Goal: Task Accomplishment & Management: Use online tool/utility

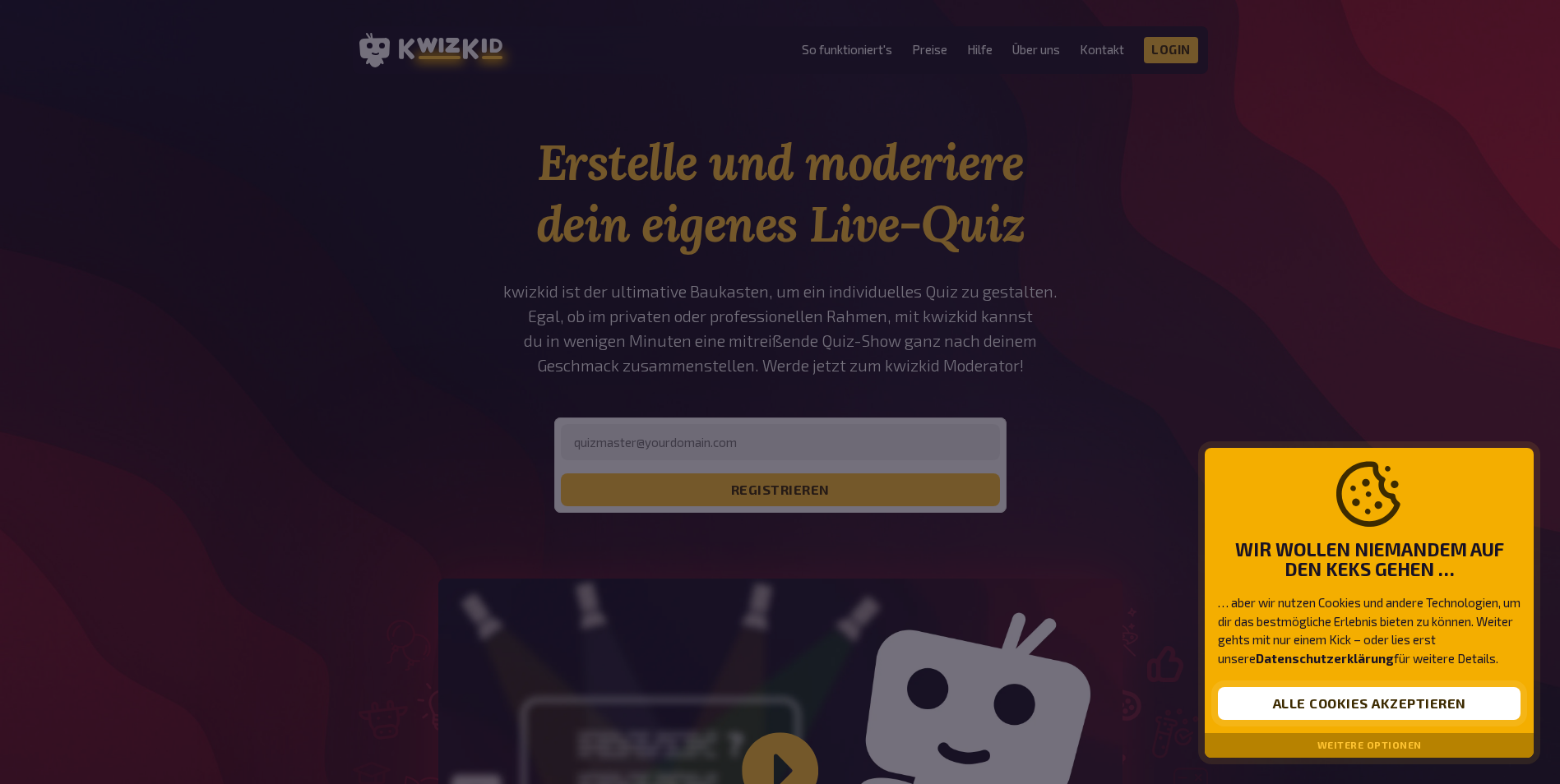
click at [1353, 700] on button "Alle Cookies akzeptieren" at bounding box center [1369, 704] width 303 height 33
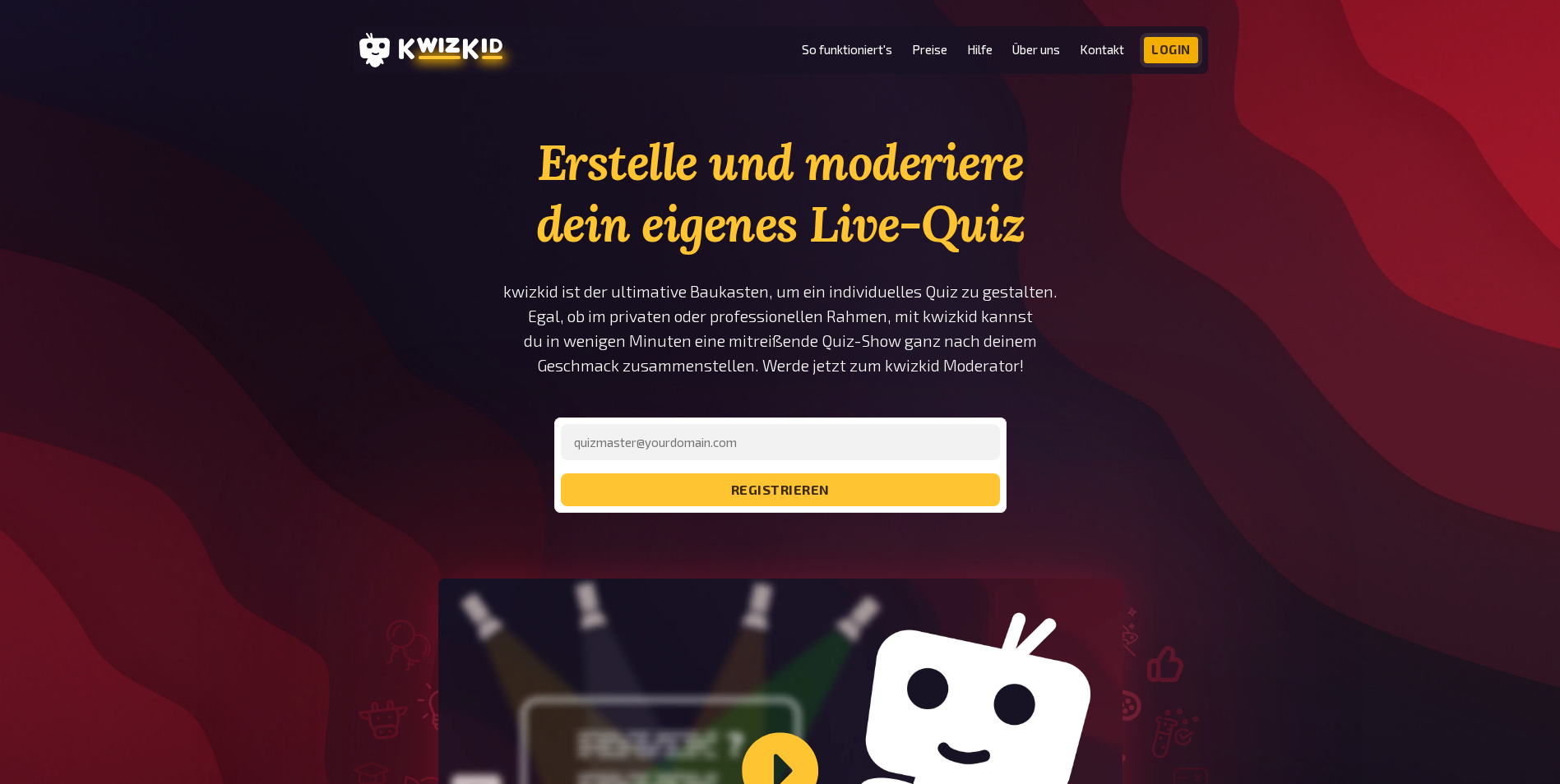
click at [1171, 44] on link "Login" at bounding box center [1171, 50] width 54 height 26
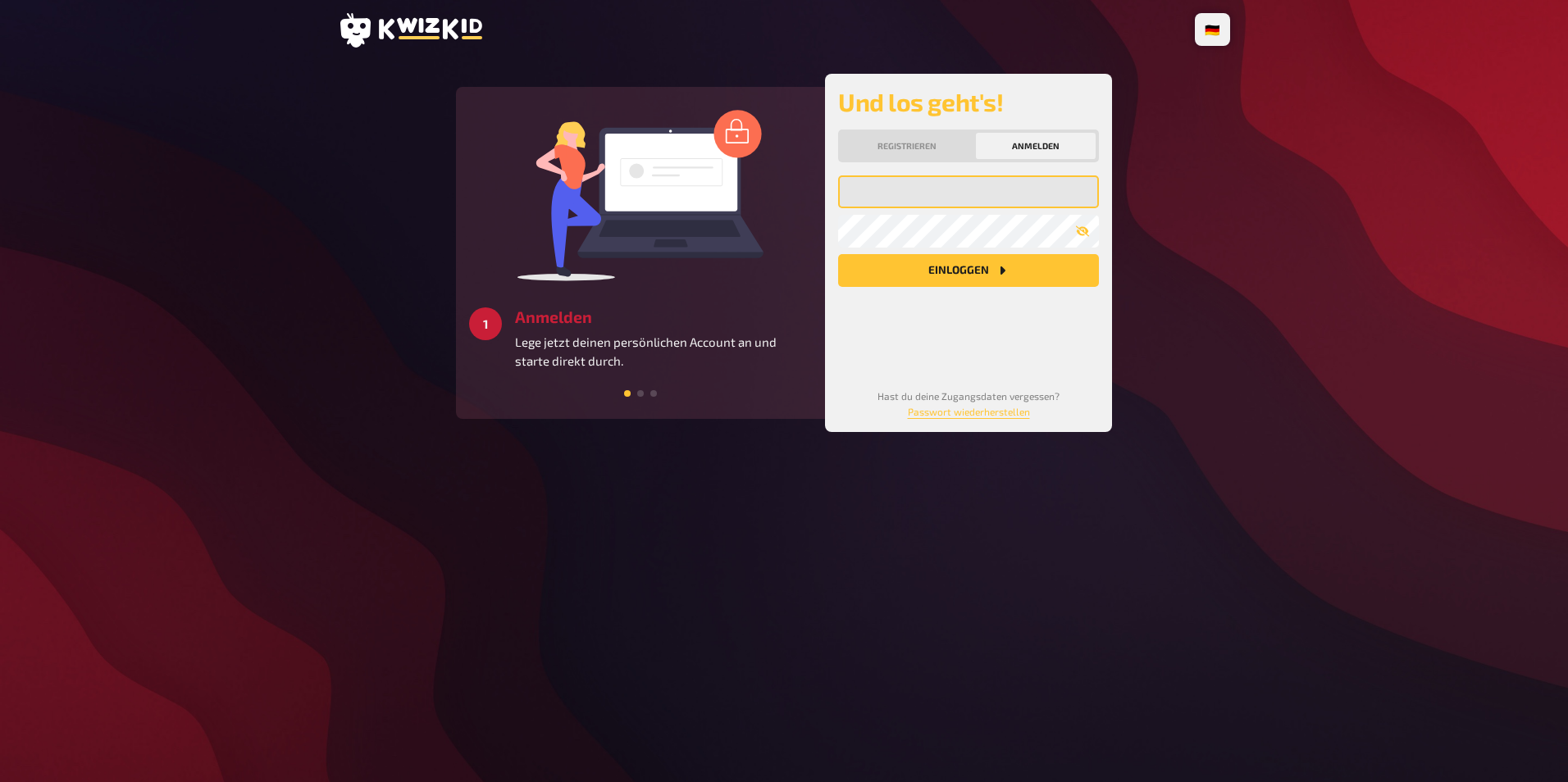
click at [907, 186] on input "email" at bounding box center [969, 191] width 260 height 33
type input "[EMAIL_ADDRESS][DOMAIN_NAME]"
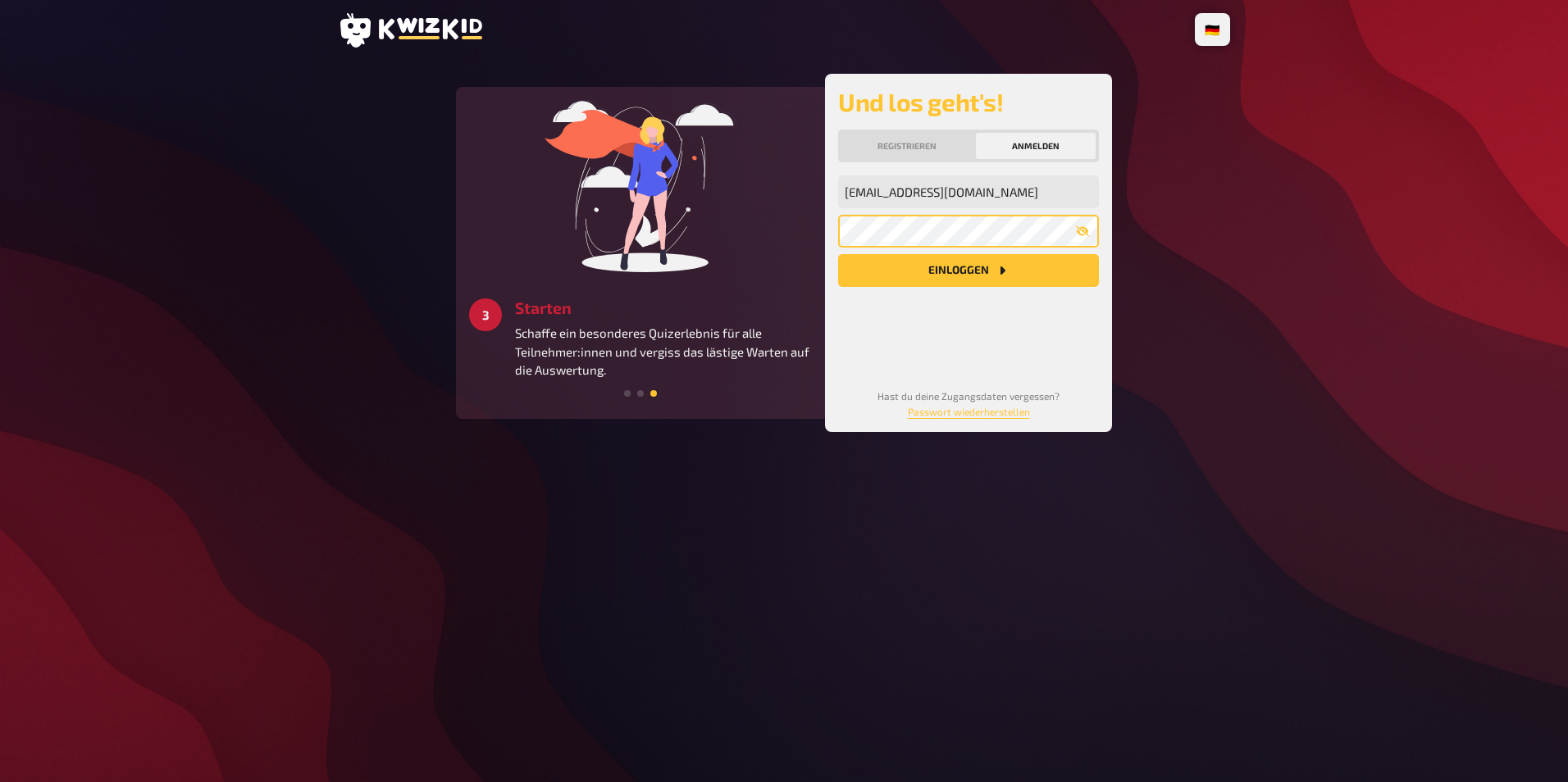
click at [838, 254] on button "Einloggen" at bounding box center [969, 271] width 260 height 33
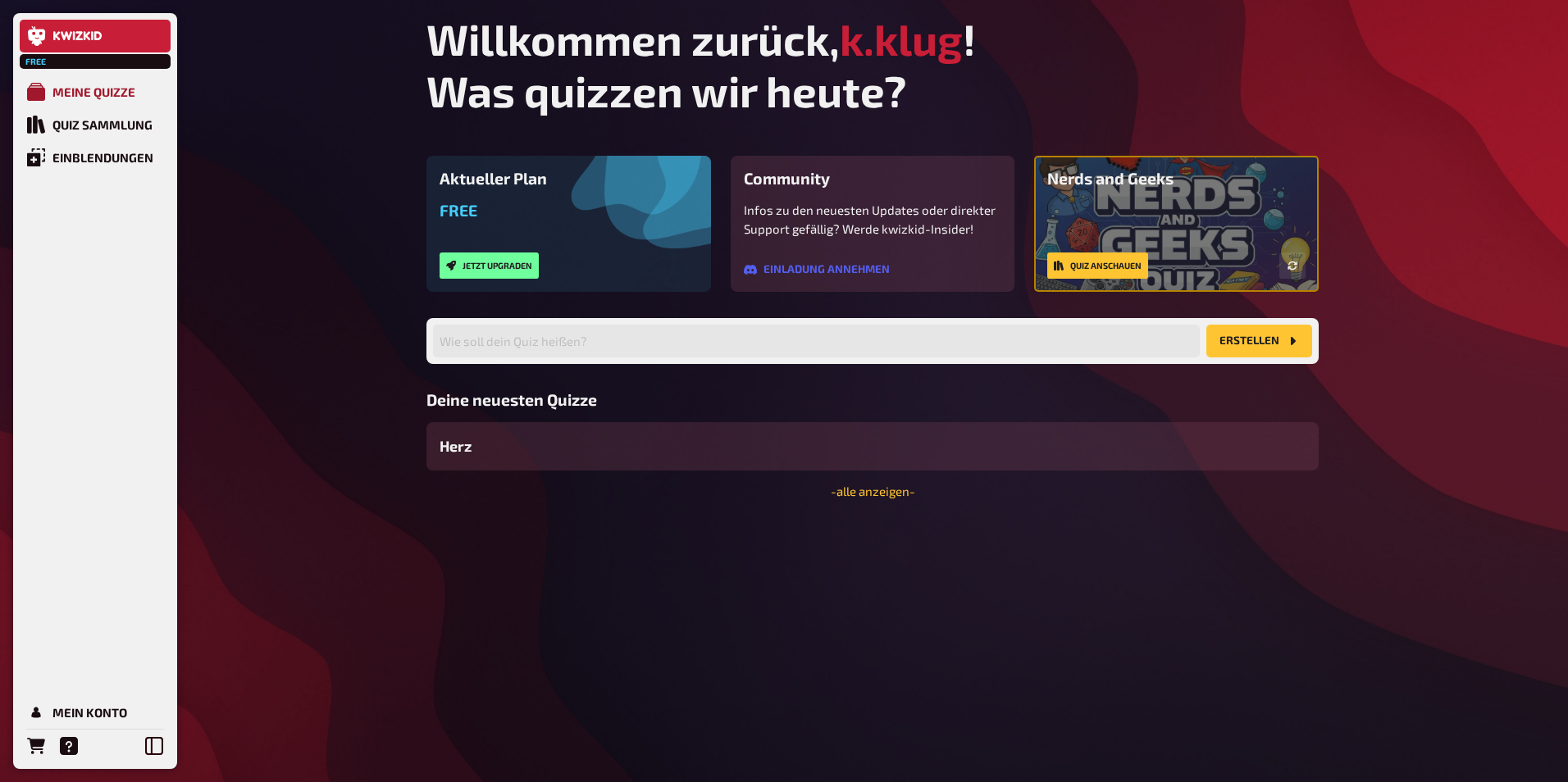
click at [91, 89] on div "Meine Quizze" at bounding box center [94, 91] width 83 height 15
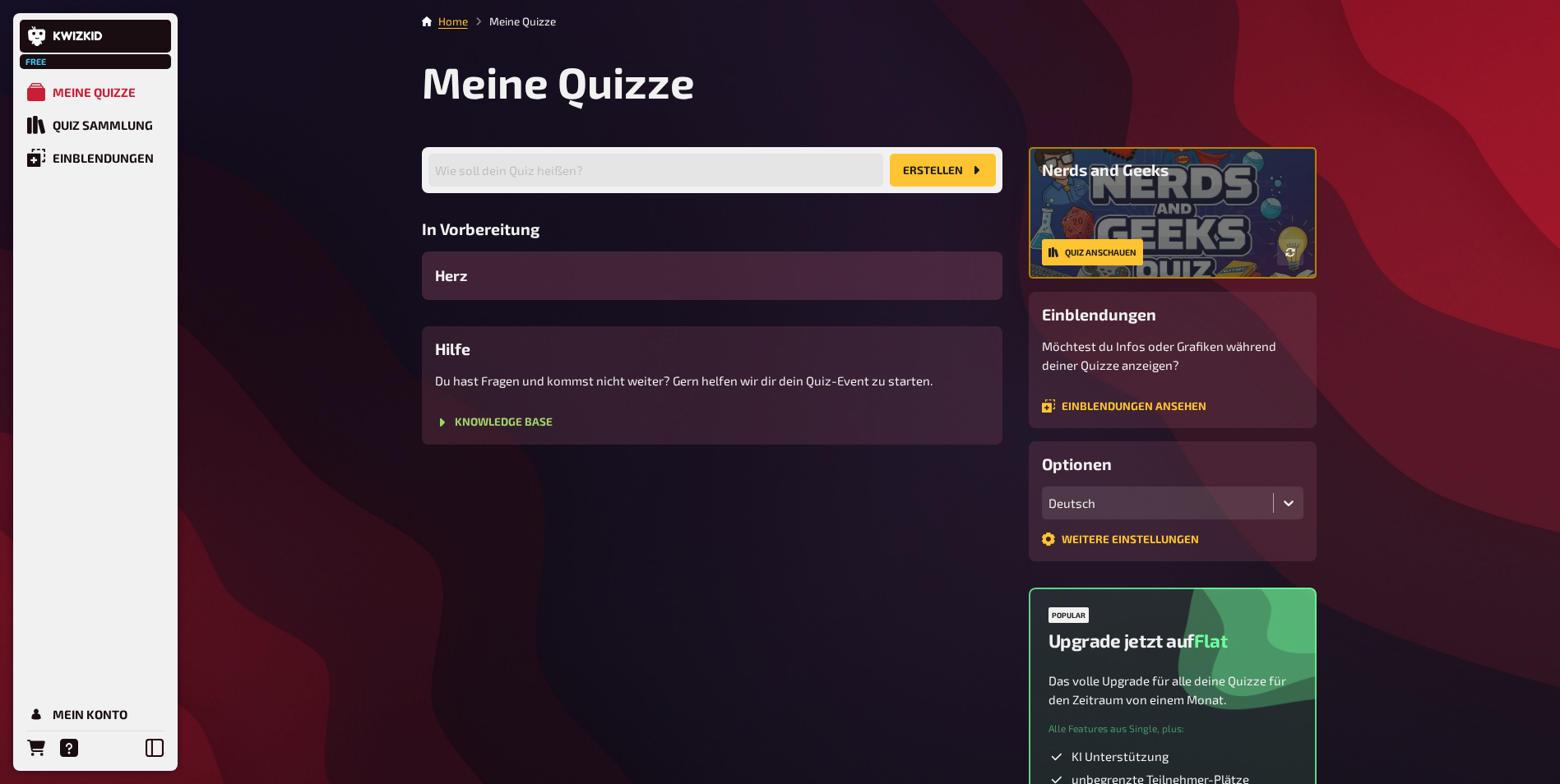
click at [527, 277] on div "Herz" at bounding box center [712, 276] width 580 height 48
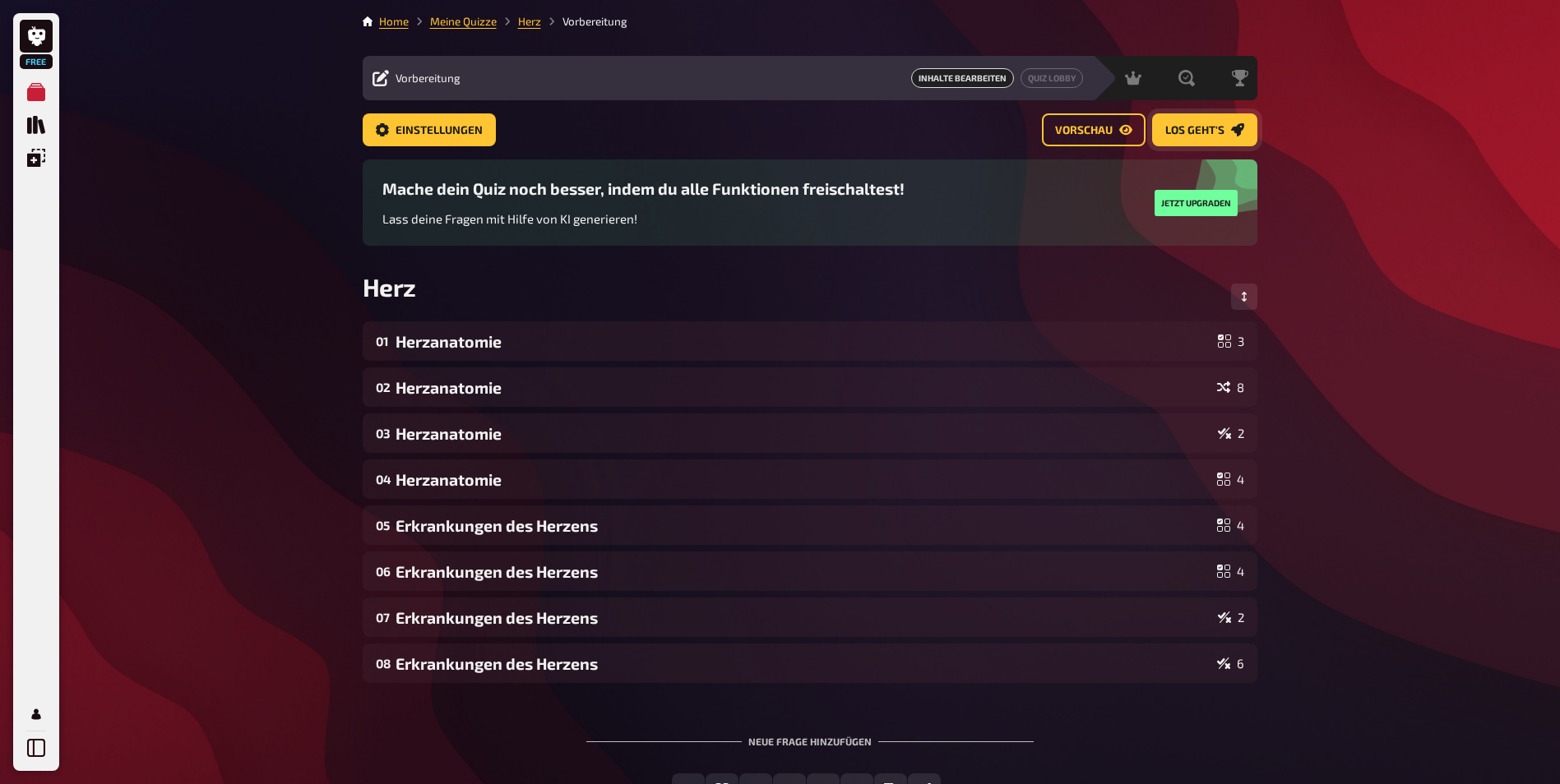
click at [1205, 131] on span "Los geht's" at bounding box center [1194, 131] width 59 height 11
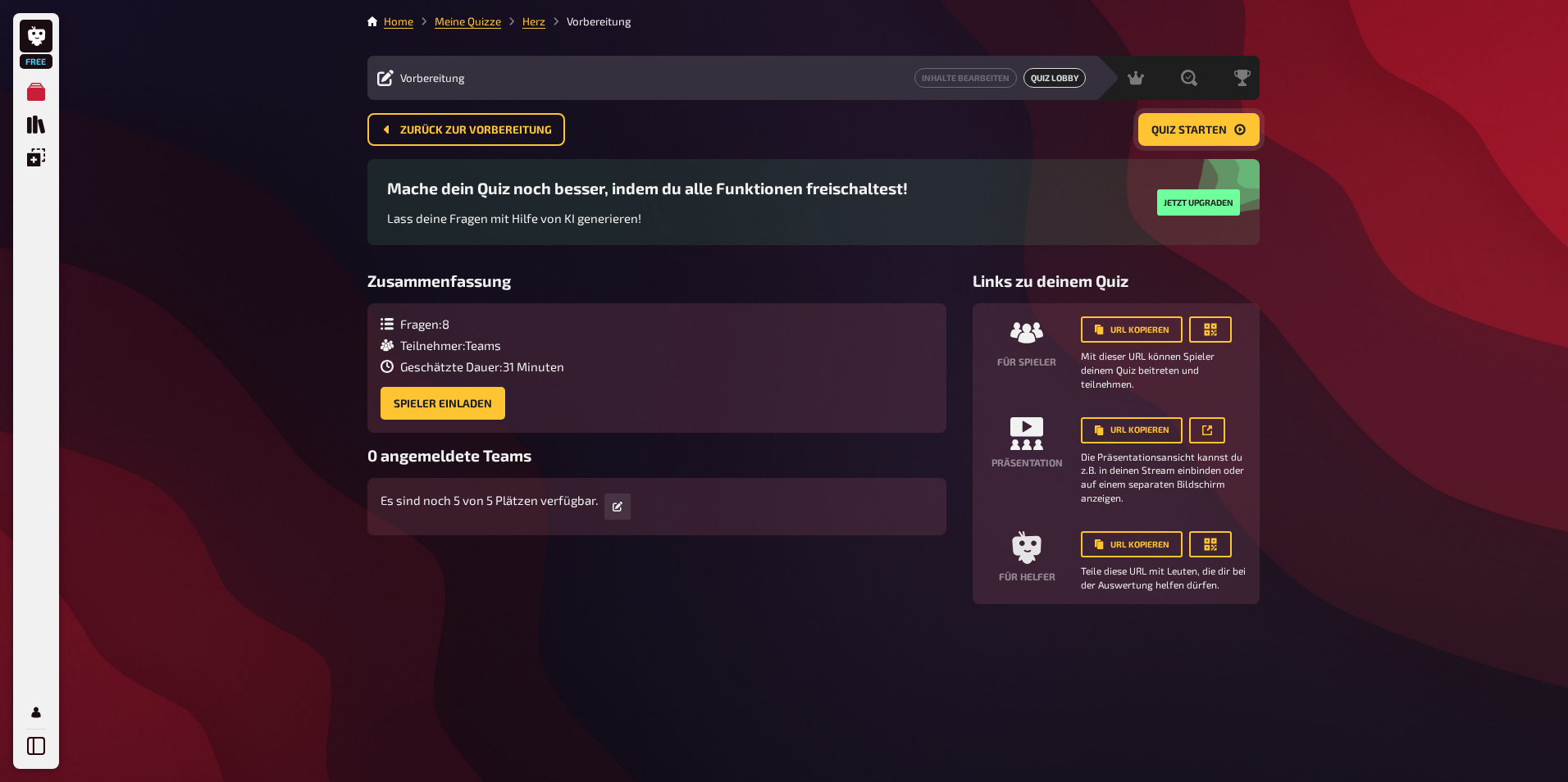
click at [1194, 129] on span "Quiz starten" at bounding box center [1189, 130] width 75 height 11
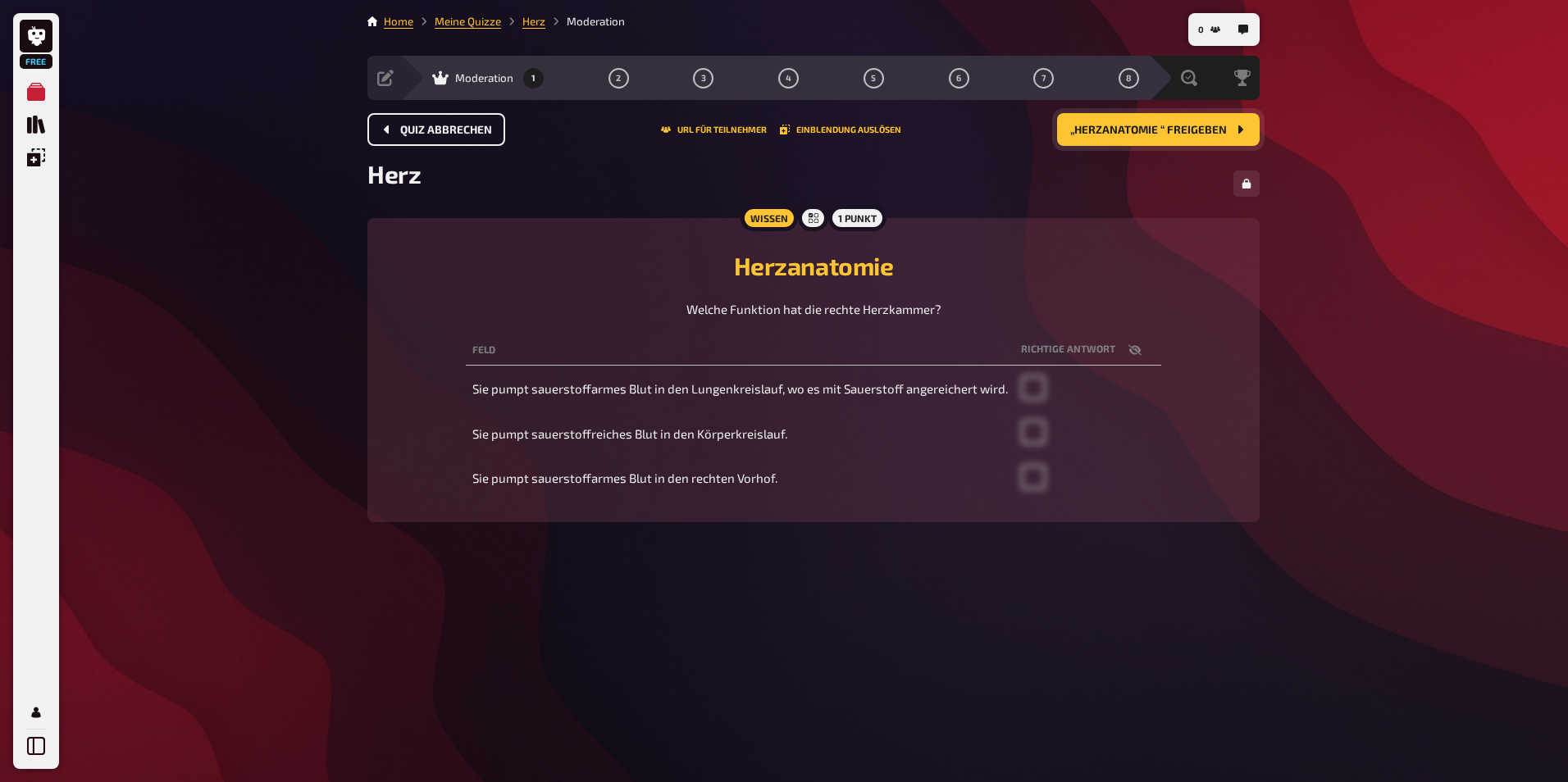
click at [459, 132] on span "Quiz abbrechen" at bounding box center [446, 130] width 91 height 11
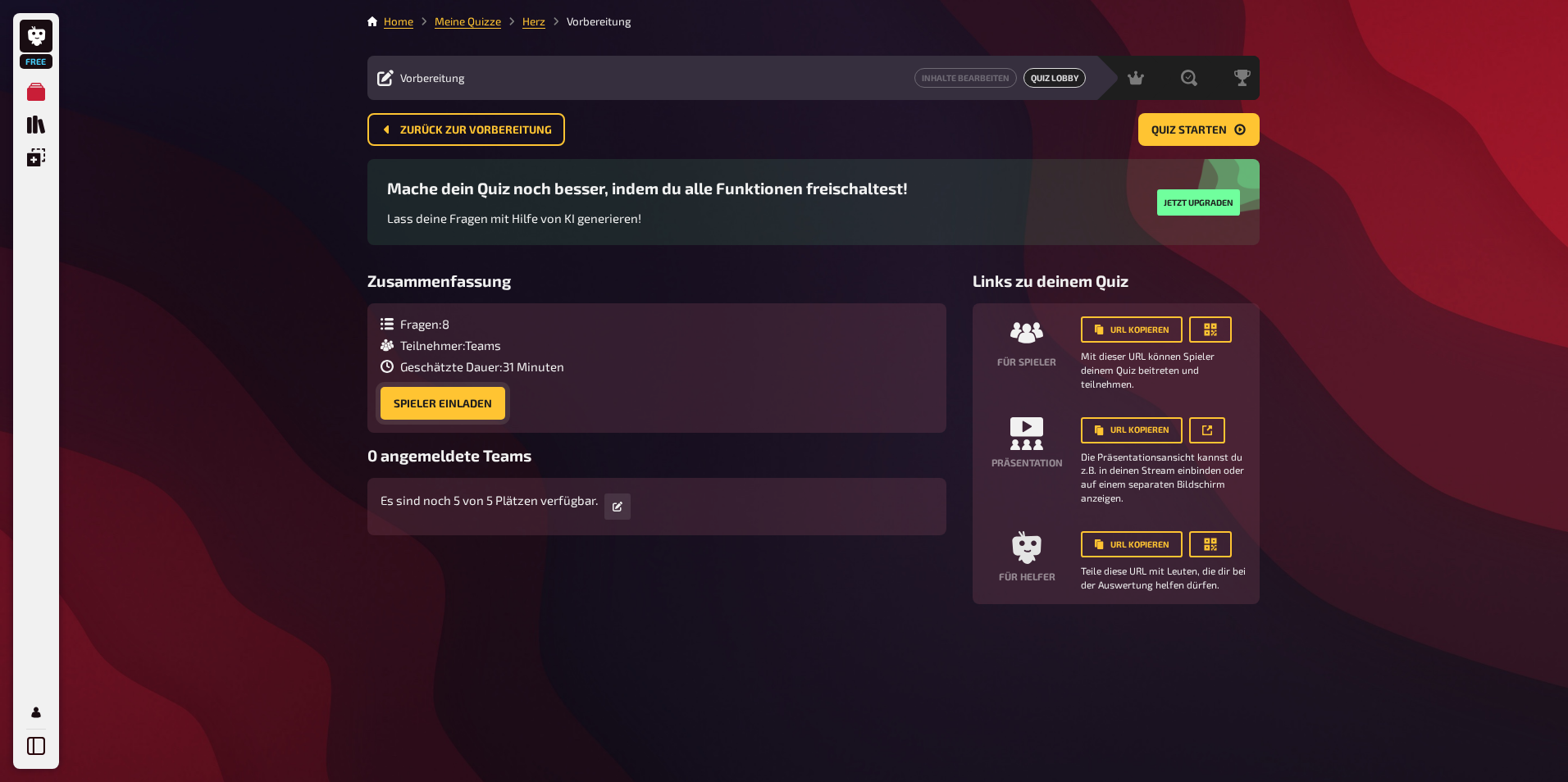
click at [432, 406] on button "Spieler einladen" at bounding box center [442, 404] width 125 height 33
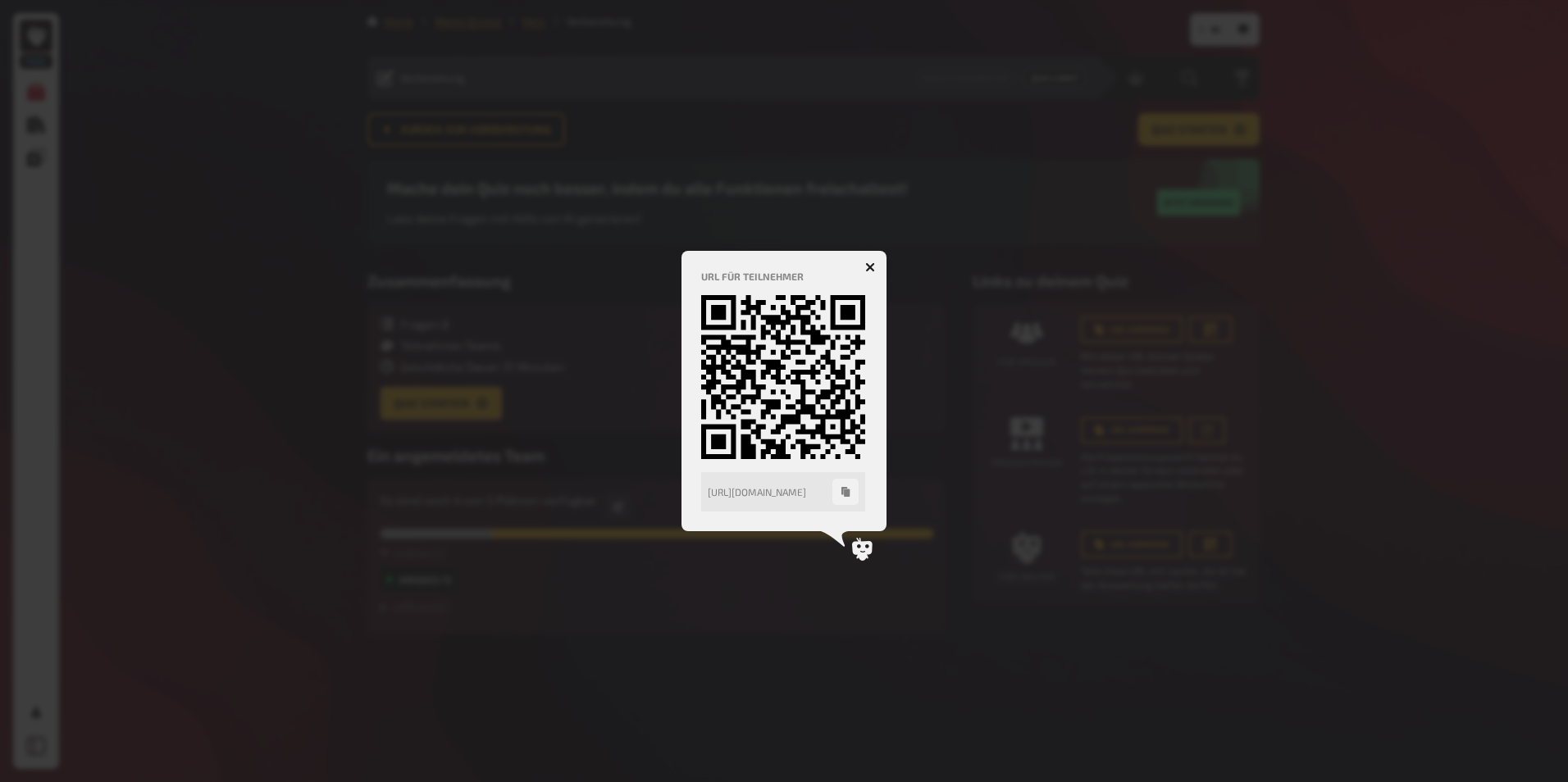
click at [863, 269] on button "button" at bounding box center [870, 267] width 26 height 26
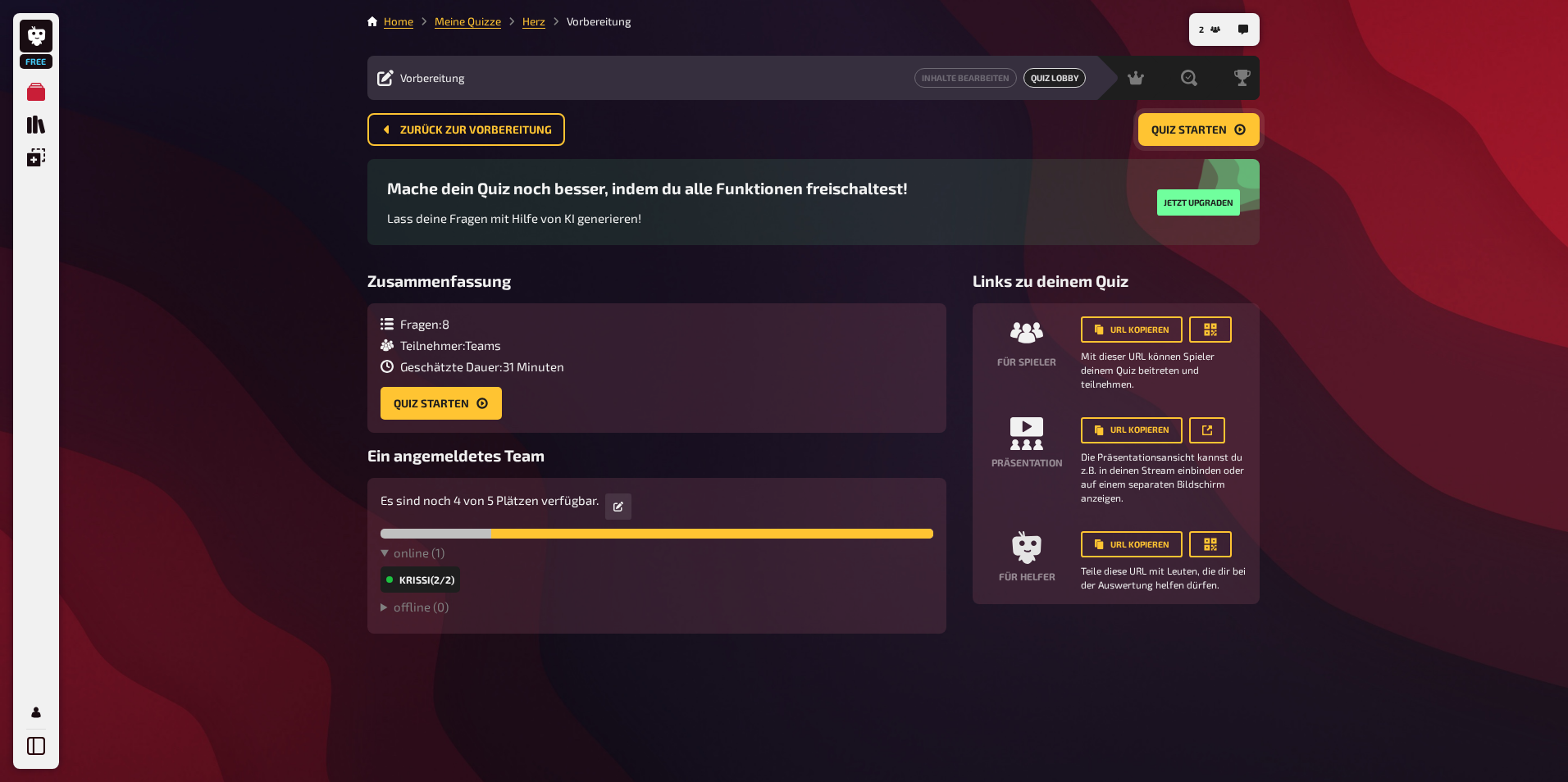
click at [1193, 135] on span "Quiz starten" at bounding box center [1189, 130] width 75 height 11
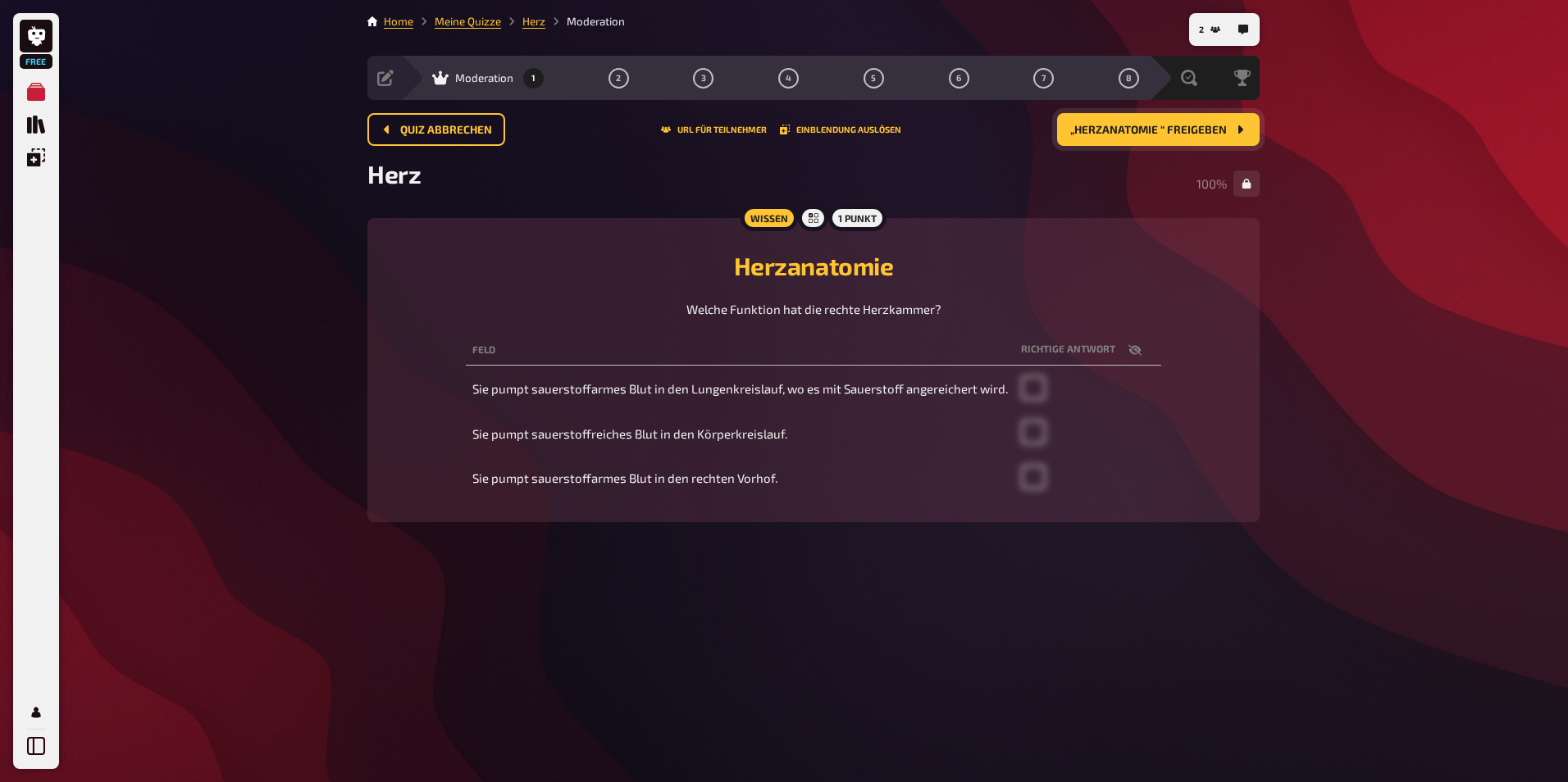
click at [1171, 136] on button "„Herzanatomie “ freigeben" at bounding box center [1158, 129] width 203 height 33
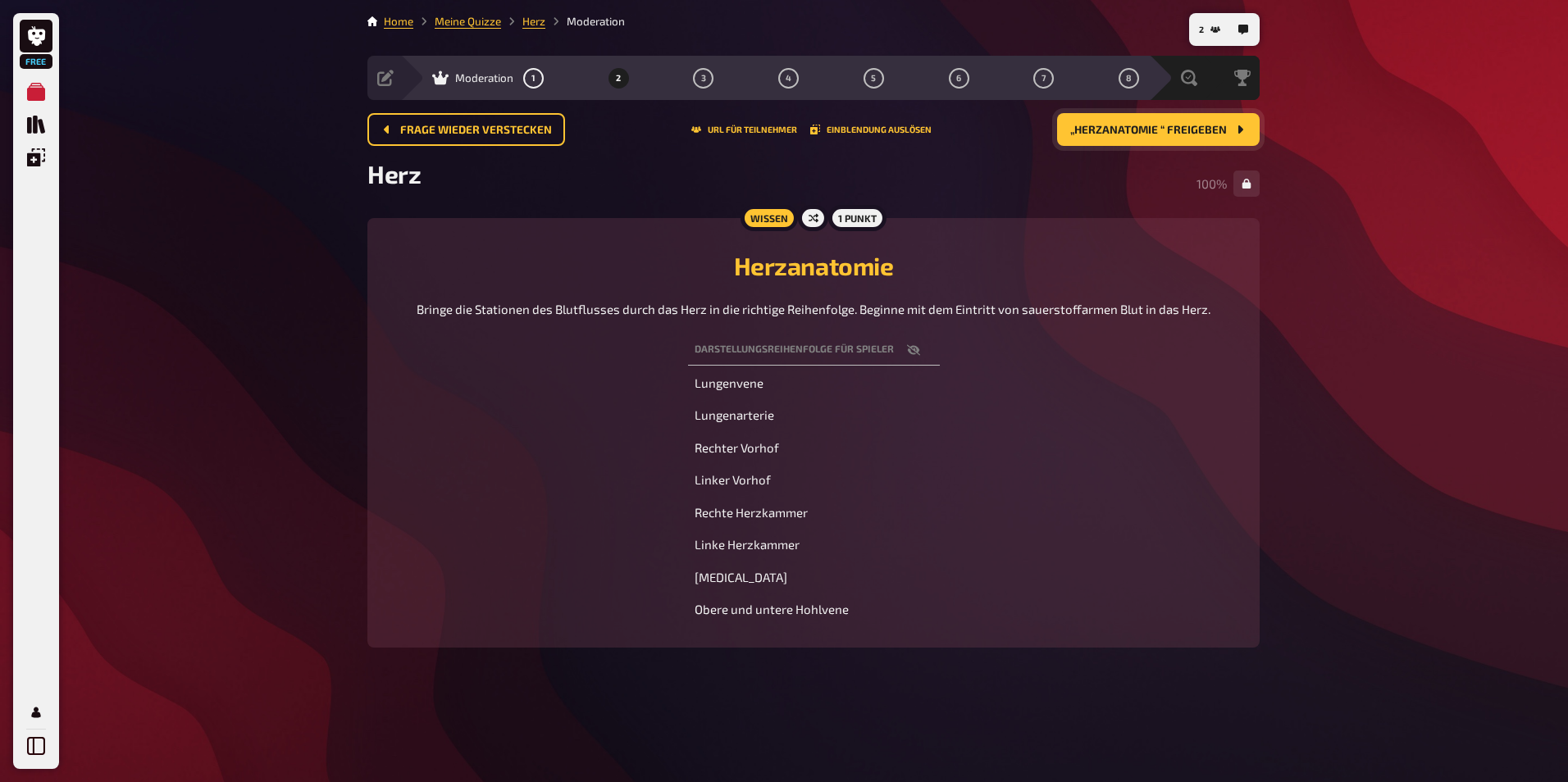
click at [1171, 136] on button "„Herzanatomie “ freigeben" at bounding box center [1158, 129] width 203 height 33
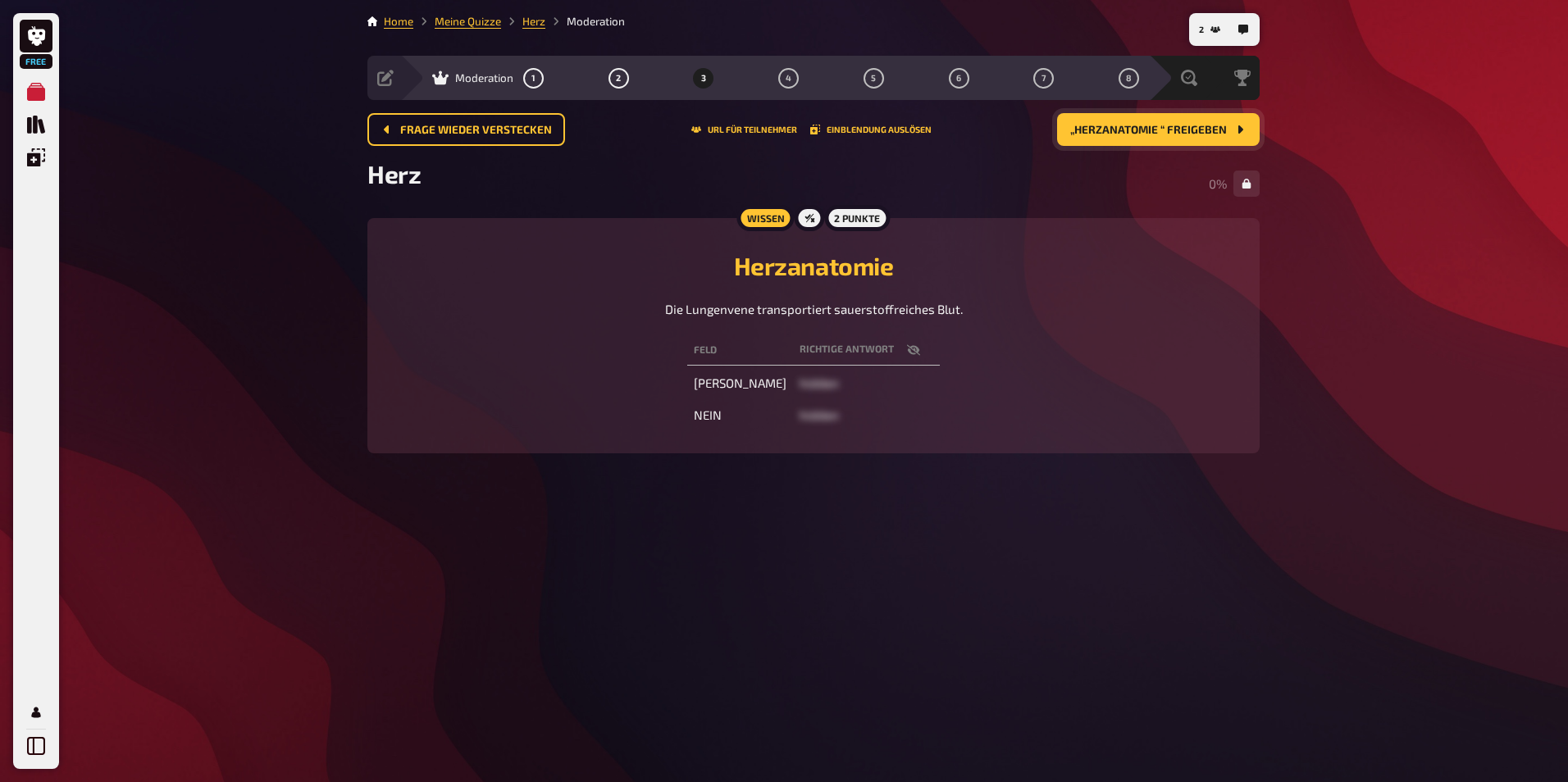
click at [1171, 136] on button "„Herzanatomie “ freigeben" at bounding box center [1158, 129] width 203 height 33
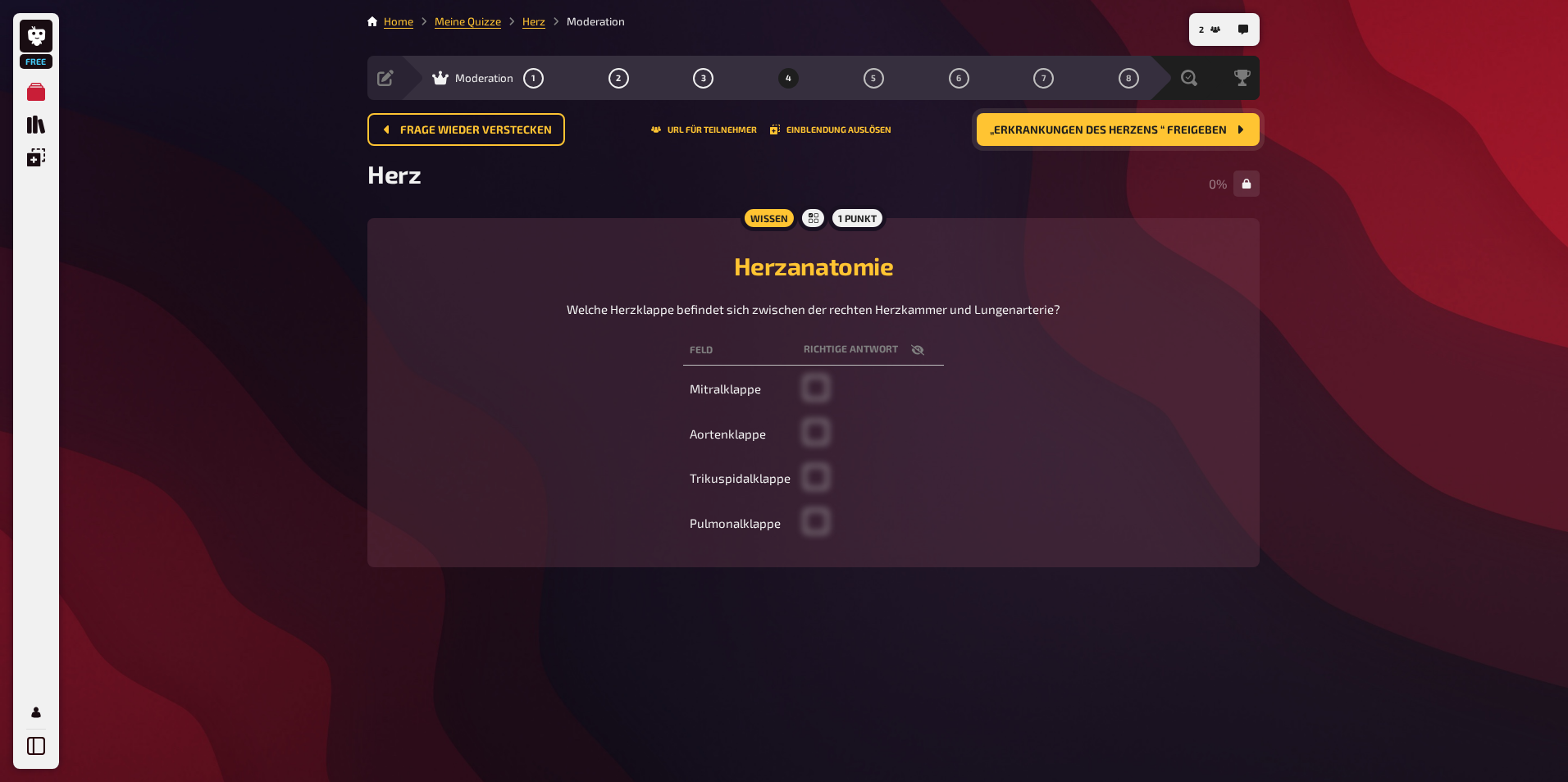
click at [1171, 136] on button "„Erkrankungen des Herzens “ freigeben" at bounding box center [1118, 129] width 283 height 33
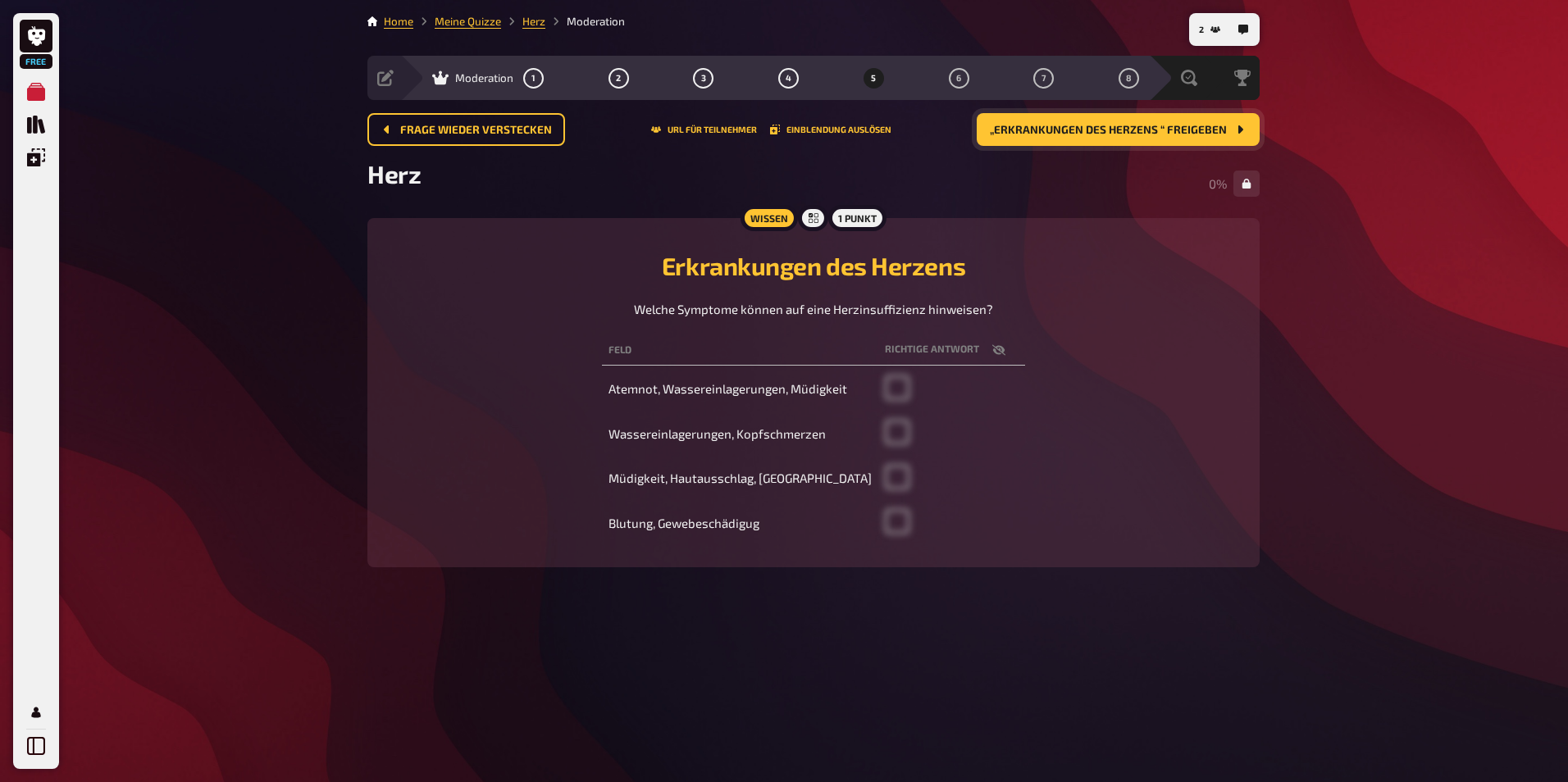
click at [1171, 136] on button "„Erkrankungen des Herzens “ freigeben" at bounding box center [1118, 129] width 283 height 33
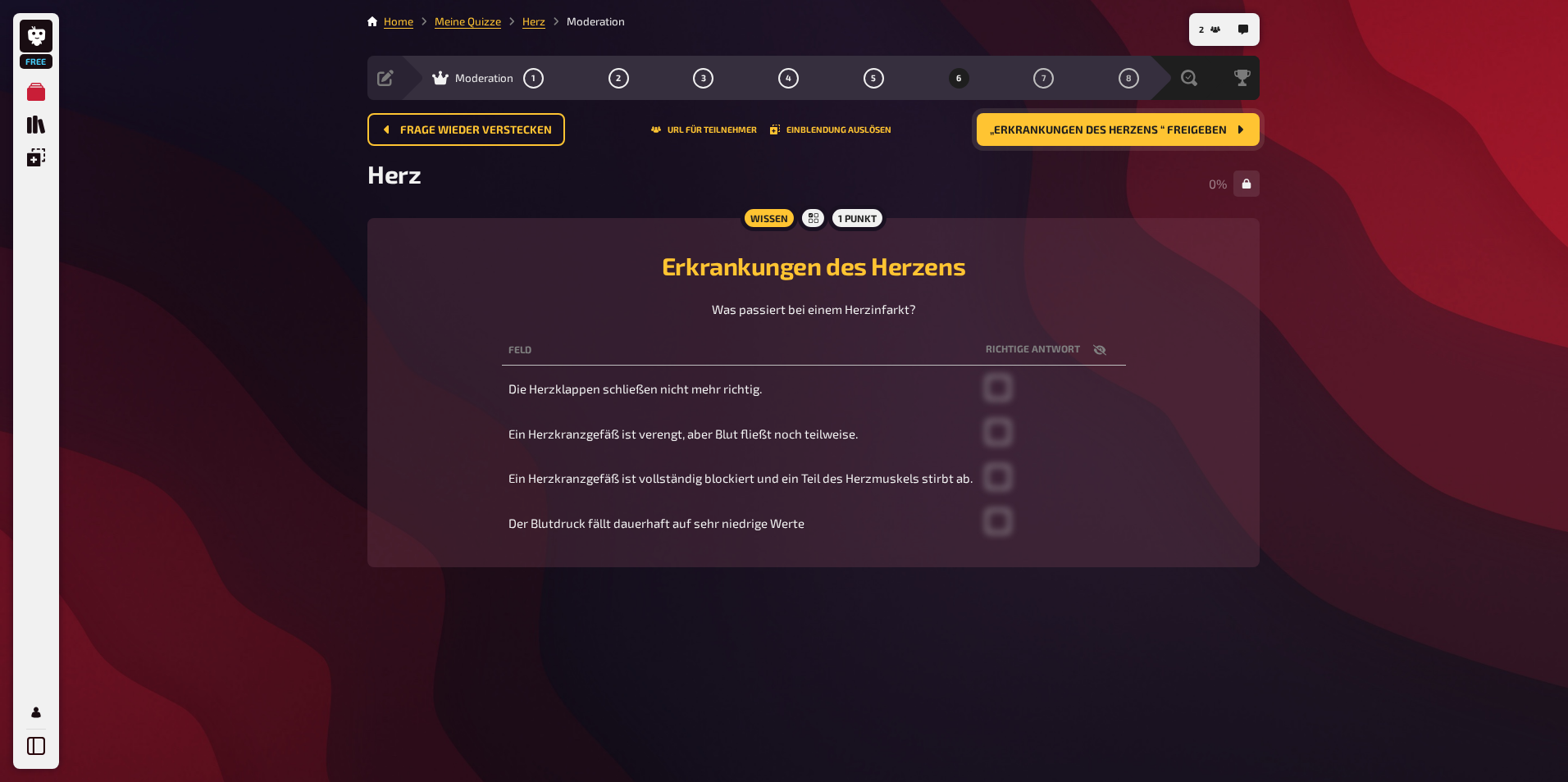
click at [1171, 136] on button "„Erkrankungen des Herzens “ freigeben" at bounding box center [1118, 129] width 283 height 33
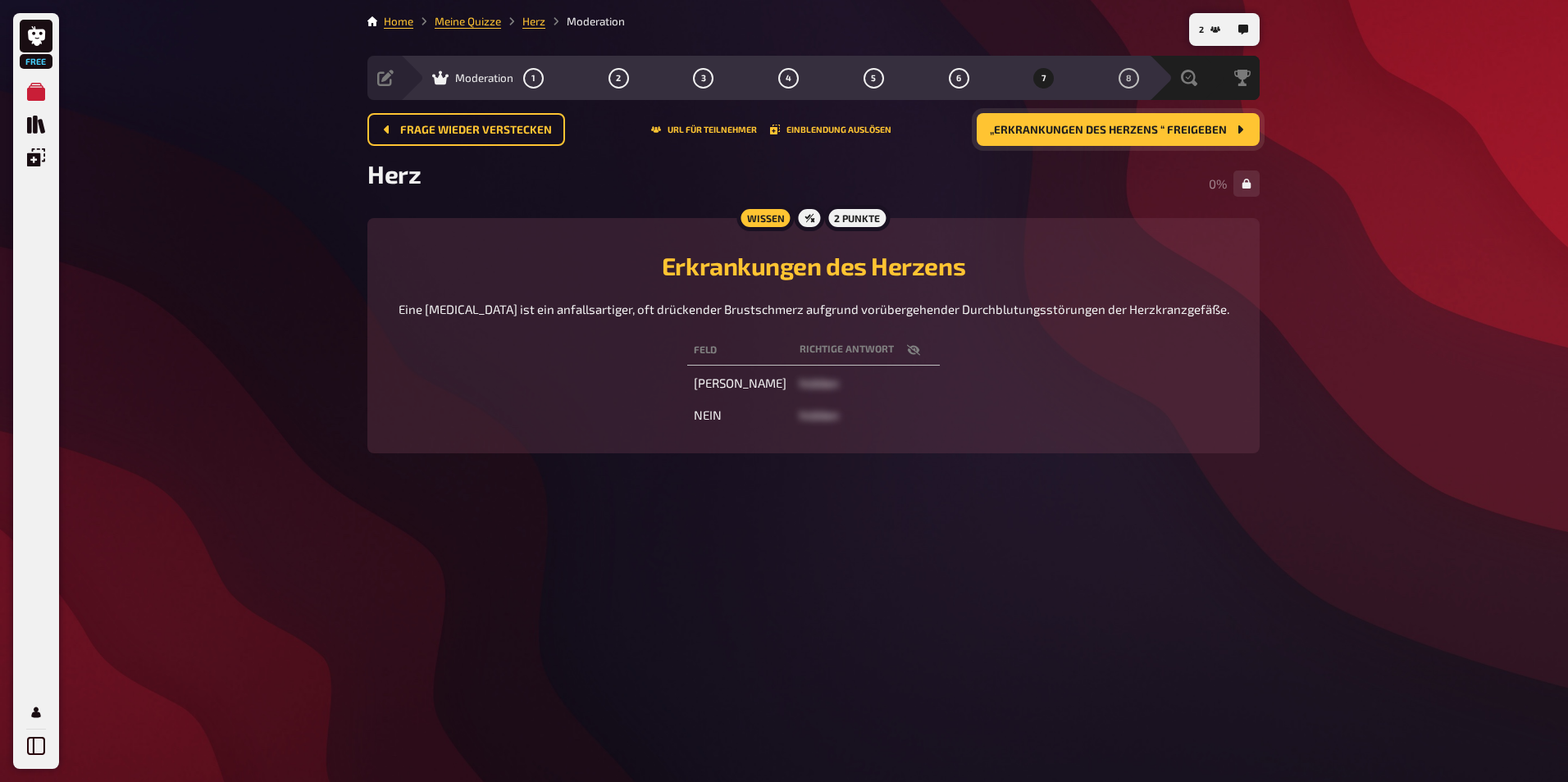
click at [1171, 136] on button "„Erkrankungen des Herzens “ freigeben" at bounding box center [1118, 129] width 283 height 33
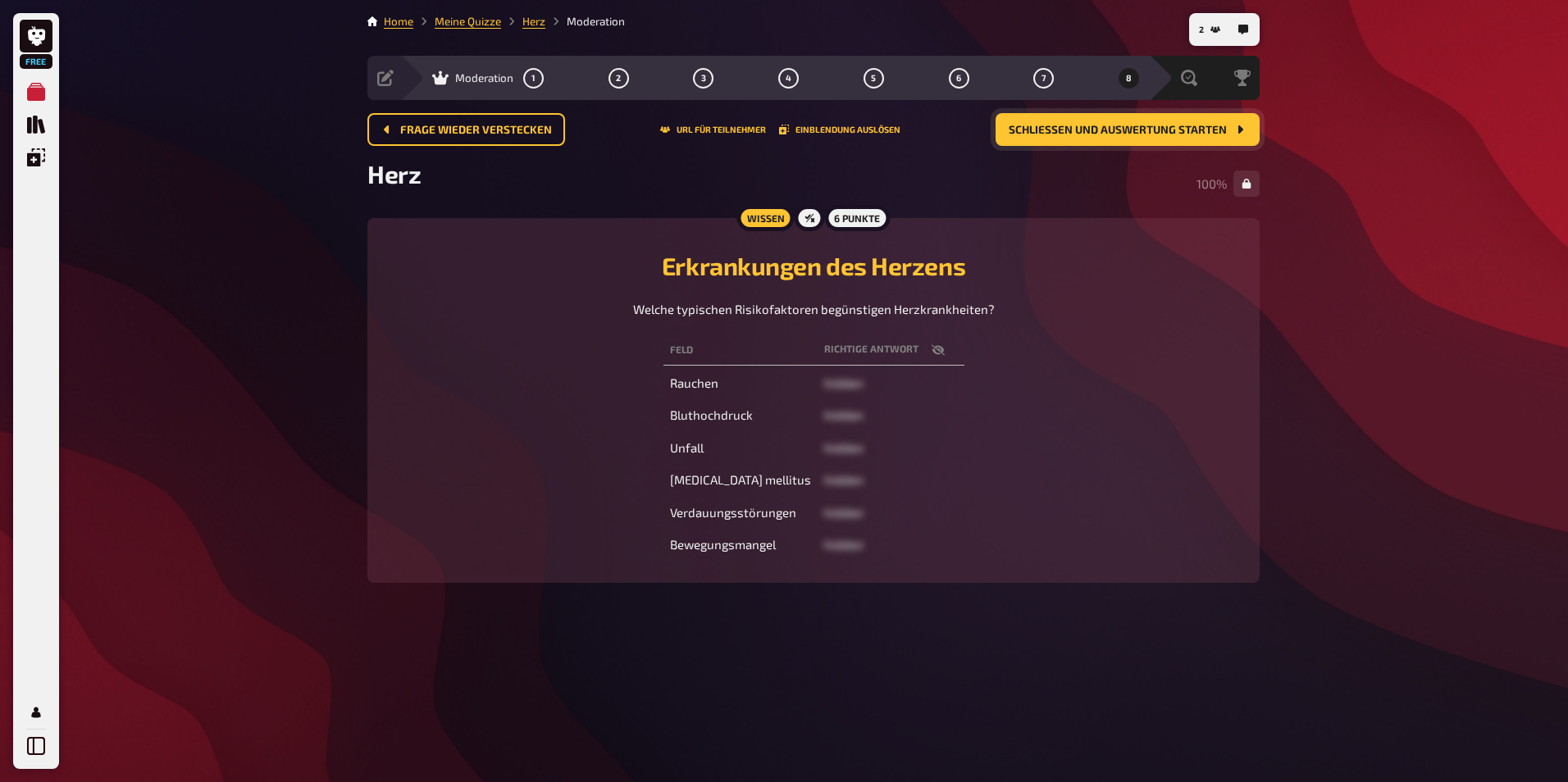
click at [1168, 118] on button "Schließen und Auswertung starten" at bounding box center [1127, 129] width 264 height 33
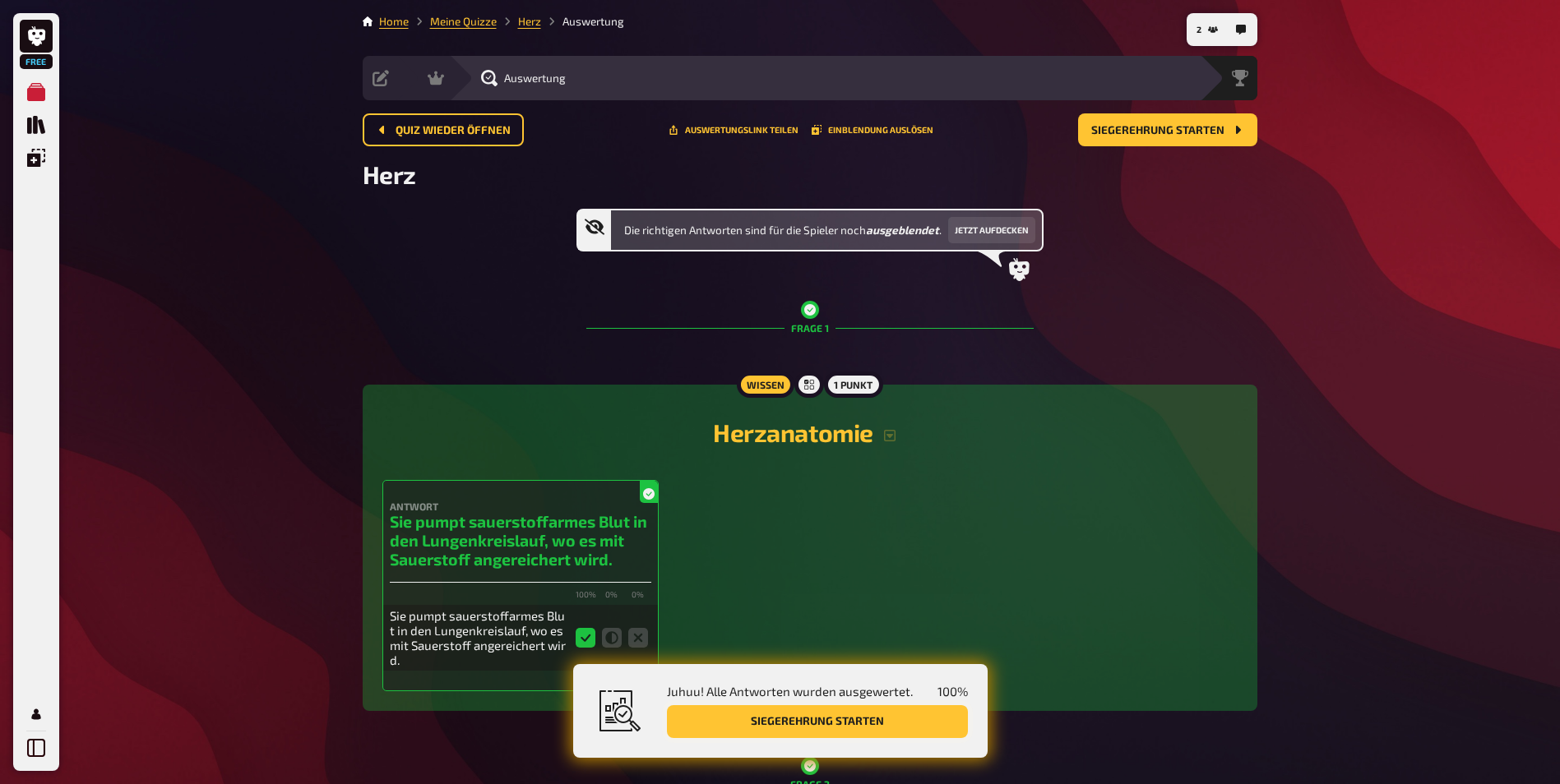
click at [841, 726] on button "Siegerehrung starten" at bounding box center [817, 722] width 301 height 33
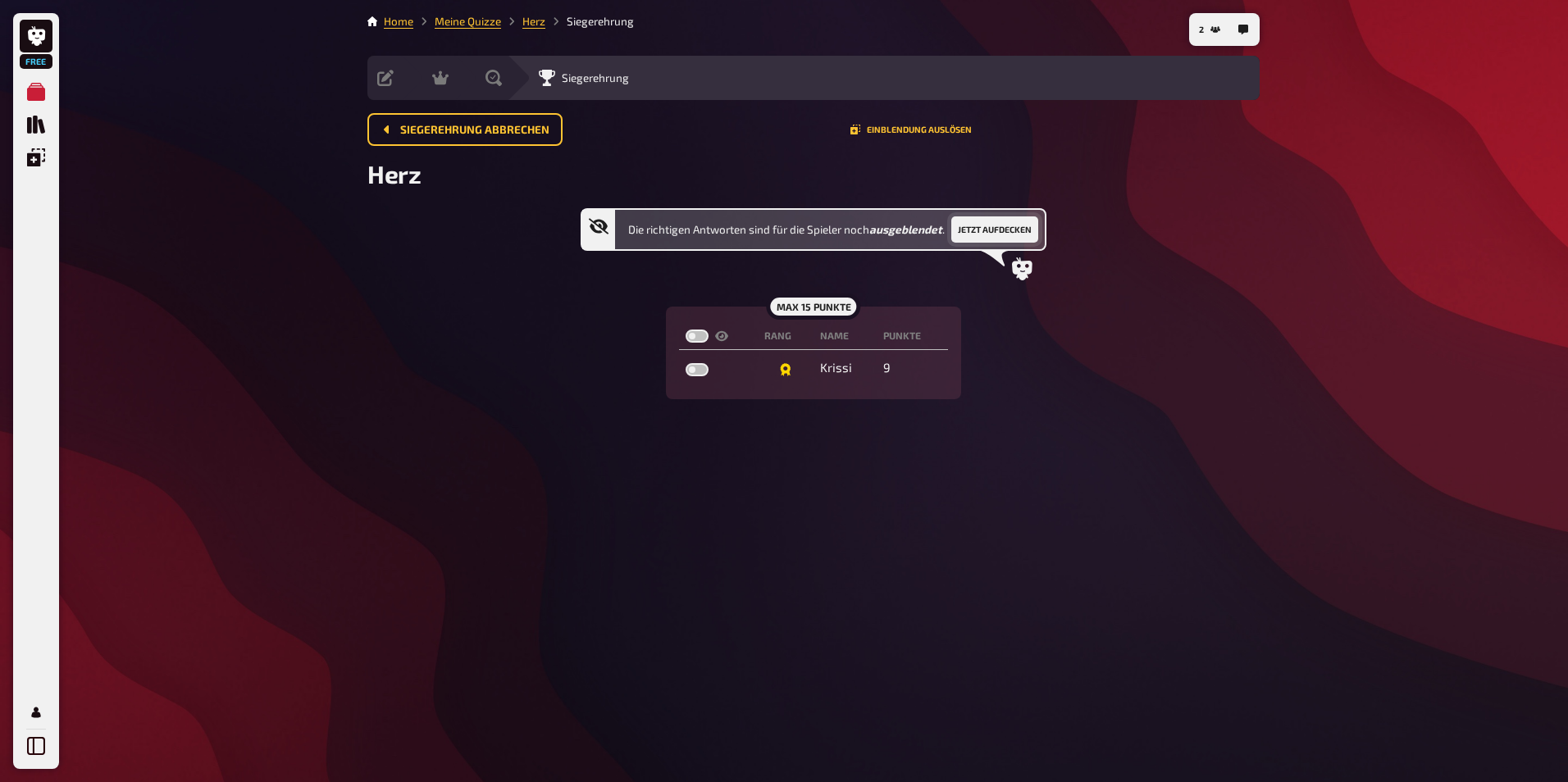
click at [996, 232] on button "Jetzt aufdecken" at bounding box center [994, 229] width 87 height 26
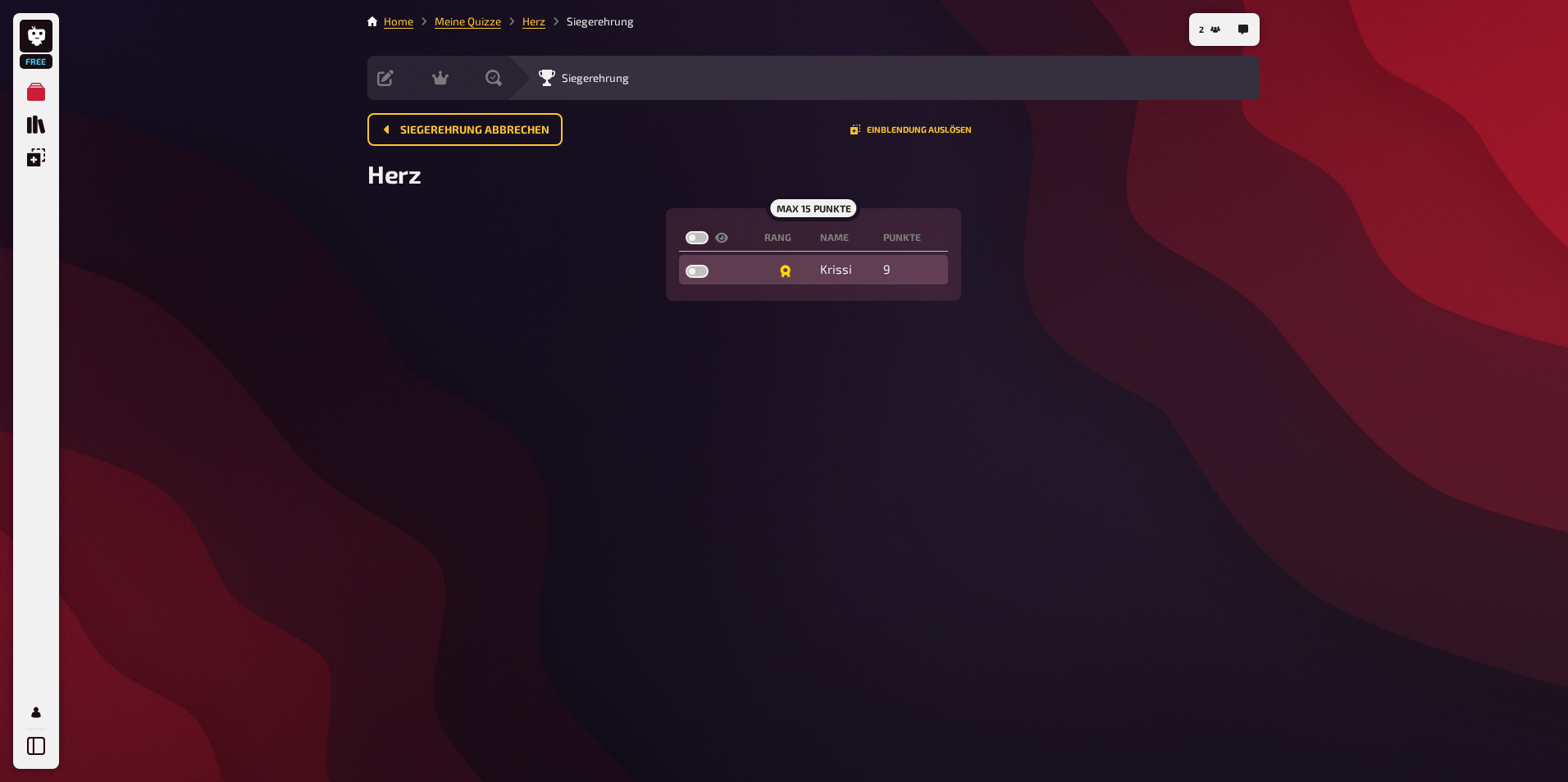
click at [702, 271] on label at bounding box center [697, 271] width 23 height 13
click at [686, 265] on input "checkbox" at bounding box center [685, 264] width 1 height 1
checkbox input "true"
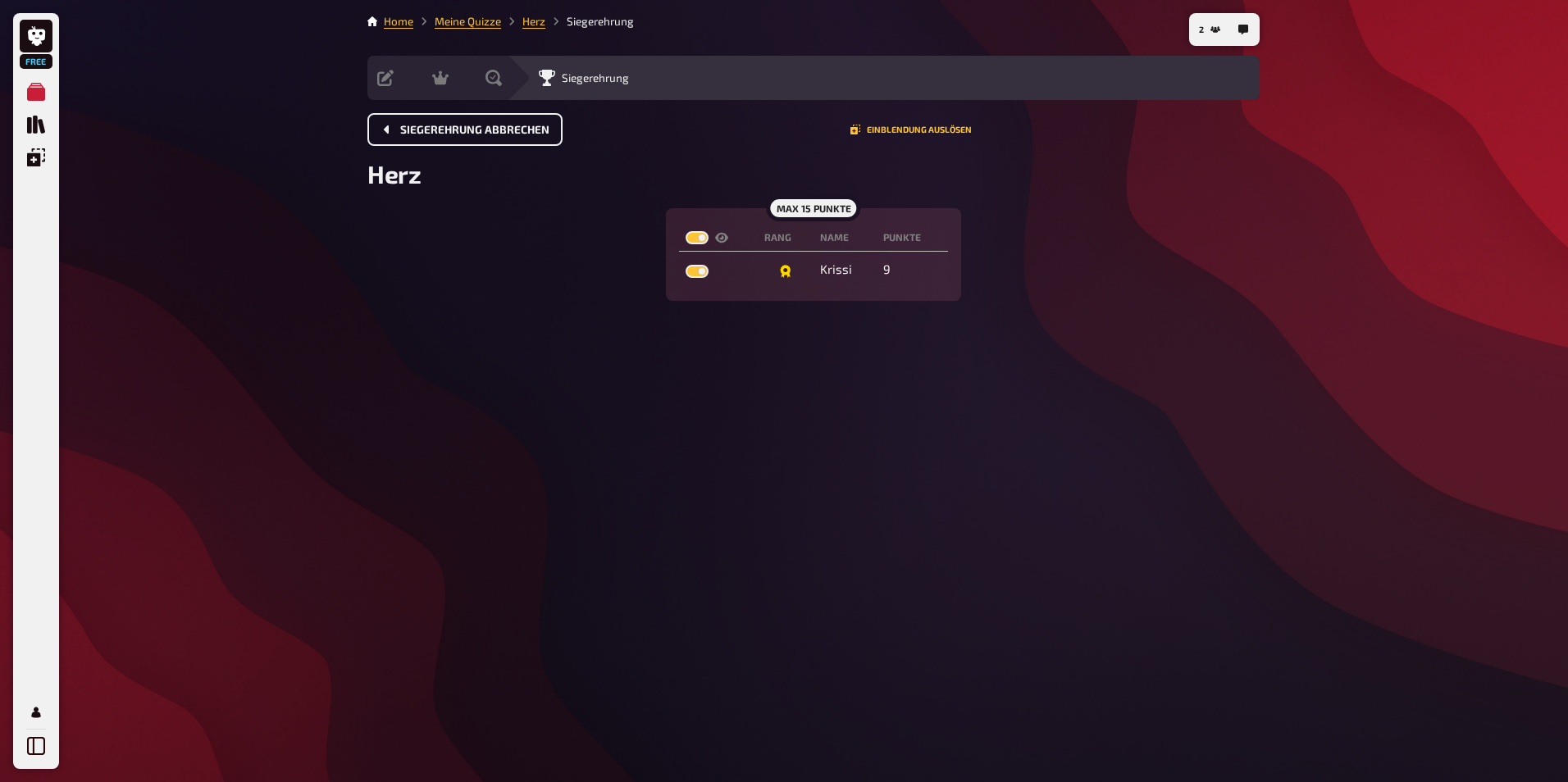
click at [397, 129] on button "Siegerehrung abbrechen" at bounding box center [465, 129] width 195 height 33
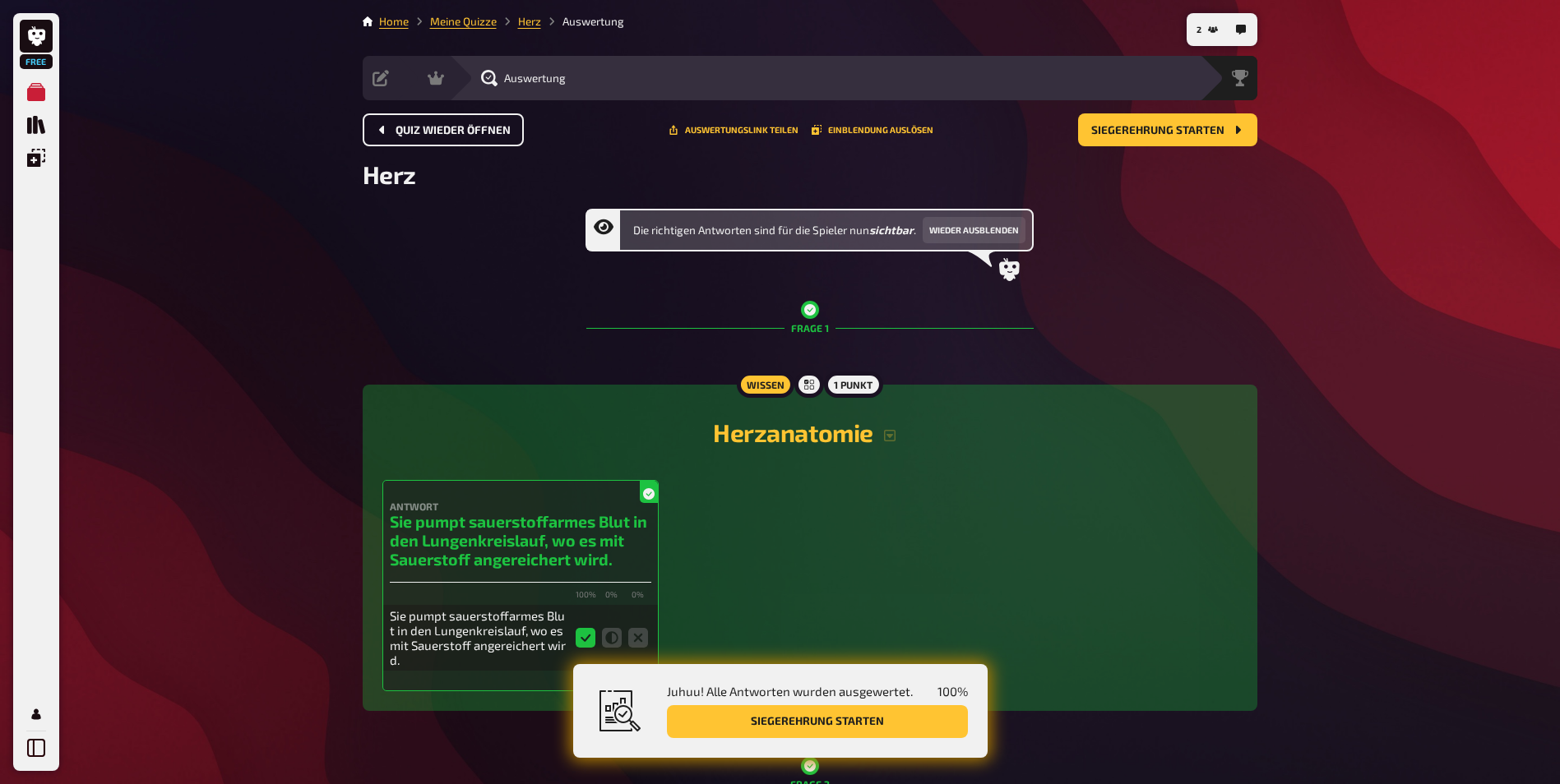
click at [398, 130] on span "Quiz wieder öffnen" at bounding box center [452, 131] width 115 height 11
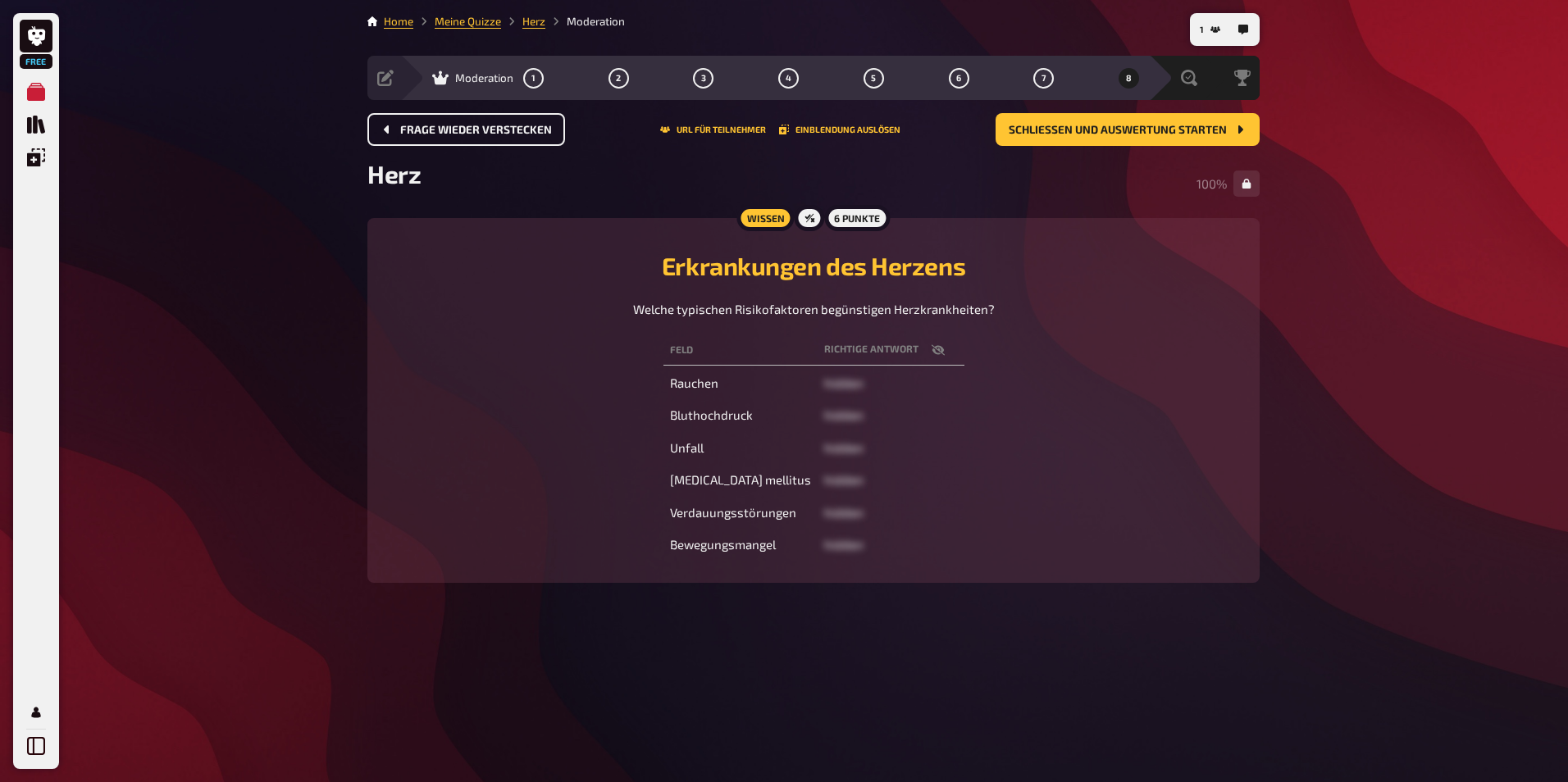
click at [397, 129] on button "Frage wieder verstecken" at bounding box center [466, 129] width 198 height 33
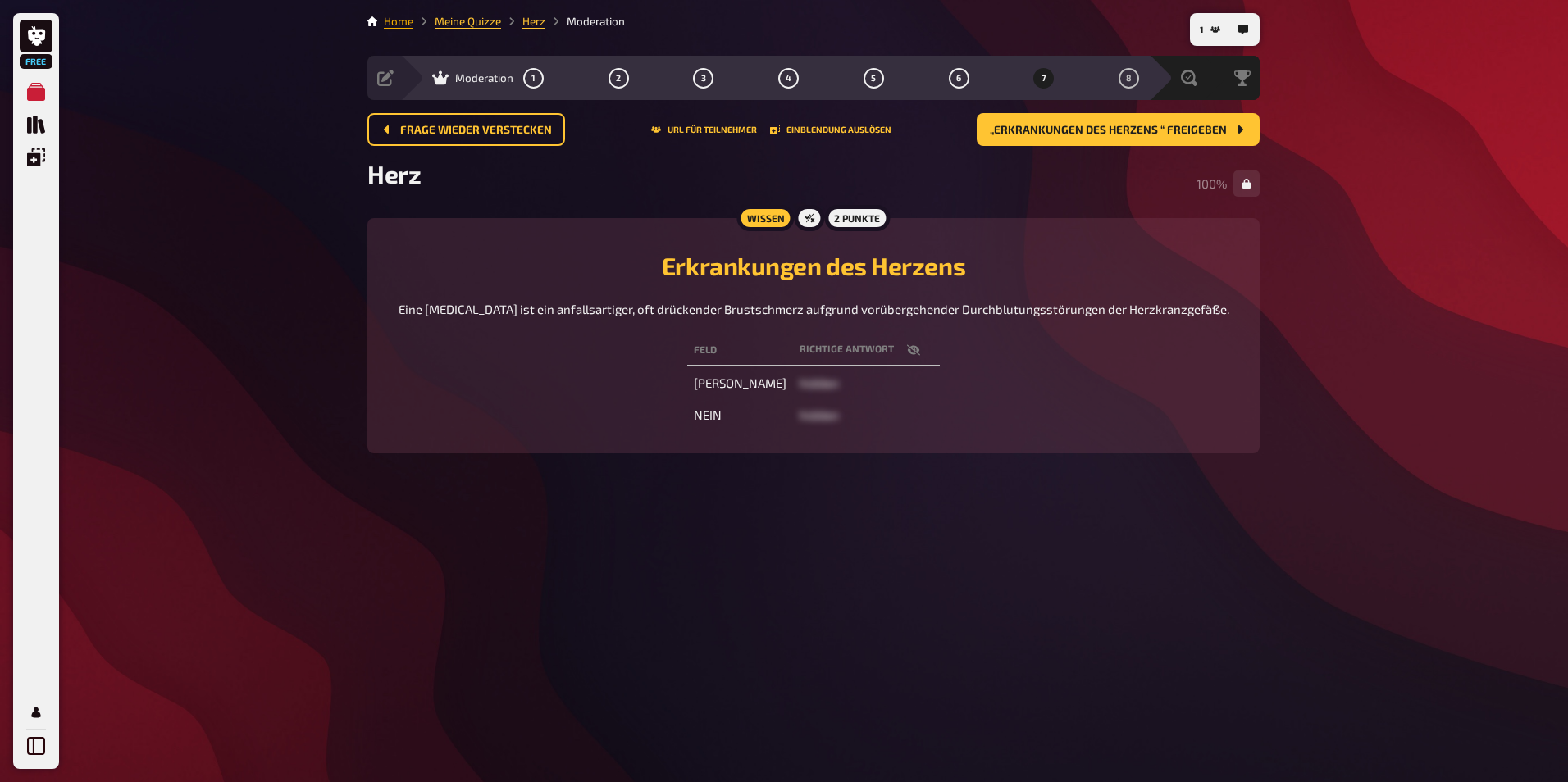
click at [387, 20] on link "Home" at bounding box center [398, 21] width 29 height 13
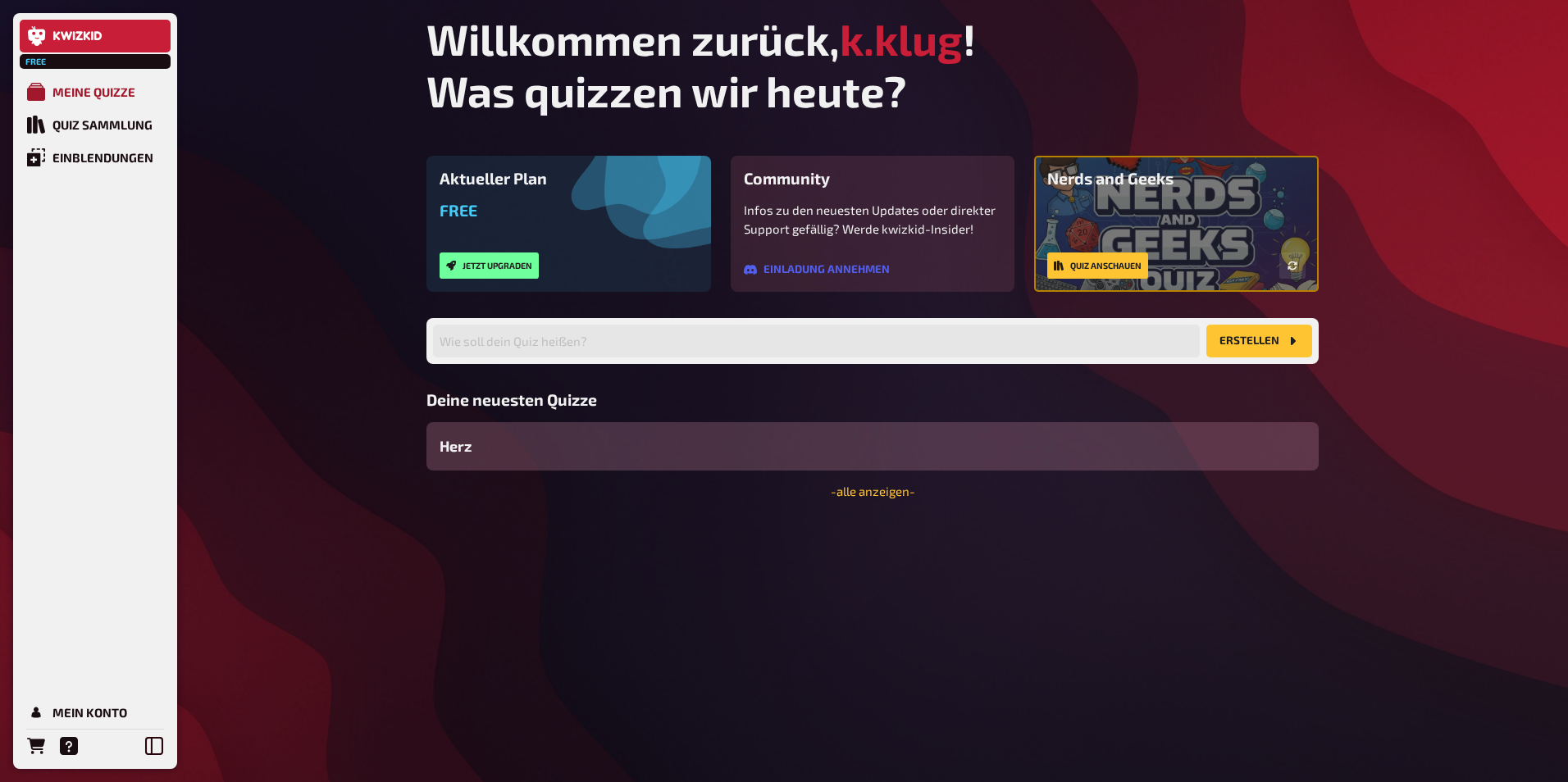
click at [64, 87] on div "Meine Quizze" at bounding box center [94, 91] width 83 height 15
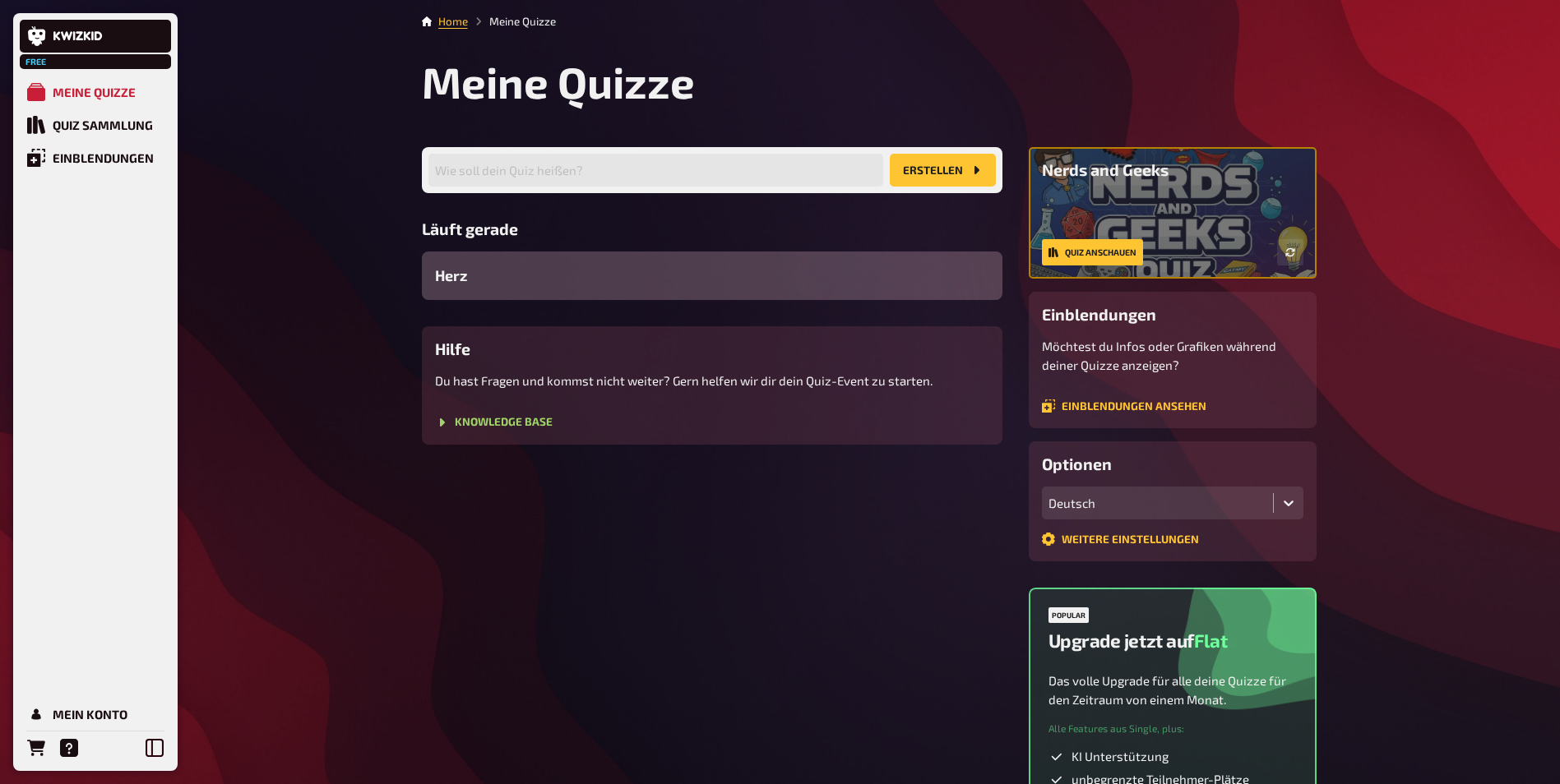
click at [548, 275] on div "Herz" at bounding box center [712, 276] width 580 height 48
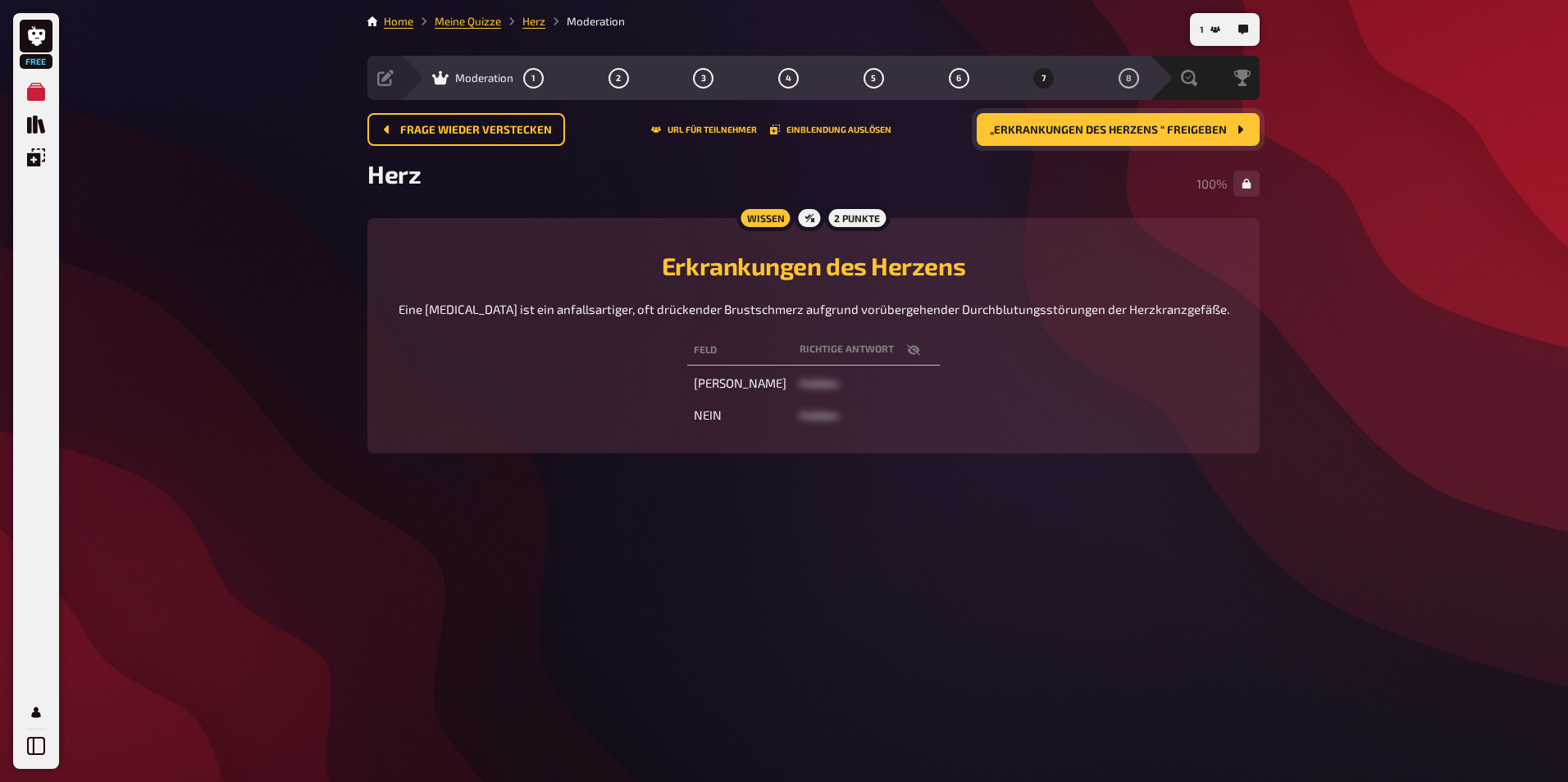
click at [1134, 122] on button "„Erkrankungen des Herzens “ freigeben" at bounding box center [1118, 129] width 283 height 33
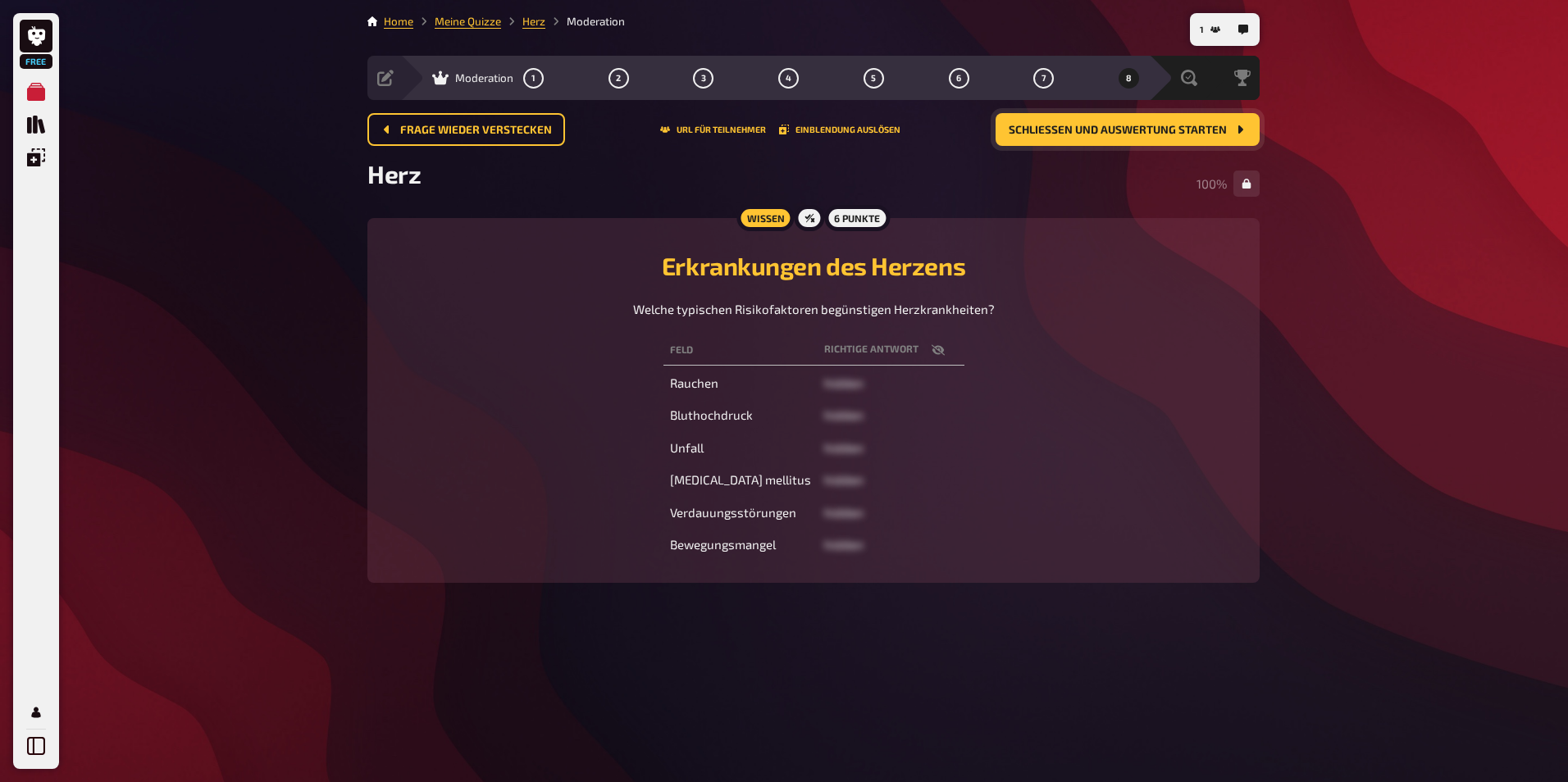
click at [1134, 122] on button "Schließen und Auswertung starten" at bounding box center [1127, 129] width 264 height 33
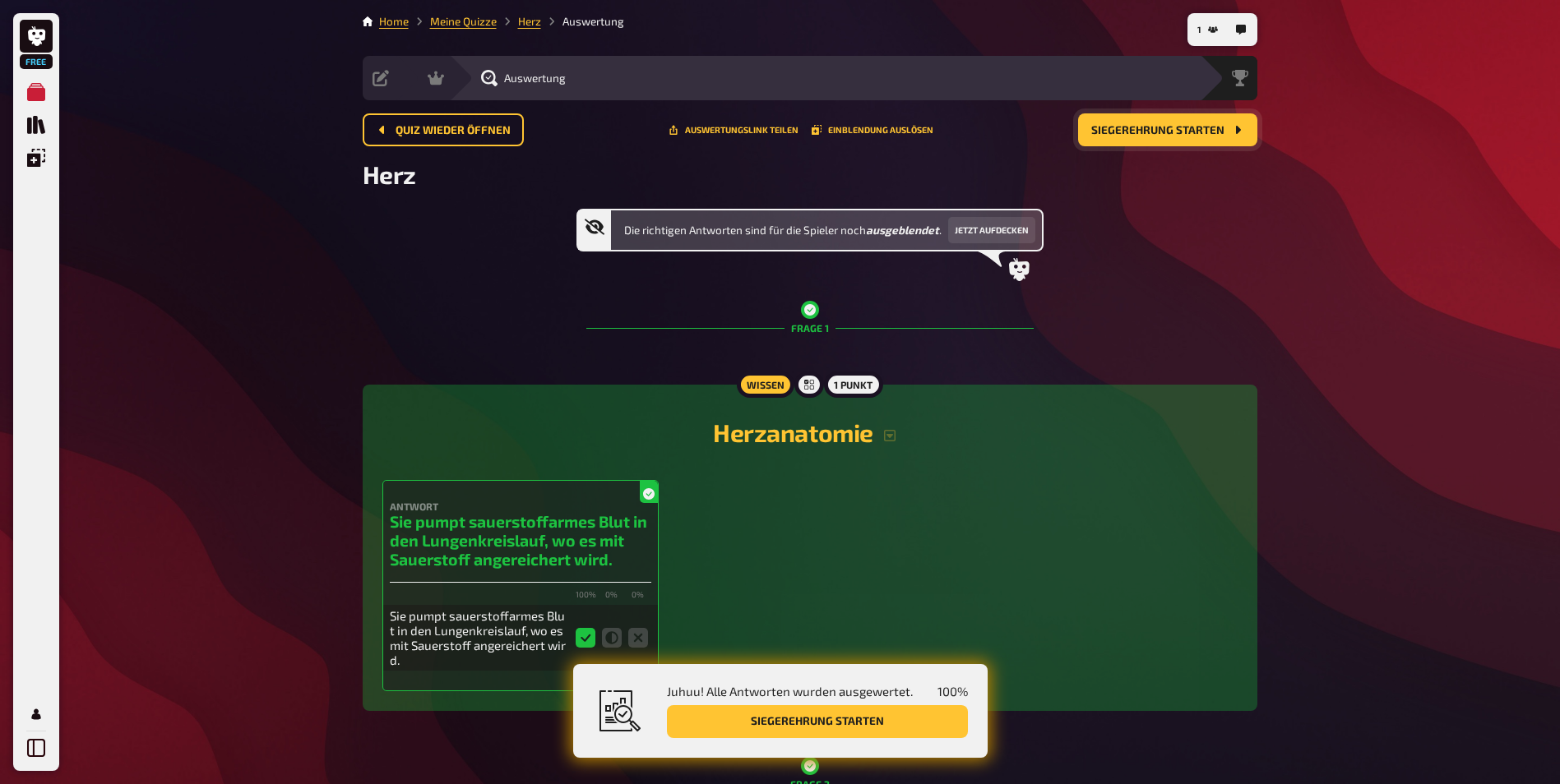
click at [1170, 132] on span "Siegerehrung starten" at bounding box center [1158, 131] width 133 height 11
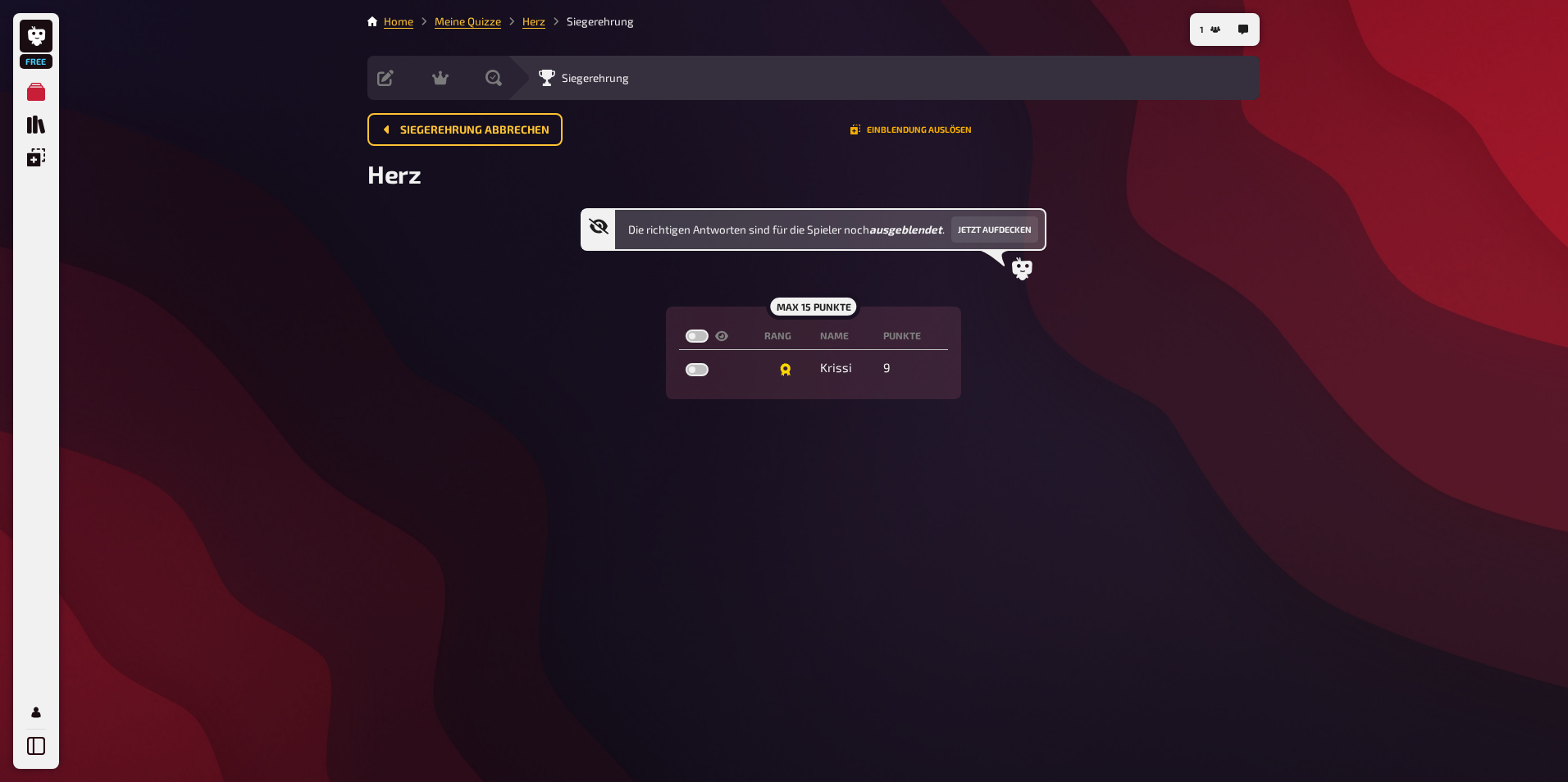
click at [952, 128] on button "Einblendung auslösen" at bounding box center [911, 129] width 122 height 9
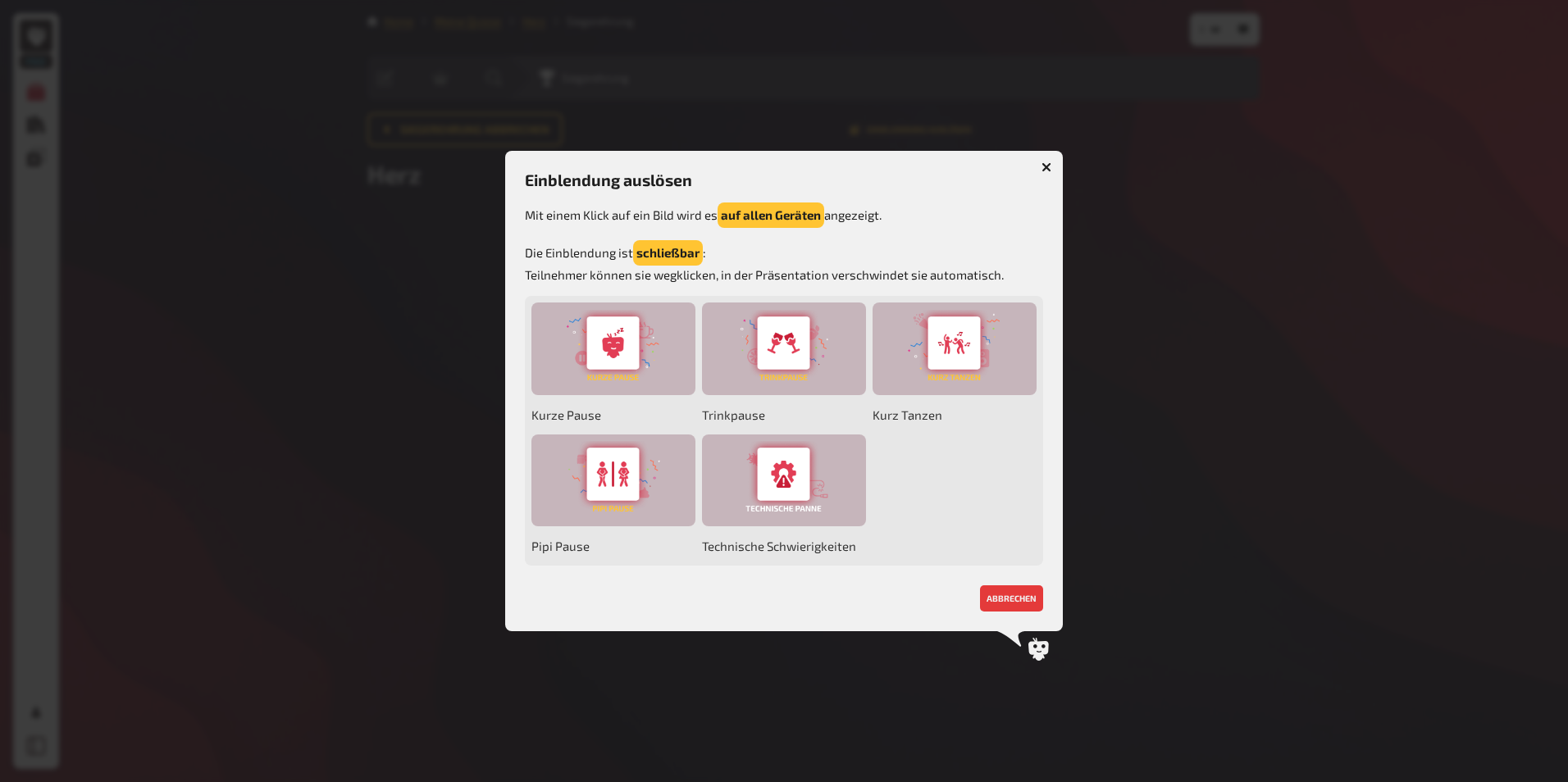
click at [1050, 164] on icon "button" at bounding box center [1047, 166] width 16 height 16
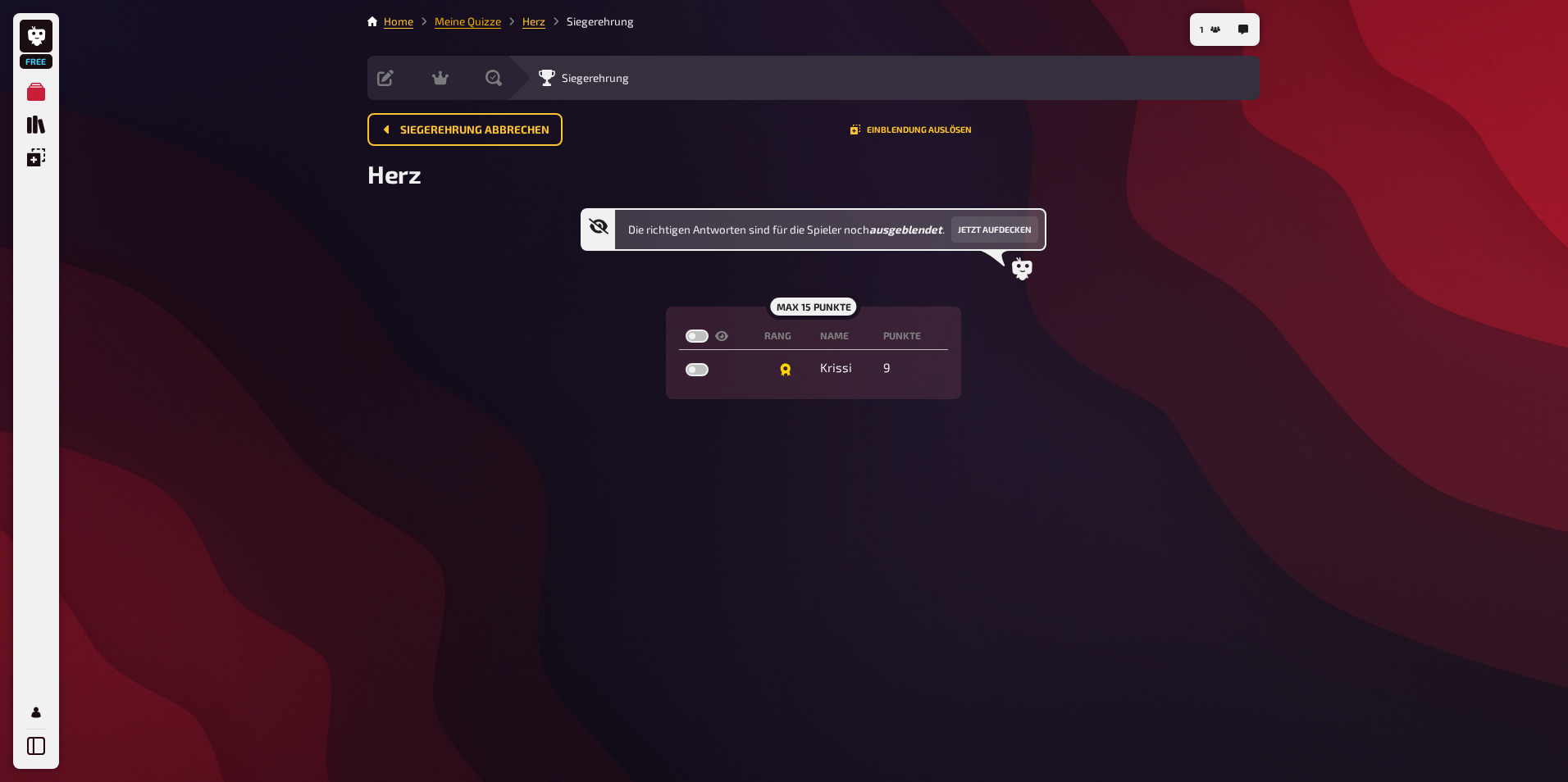
click at [481, 22] on link "Meine Quizze" at bounding box center [467, 21] width 66 height 13
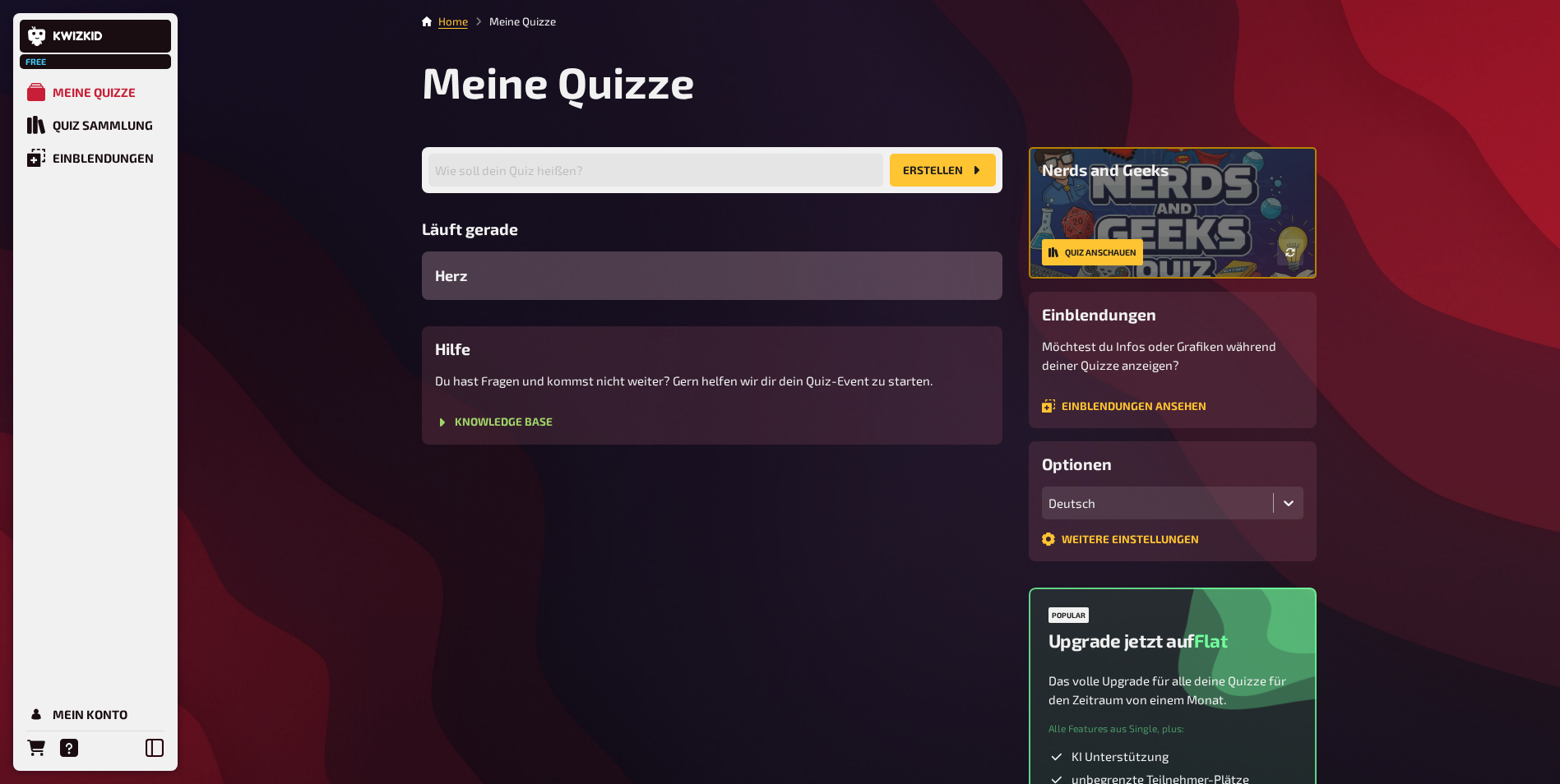
click at [579, 276] on div "Herz" at bounding box center [712, 276] width 580 height 48
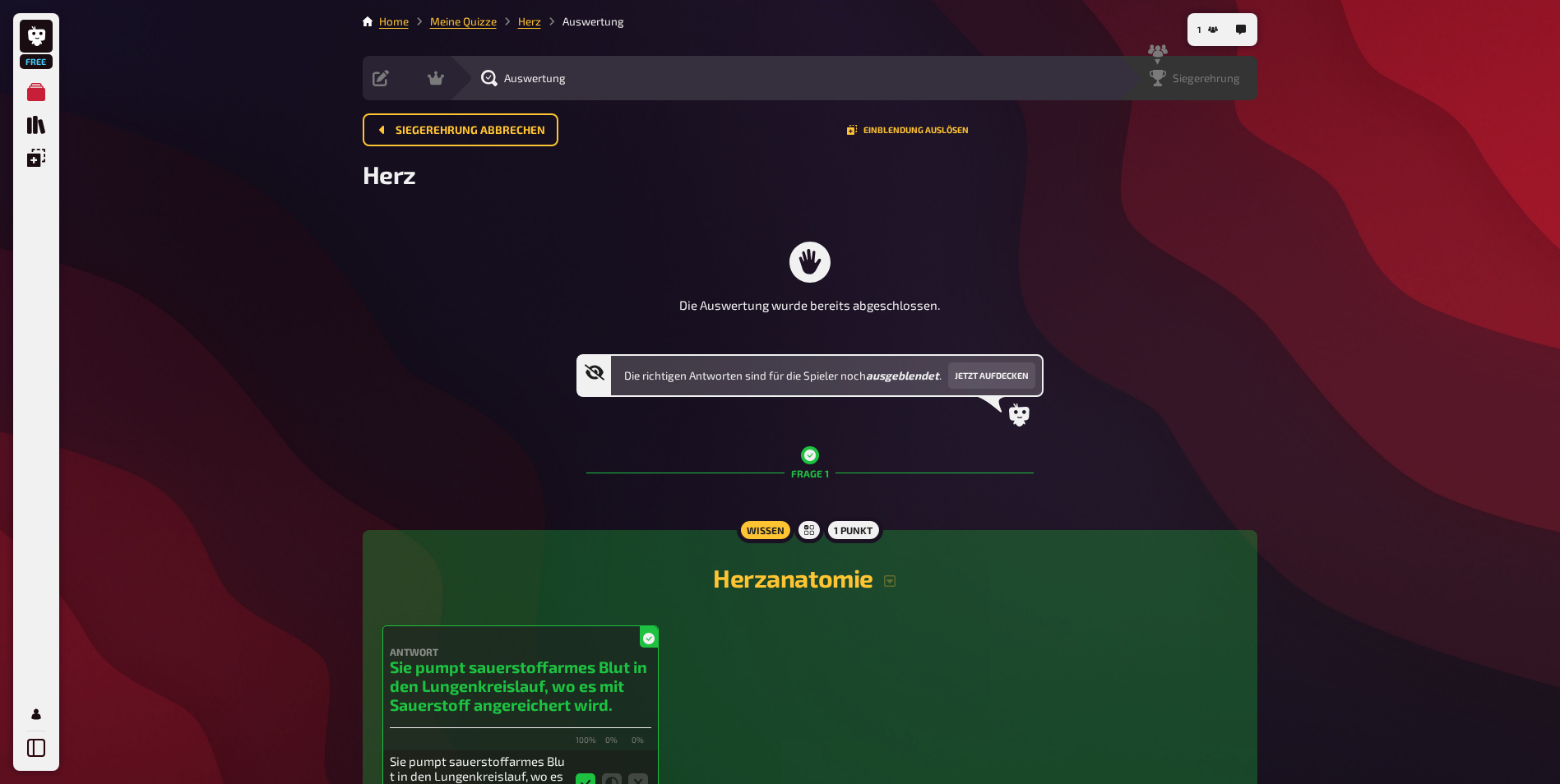
click at [1230, 76] on span "Siegerehrung" at bounding box center [1206, 78] width 67 height 13
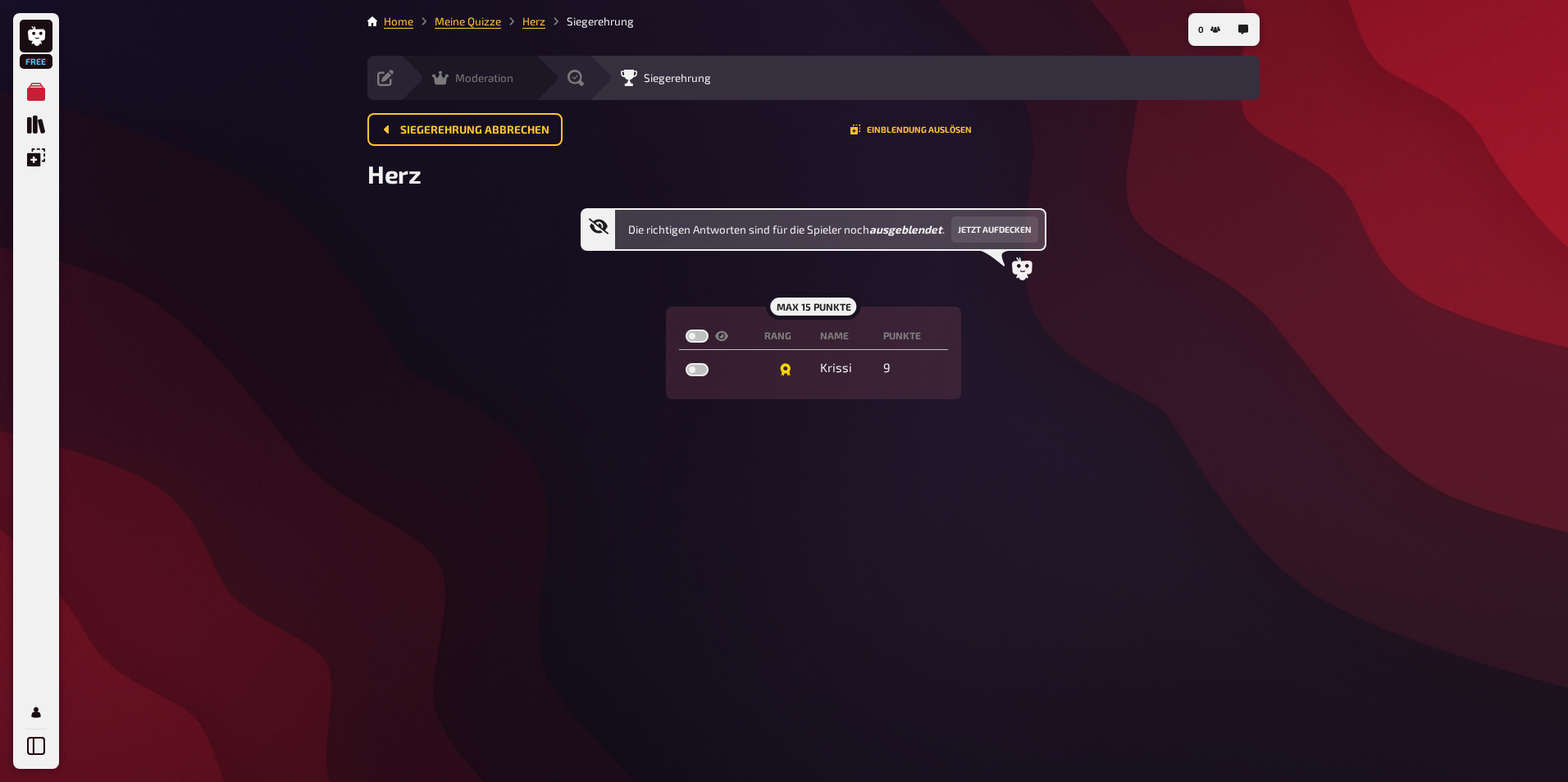
click at [404, 91] on div "Moderation undefined" at bounding box center [467, 78] width 135 height 44
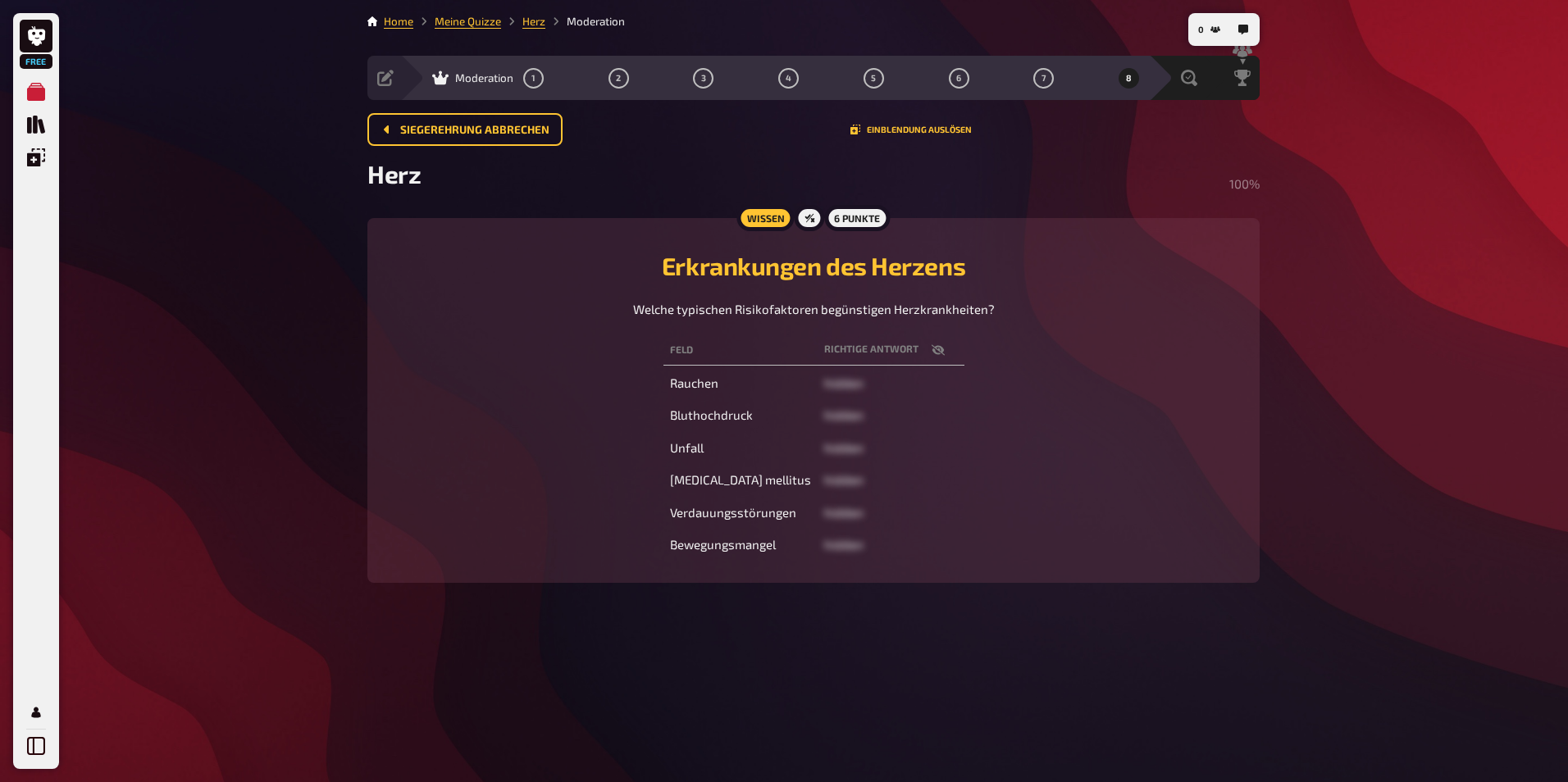
click at [404, 91] on div "Moderation 1 2 3 4 5 6 7 8" at bounding box center [775, 78] width 749 height 44
click at [390, 90] on div "Vorbereitung Inhalte Bearbeiten Quiz Lobby" at bounding box center [424, 78] width 115 height 44
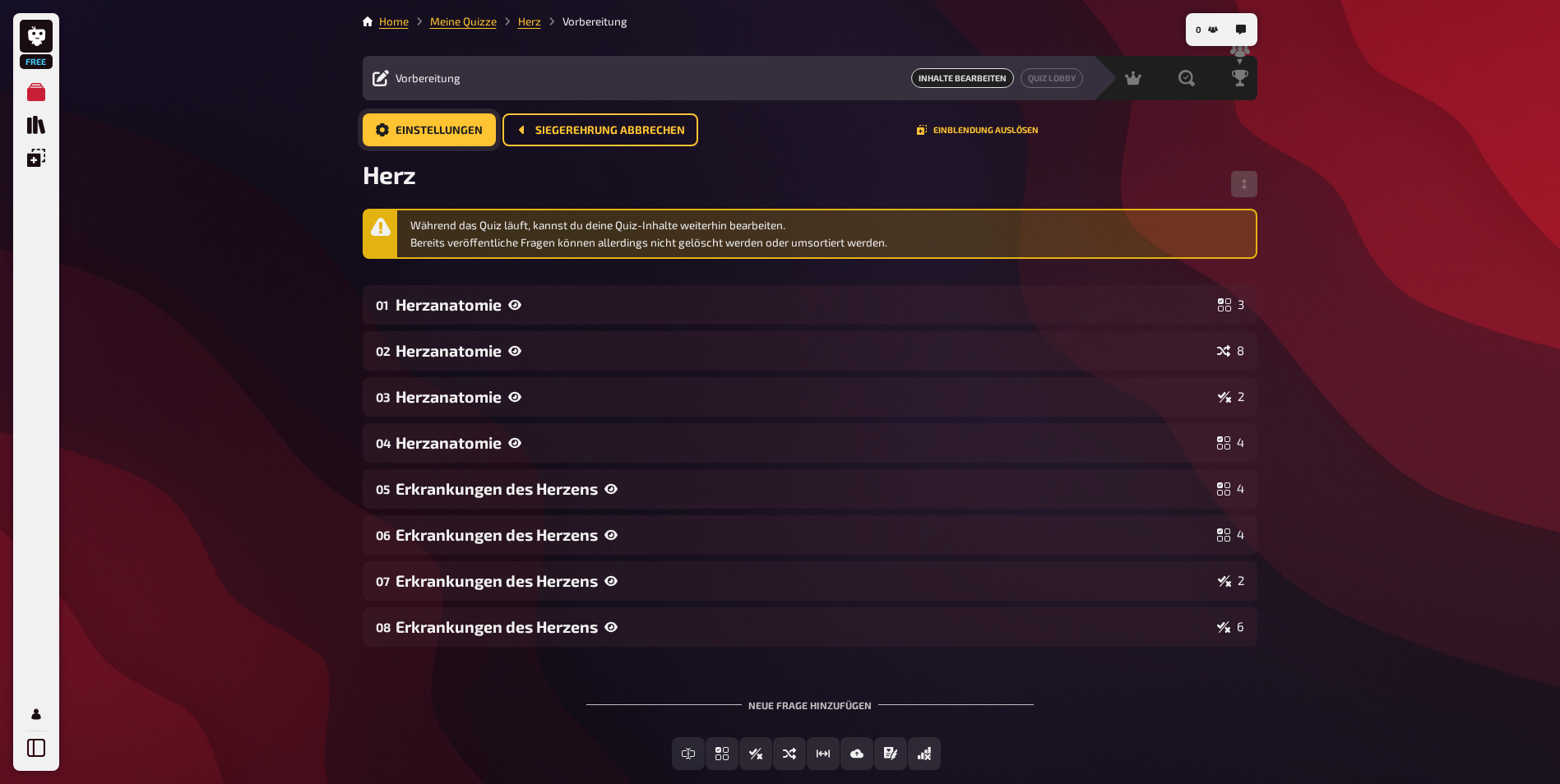
click at [434, 136] on span "Einstellungen" at bounding box center [438, 131] width 87 height 11
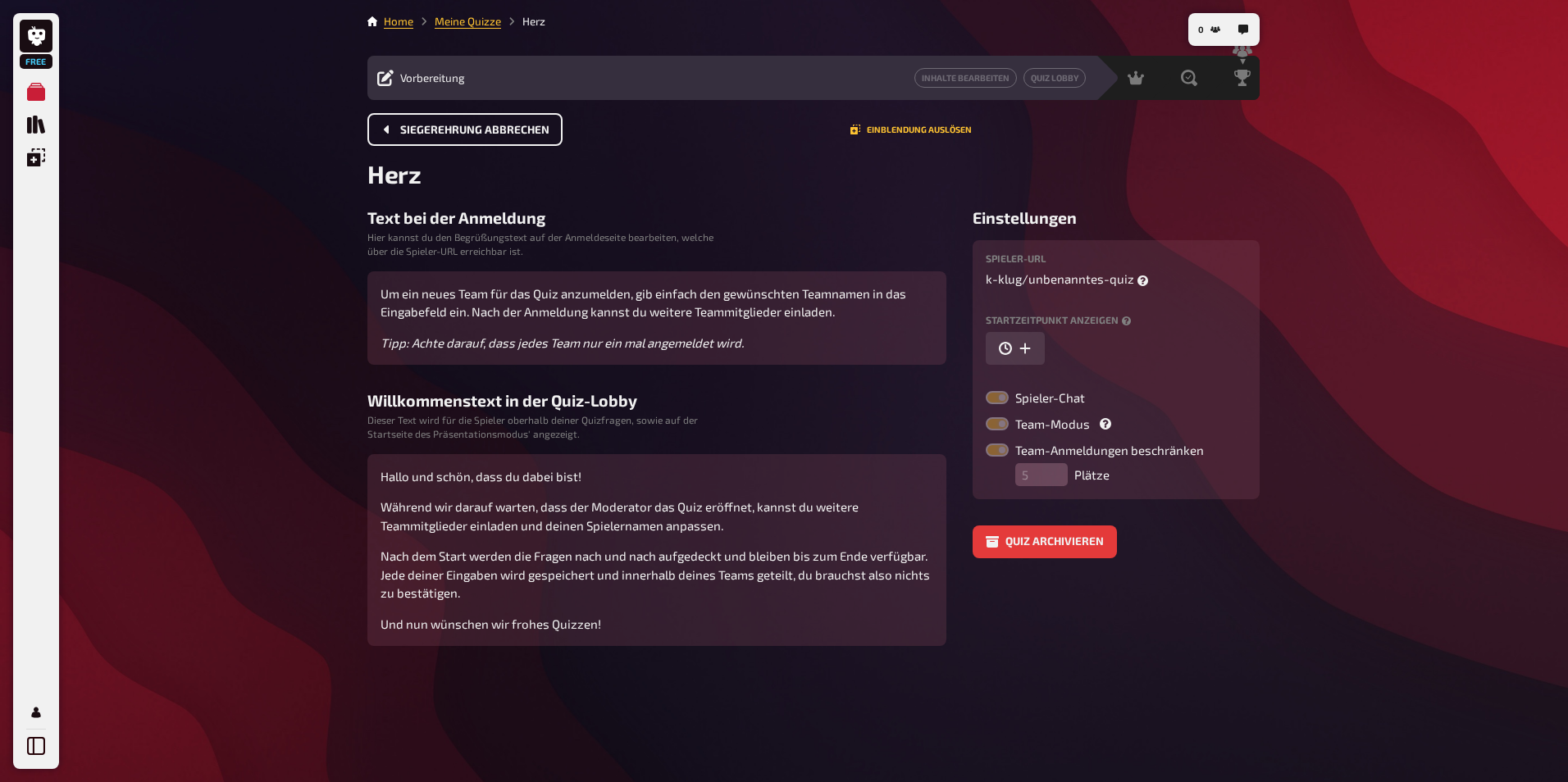
click at [433, 135] on span "Siegerehrung abbrechen" at bounding box center [474, 130] width 149 height 11
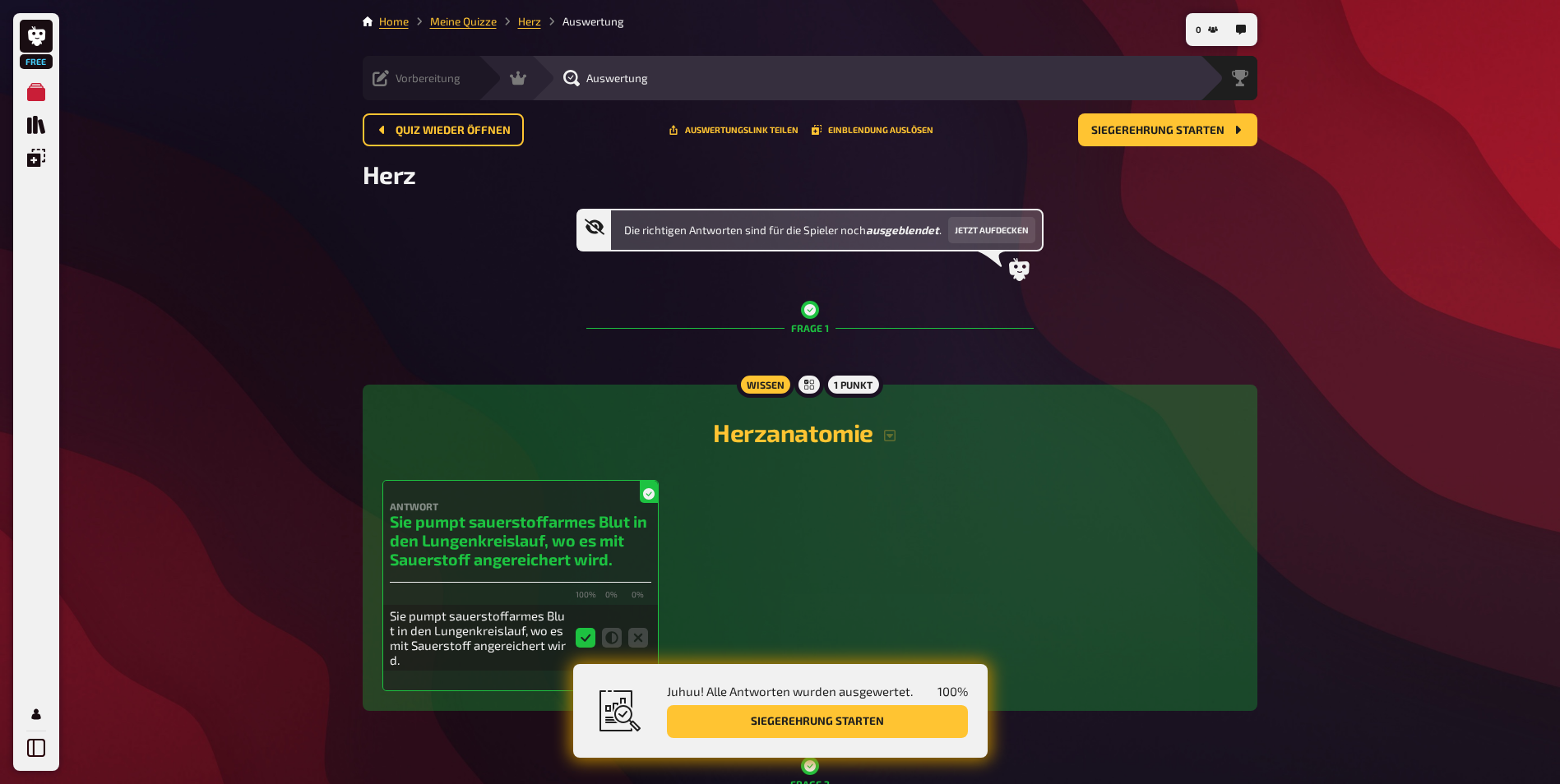
click at [384, 84] on icon at bounding box center [380, 78] width 16 height 16
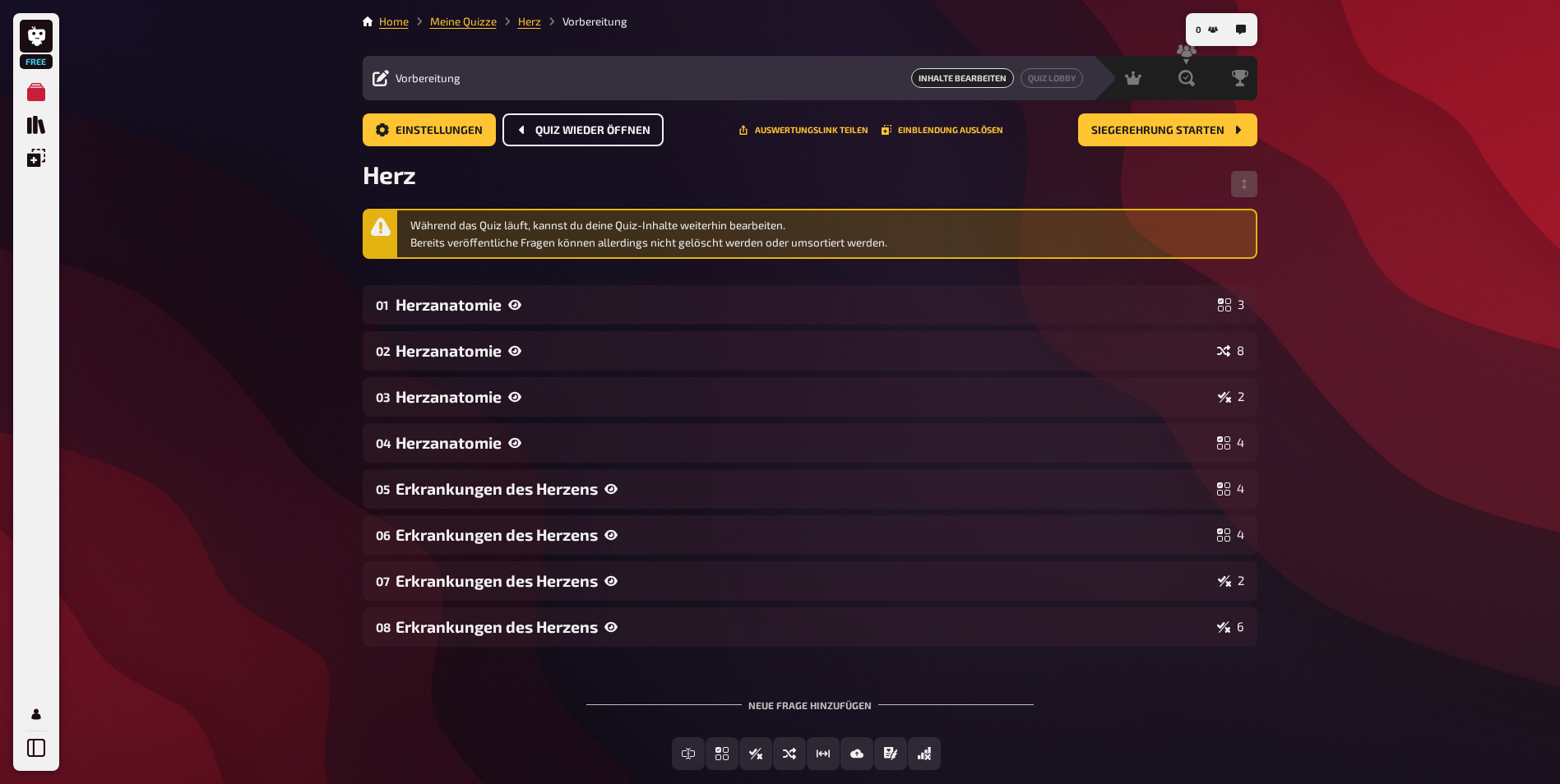
click at [619, 128] on span "Quiz wieder öffnen" at bounding box center [592, 131] width 115 height 11
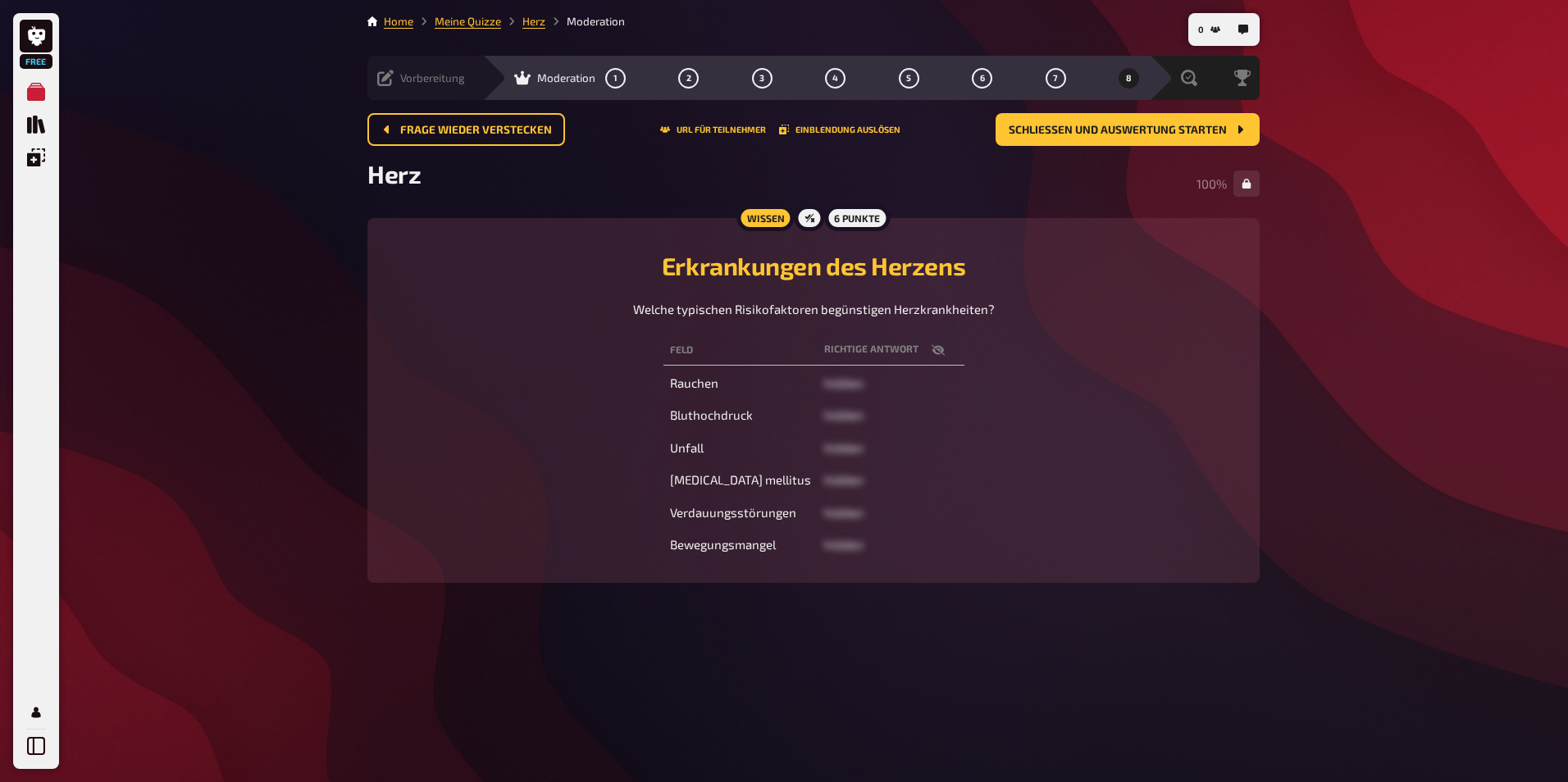
click at [386, 73] on icon at bounding box center [385, 78] width 16 height 16
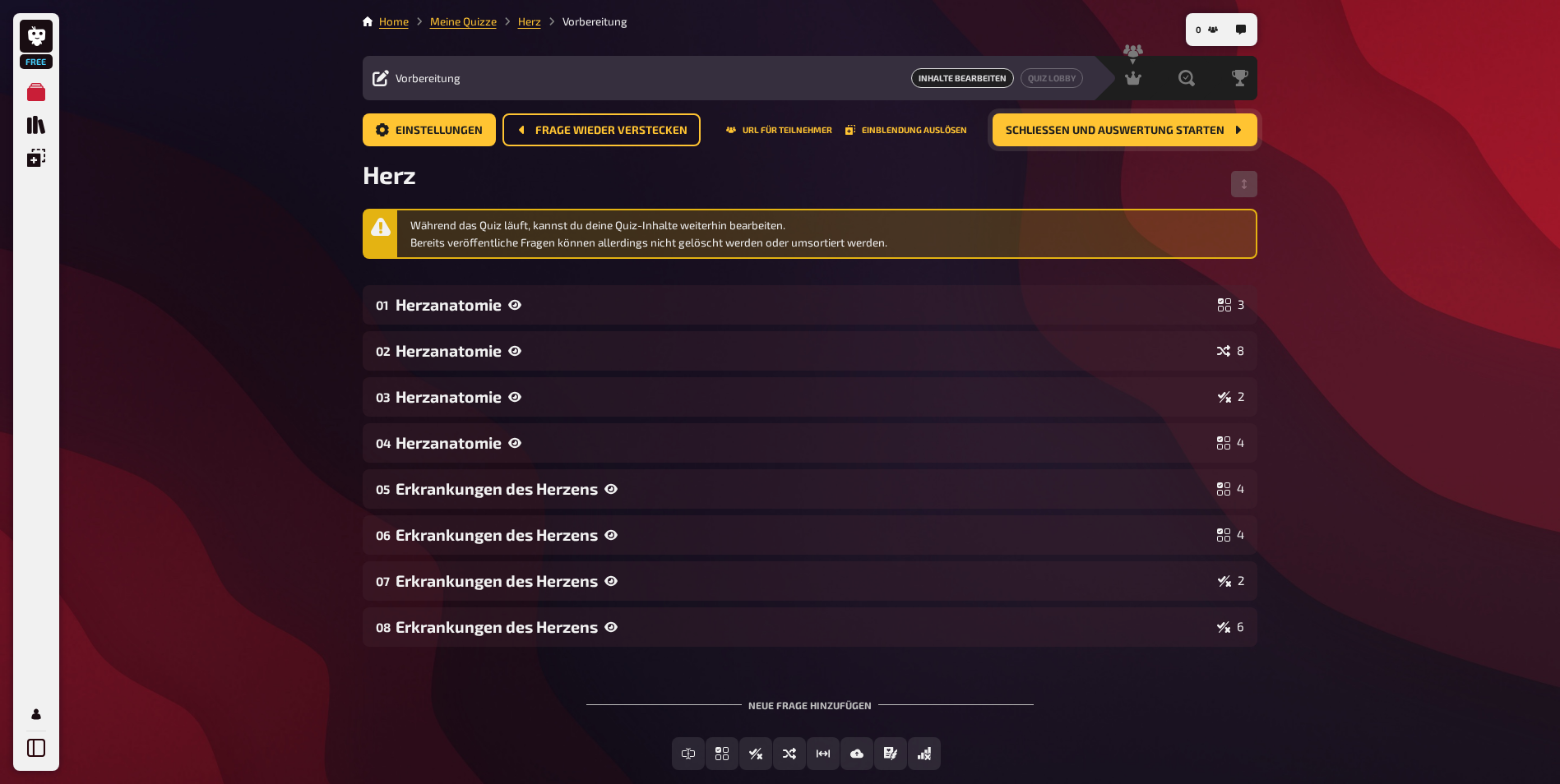
click at [1149, 129] on span "Schließen und Auswertung starten" at bounding box center [1115, 131] width 219 height 11
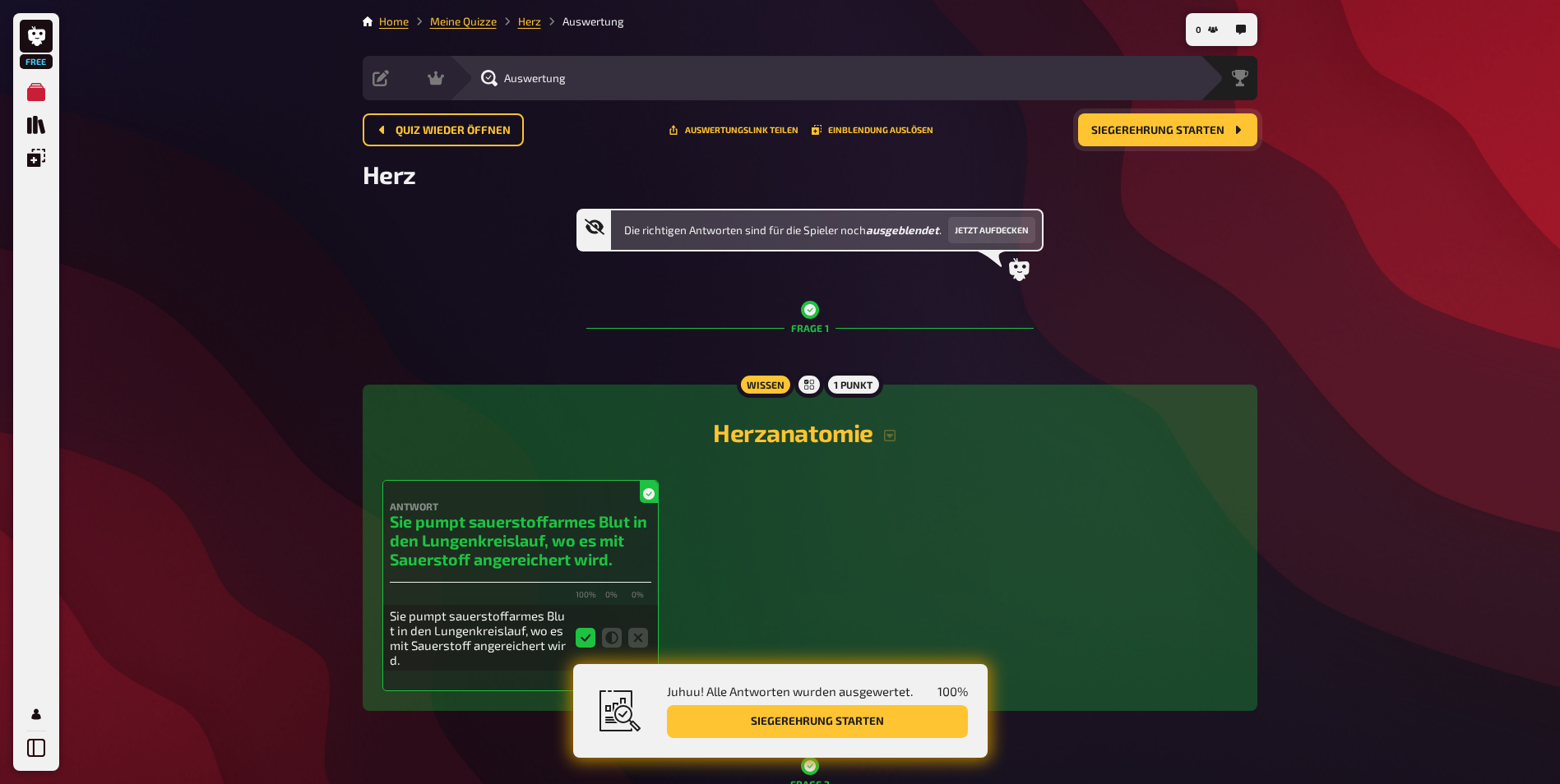
click at [1150, 132] on span "Siegerehrung starten" at bounding box center [1158, 131] width 133 height 11
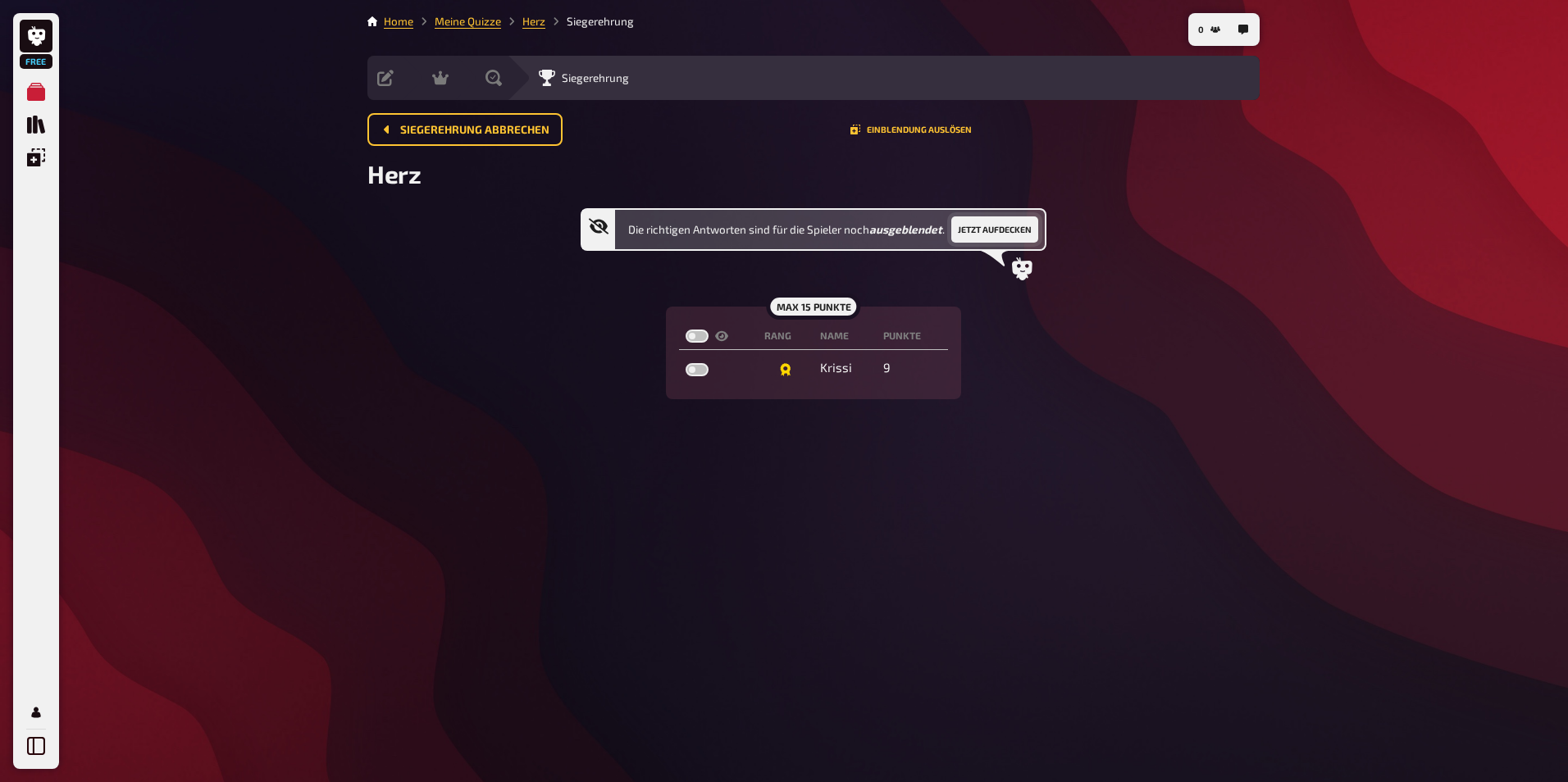
click at [997, 230] on button "Jetzt aufdecken" at bounding box center [994, 229] width 87 height 26
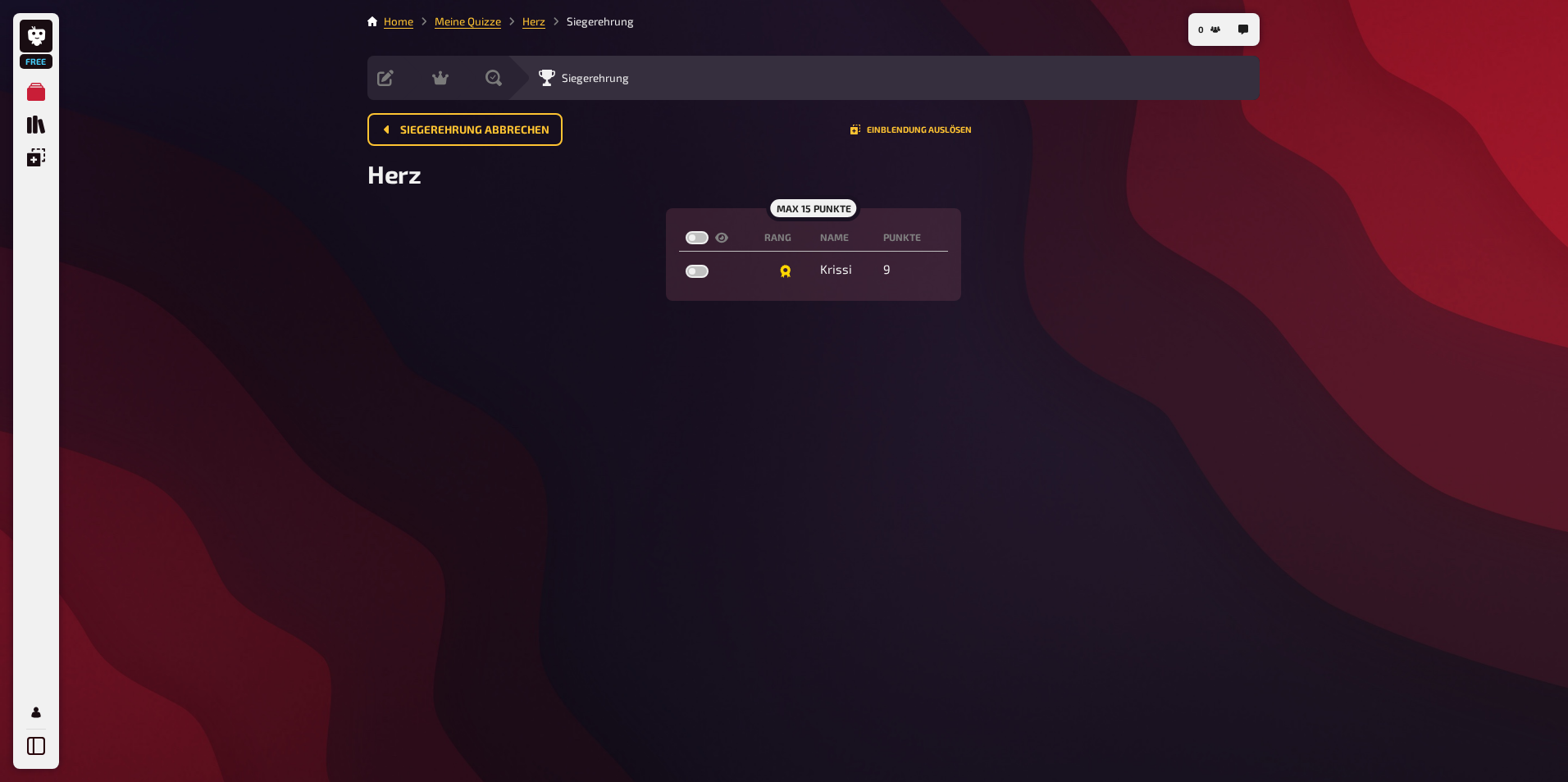
click at [809, 209] on div "max 15 Punkte" at bounding box center [812, 208] width 94 height 26
click at [898, 127] on button "Einblendung auslösen" at bounding box center [911, 129] width 122 height 9
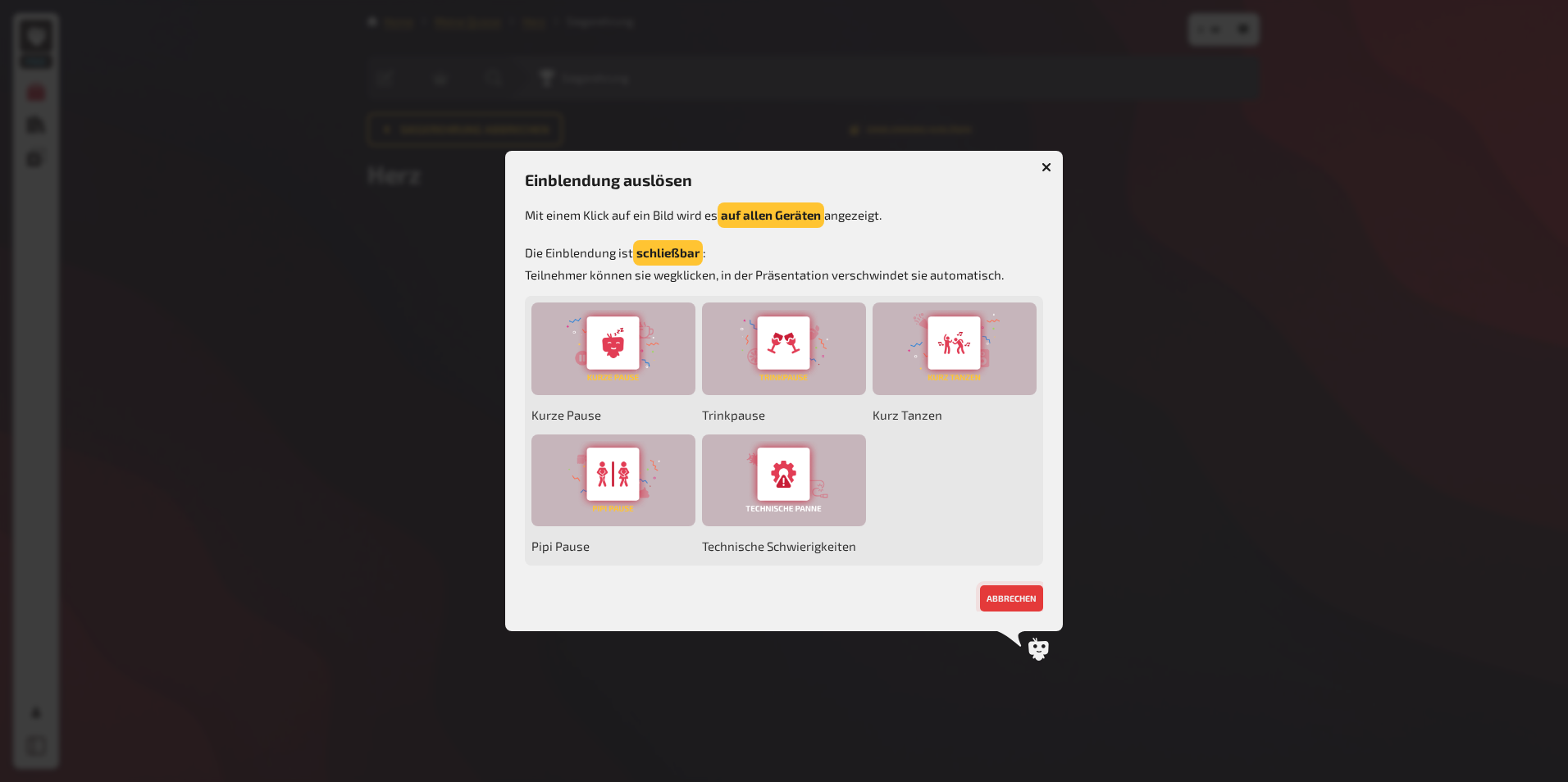
click at [1015, 591] on button "abbrechen" at bounding box center [1011, 598] width 63 height 26
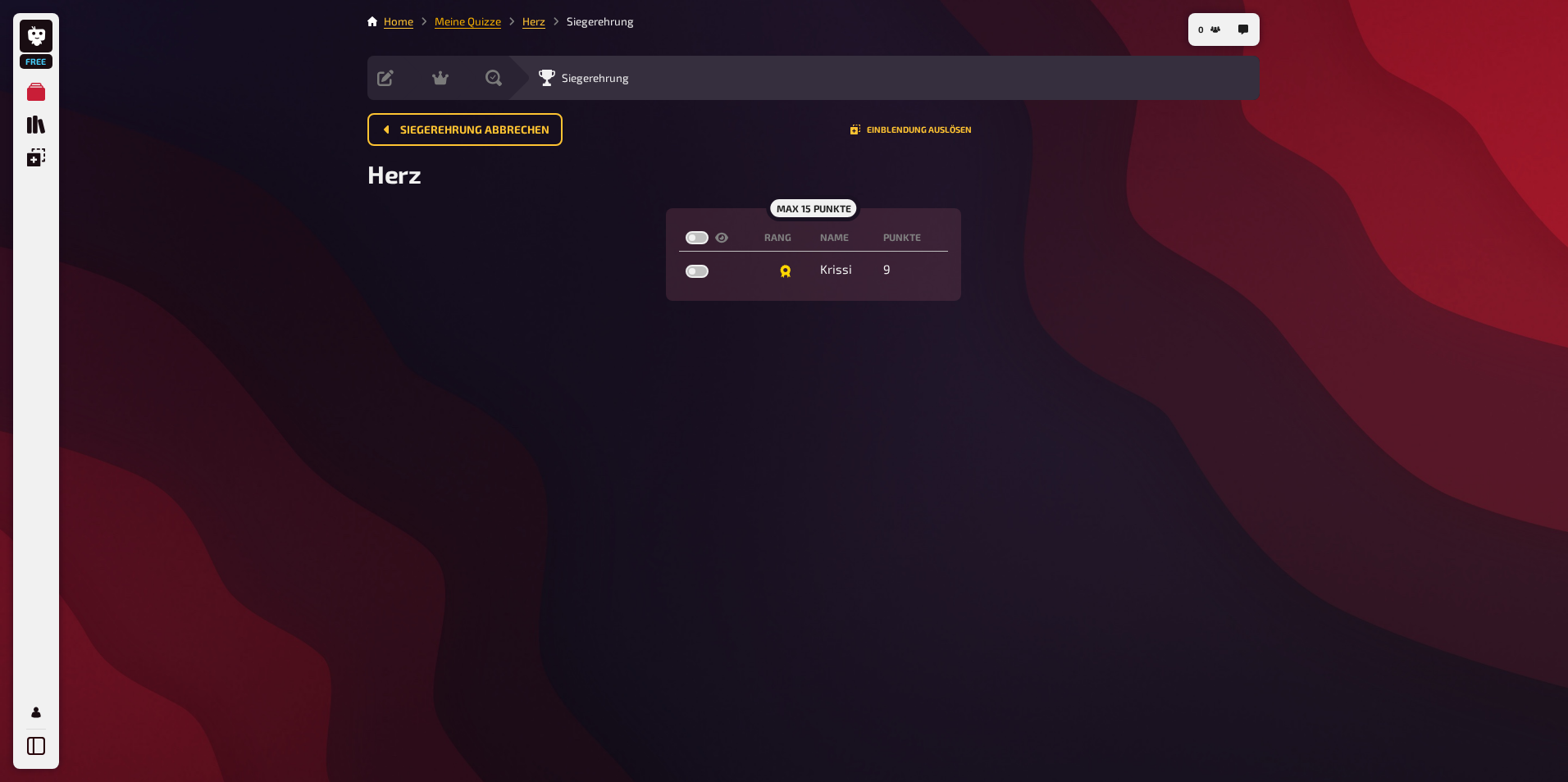
click at [478, 16] on link "Meine Quizze" at bounding box center [467, 21] width 66 height 13
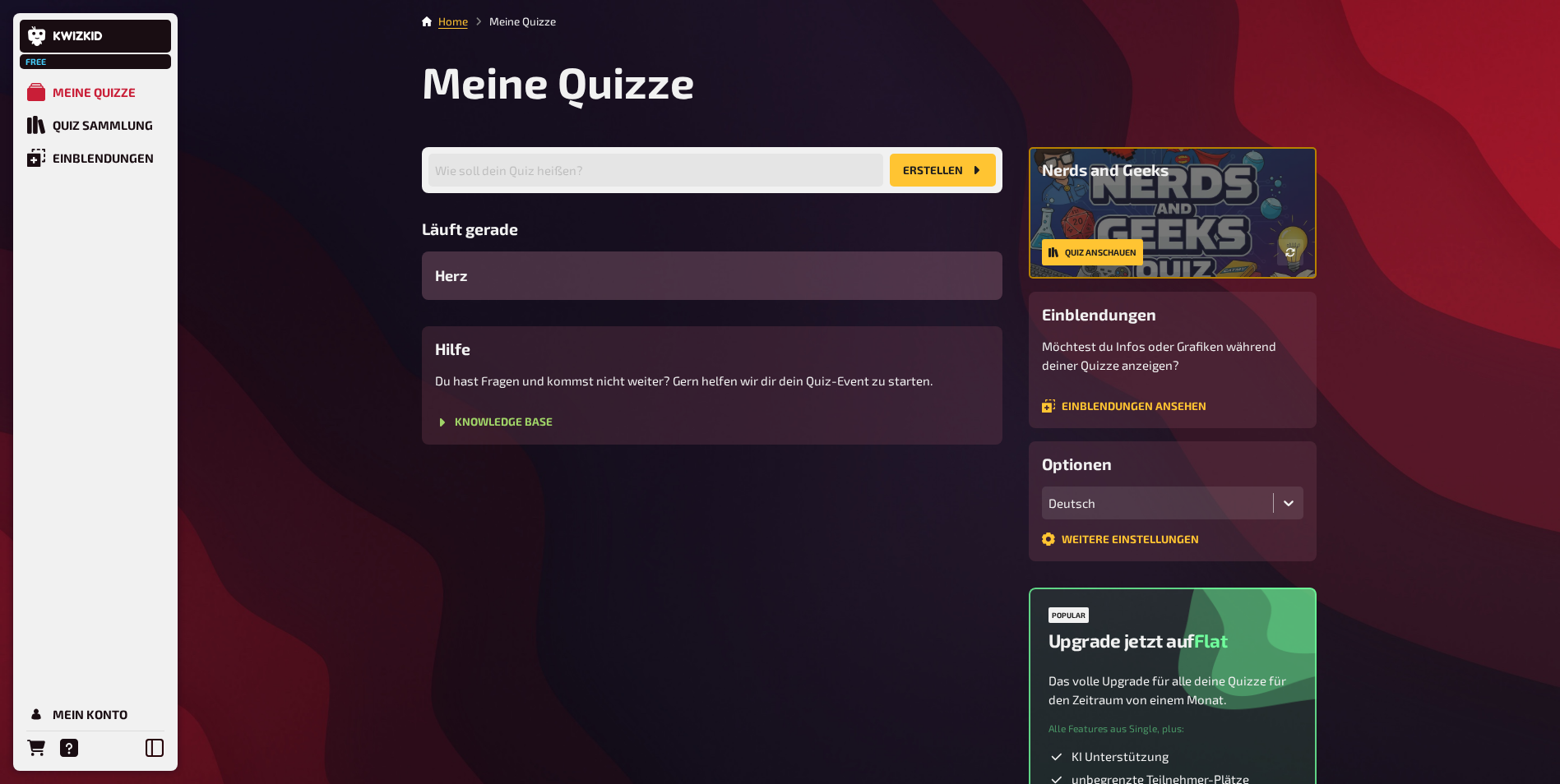
drag, startPoint x: 476, startPoint y: 277, endPoint x: 859, endPoint y: 298, distance: 383.6
click at [859, 299] on div "Herz" at bounding box center [712, 276] width 580 height 48
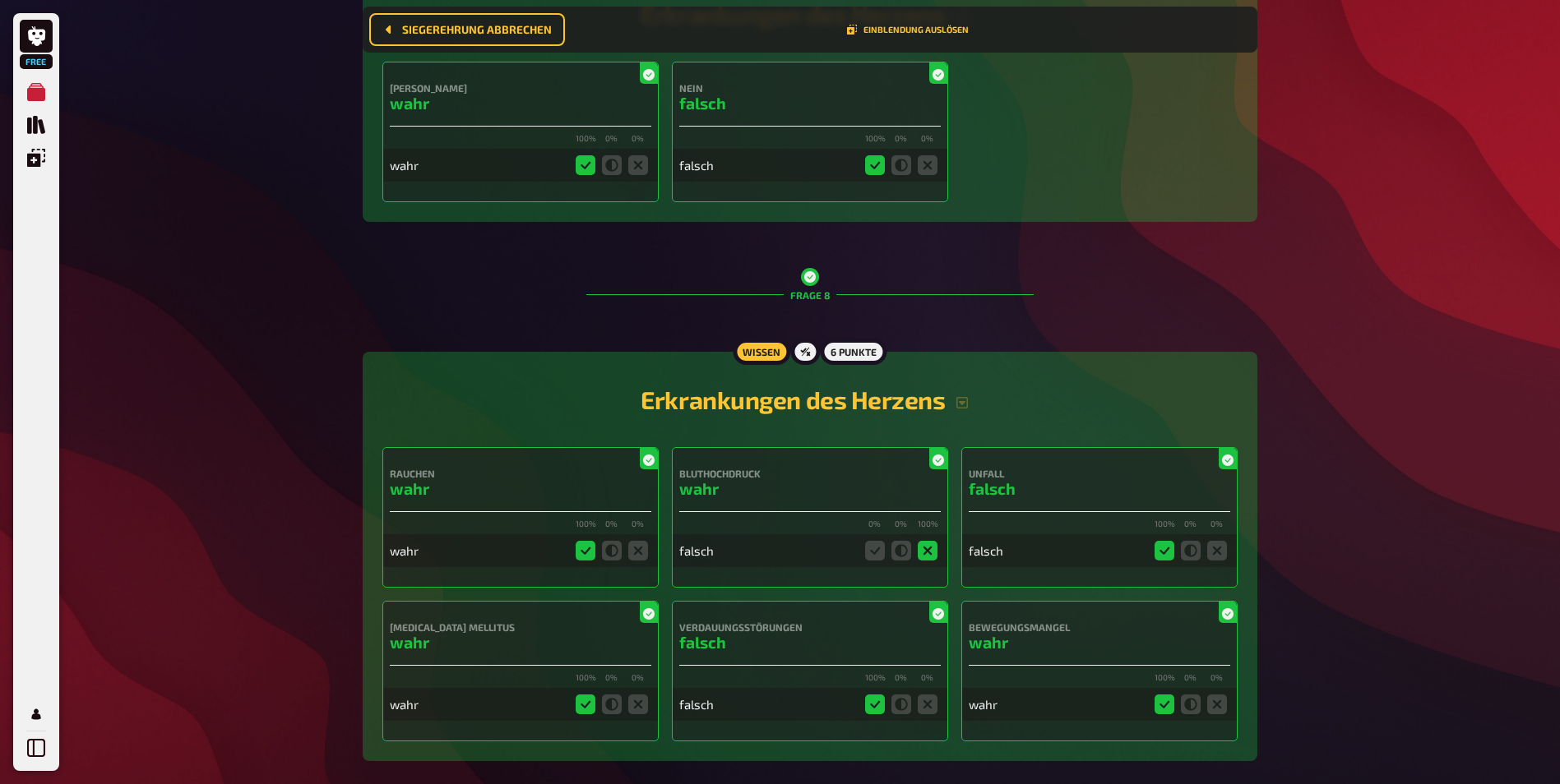
scroll to position [3201, 0]
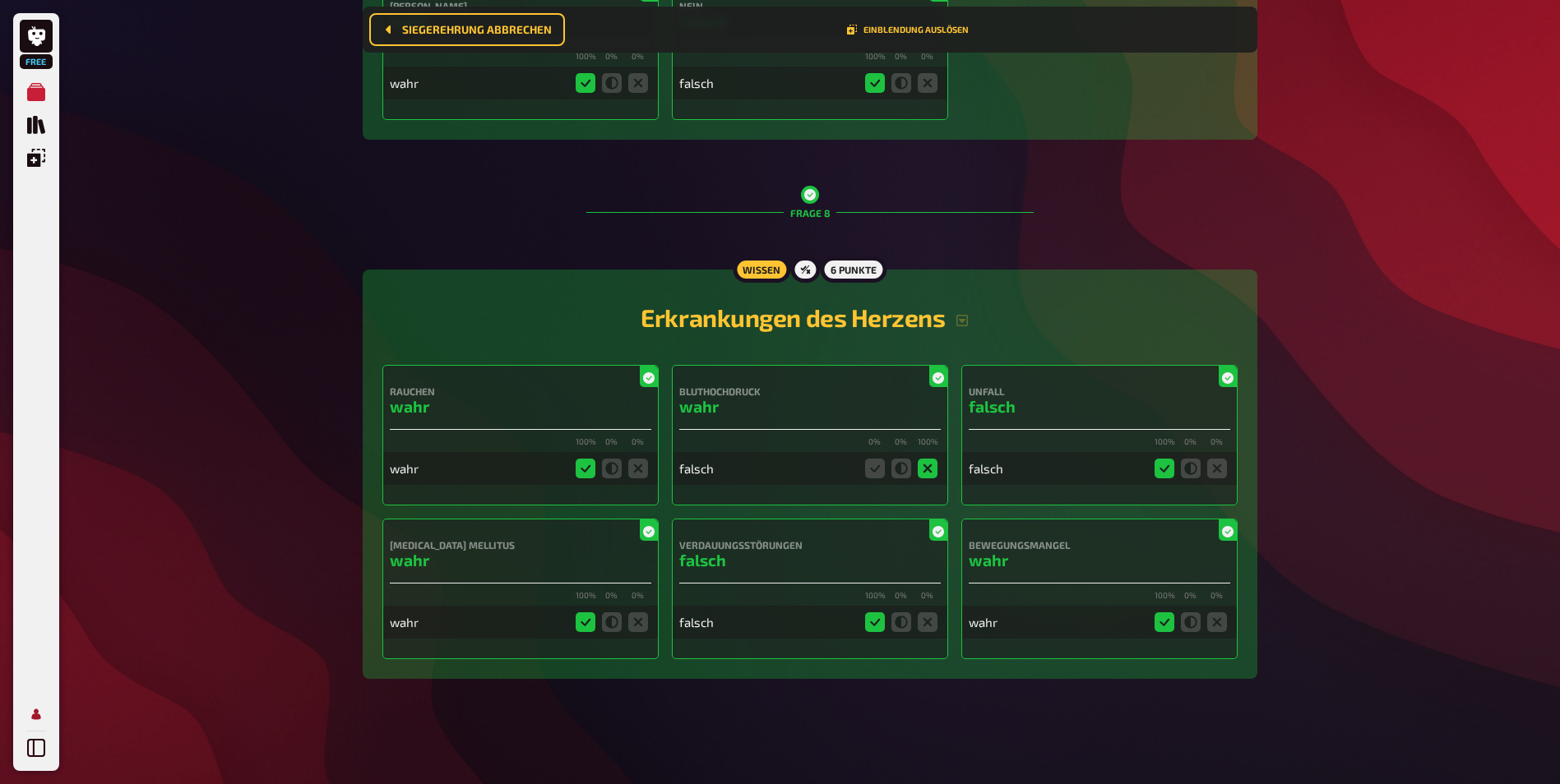
click at [35, 722] on icon "Mein Konto" at bounding box center [35, 714] width 18 height 18
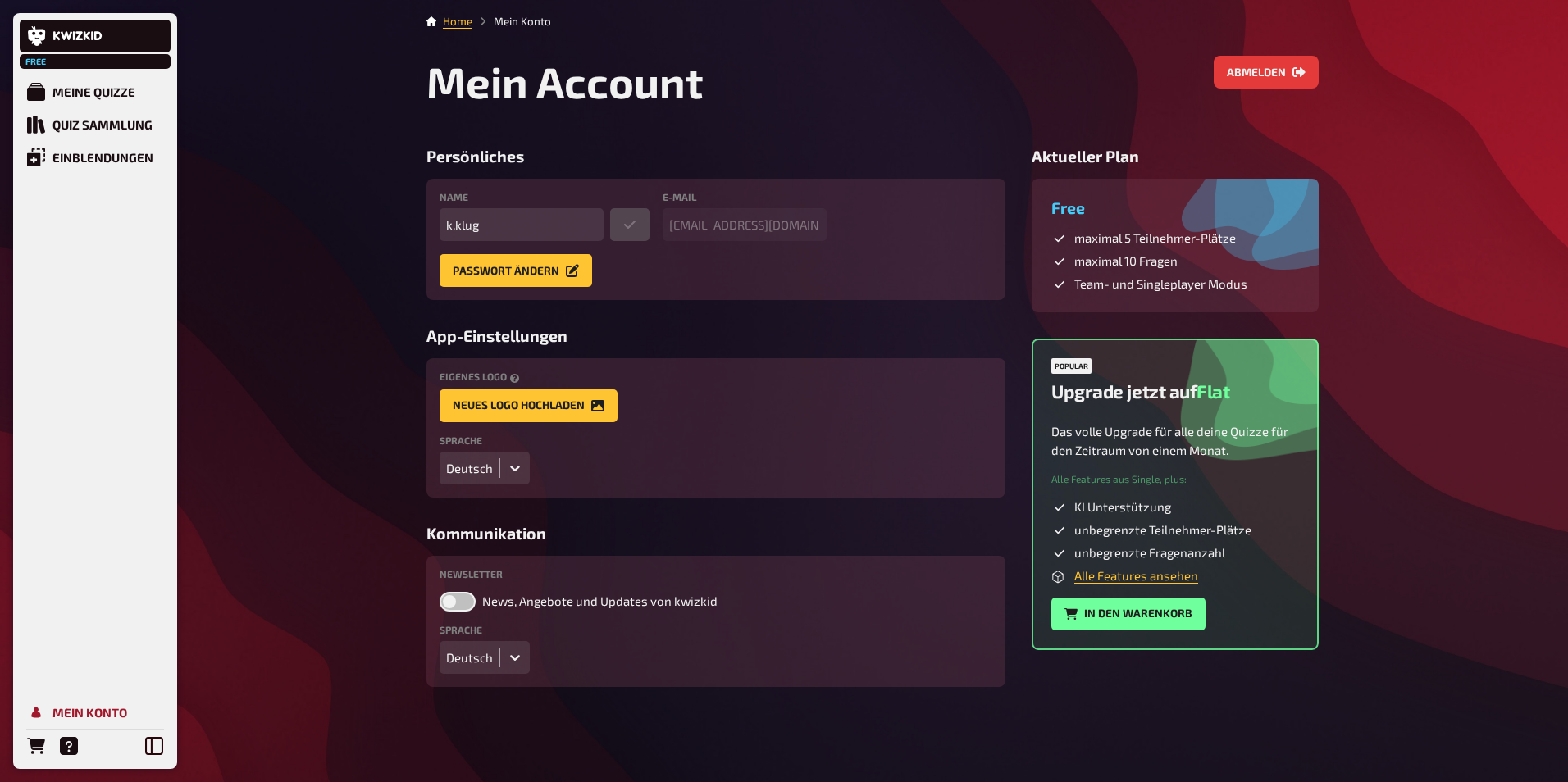
click at [80, 712] on div "Mein Konto" at bounding box center [90, 712] width 75 height 15
click at [1256, 82] on button "Abmelden" at bounding box center [1266, 72] width 105 height 33
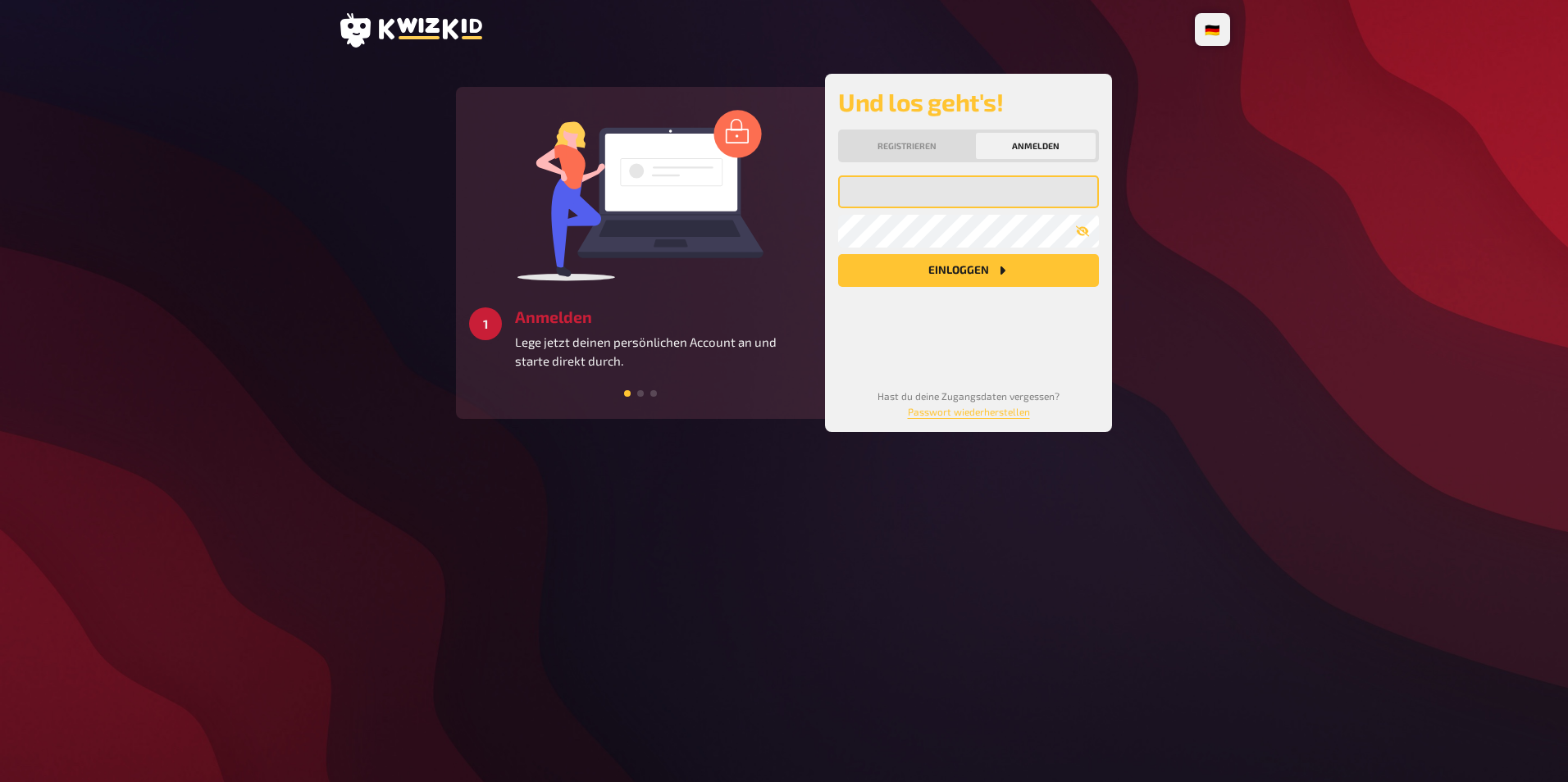
click at [876, 194] on input "email" at bounding box center [969, 191] width 260 height 33
type input "[EMAIL_ADDRESS][DOMAIN_NAME]"
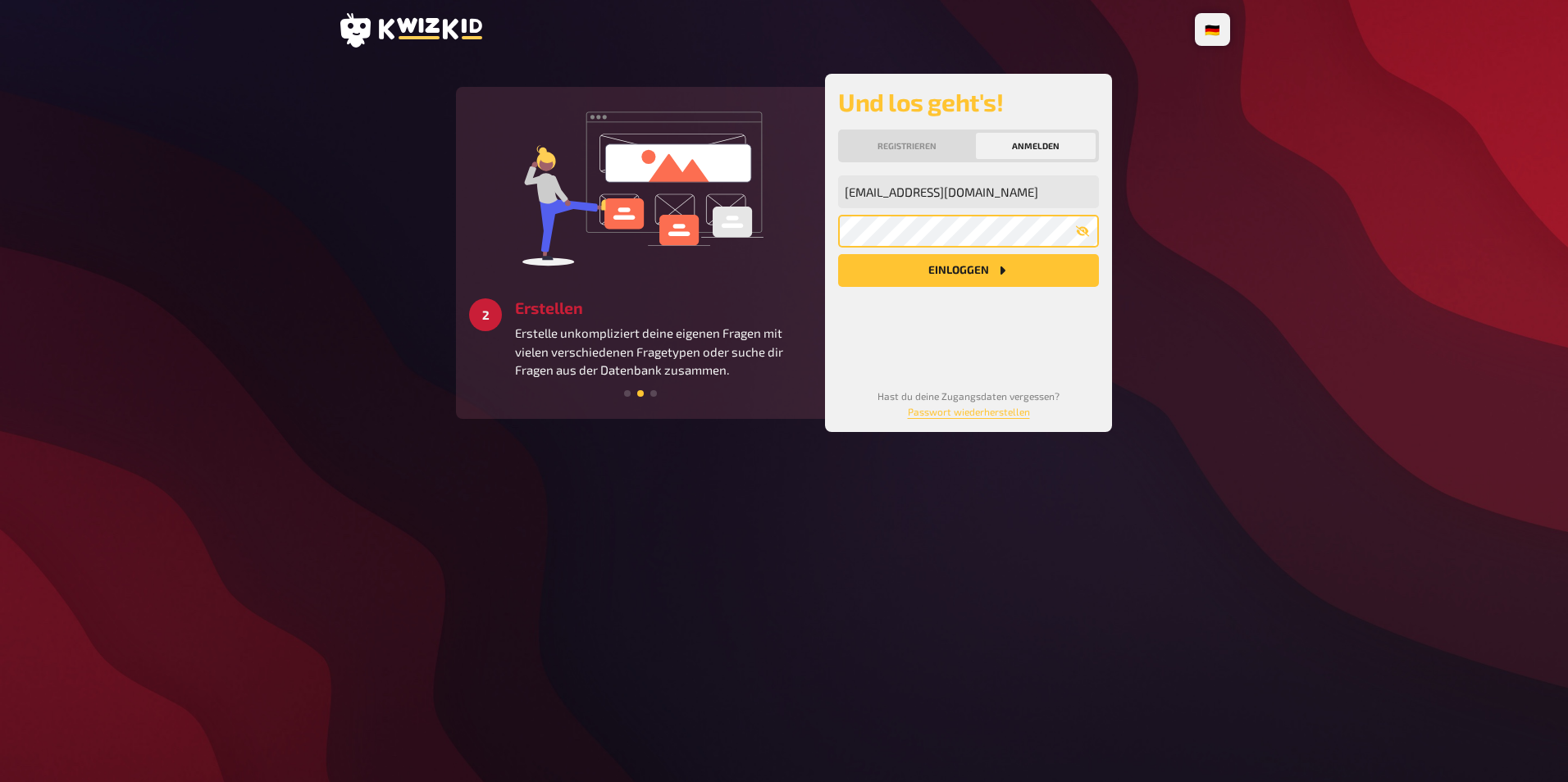
click at [838, 254] on button "Einloggen" at bounding box center [969, 271] width 260 height 33
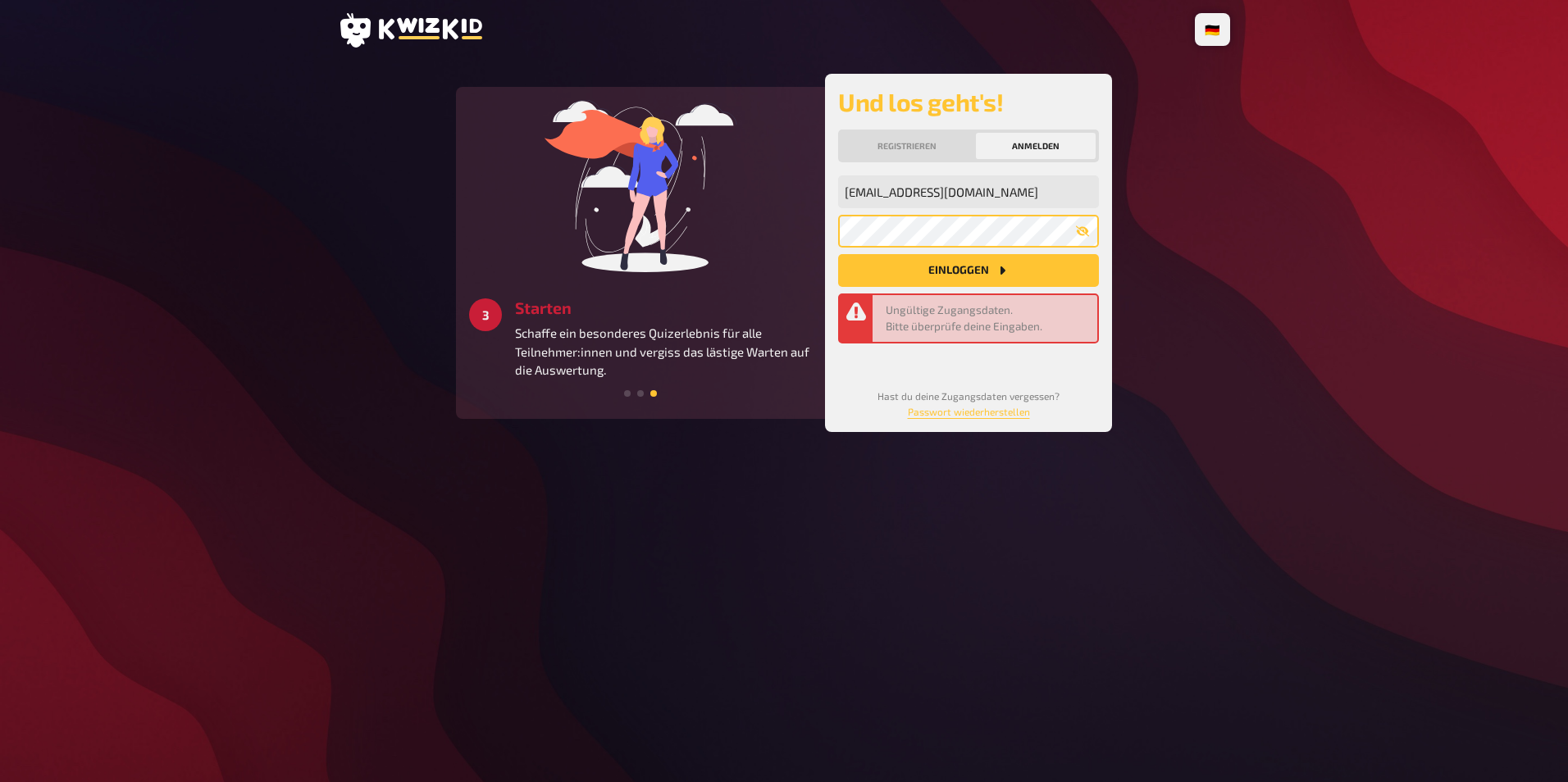
click button "Einloggen" at bounding box center [969, 271] width 260 height 33
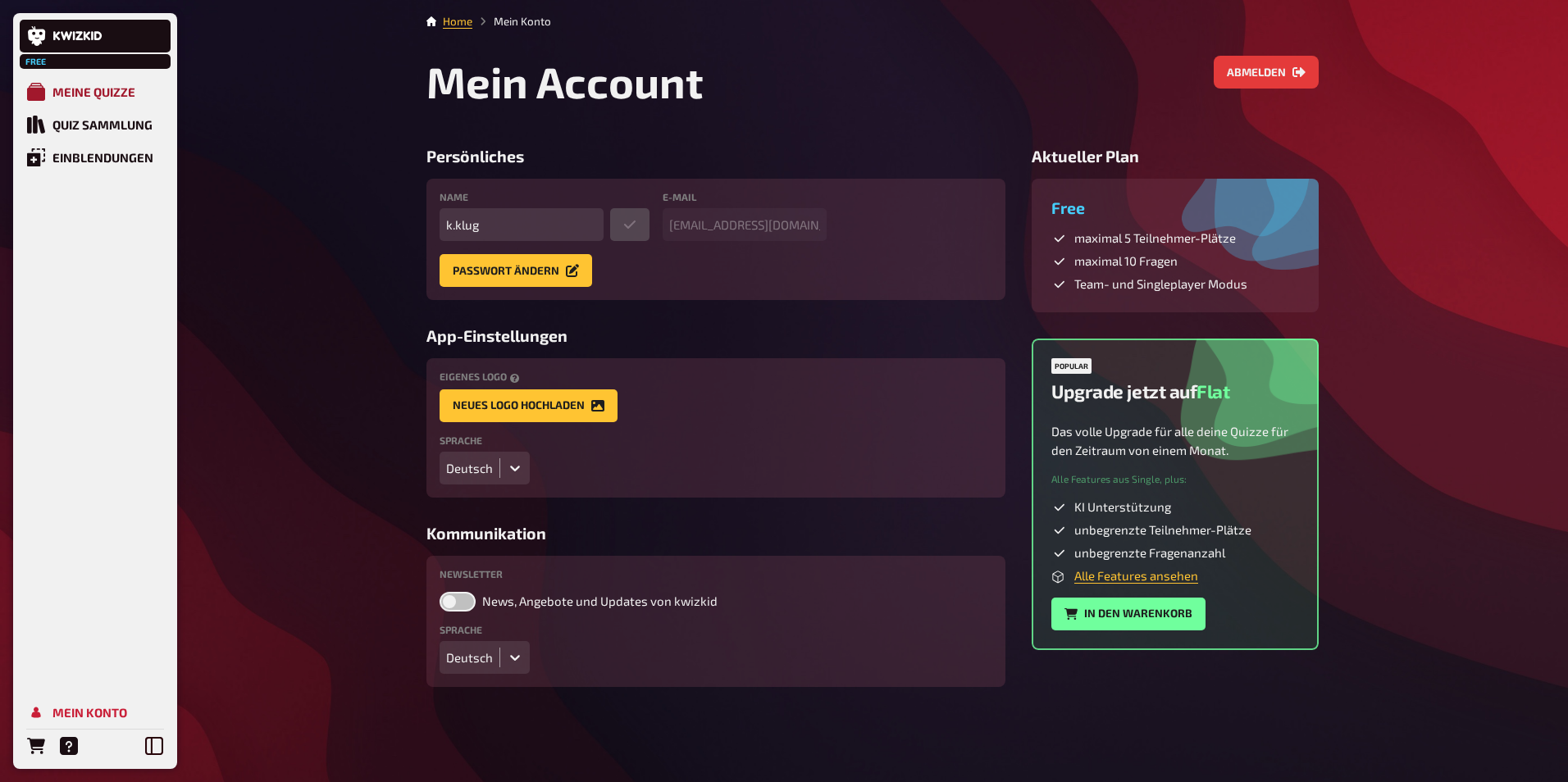
click at [75, 91] on div "Meine Quizze" at bounding box center [94, 91] width 83 height 15
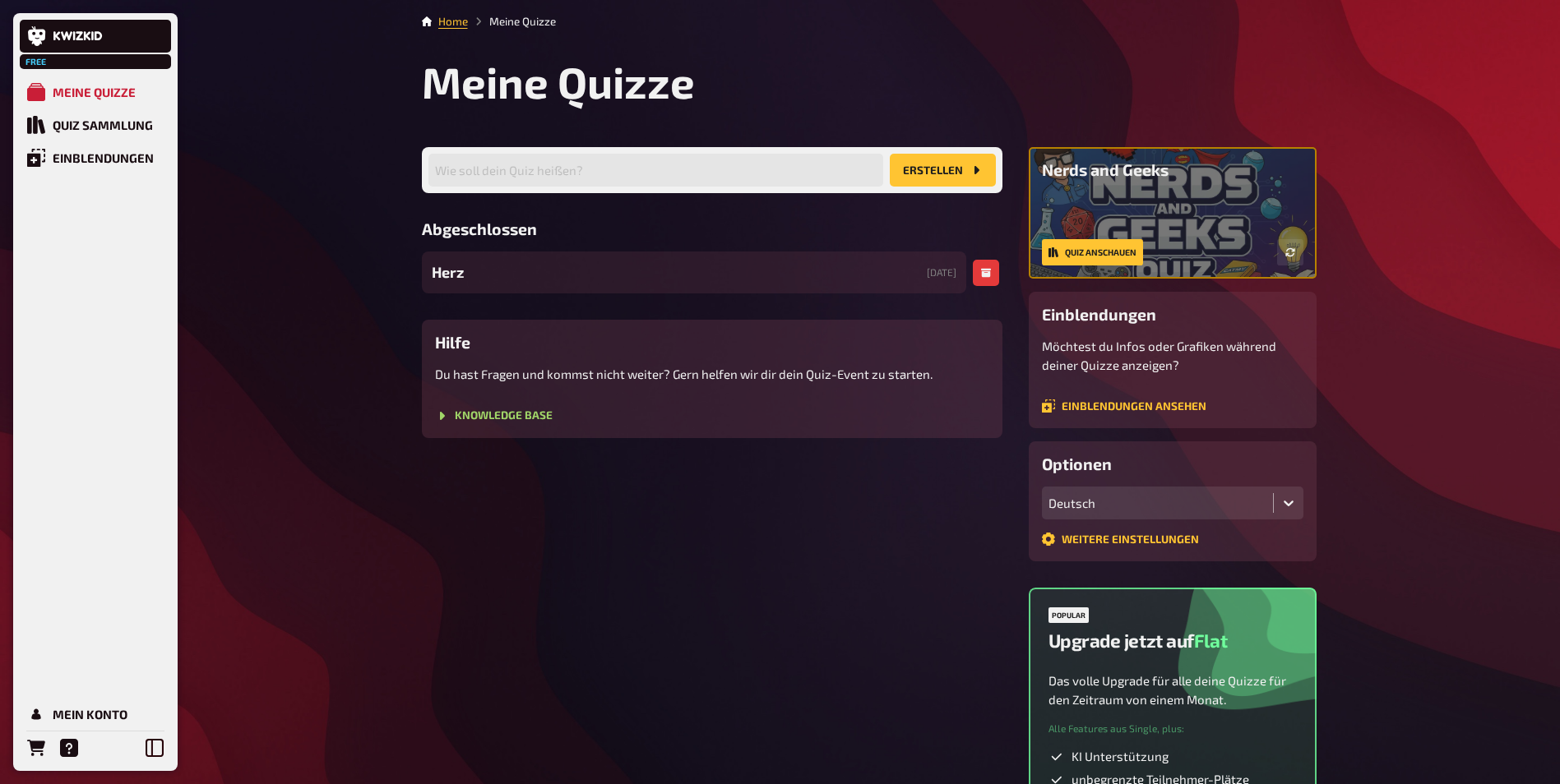
click at [489, 273] on div "Herz [DATE]" at bounding box center [694, 272] width 544 height 41
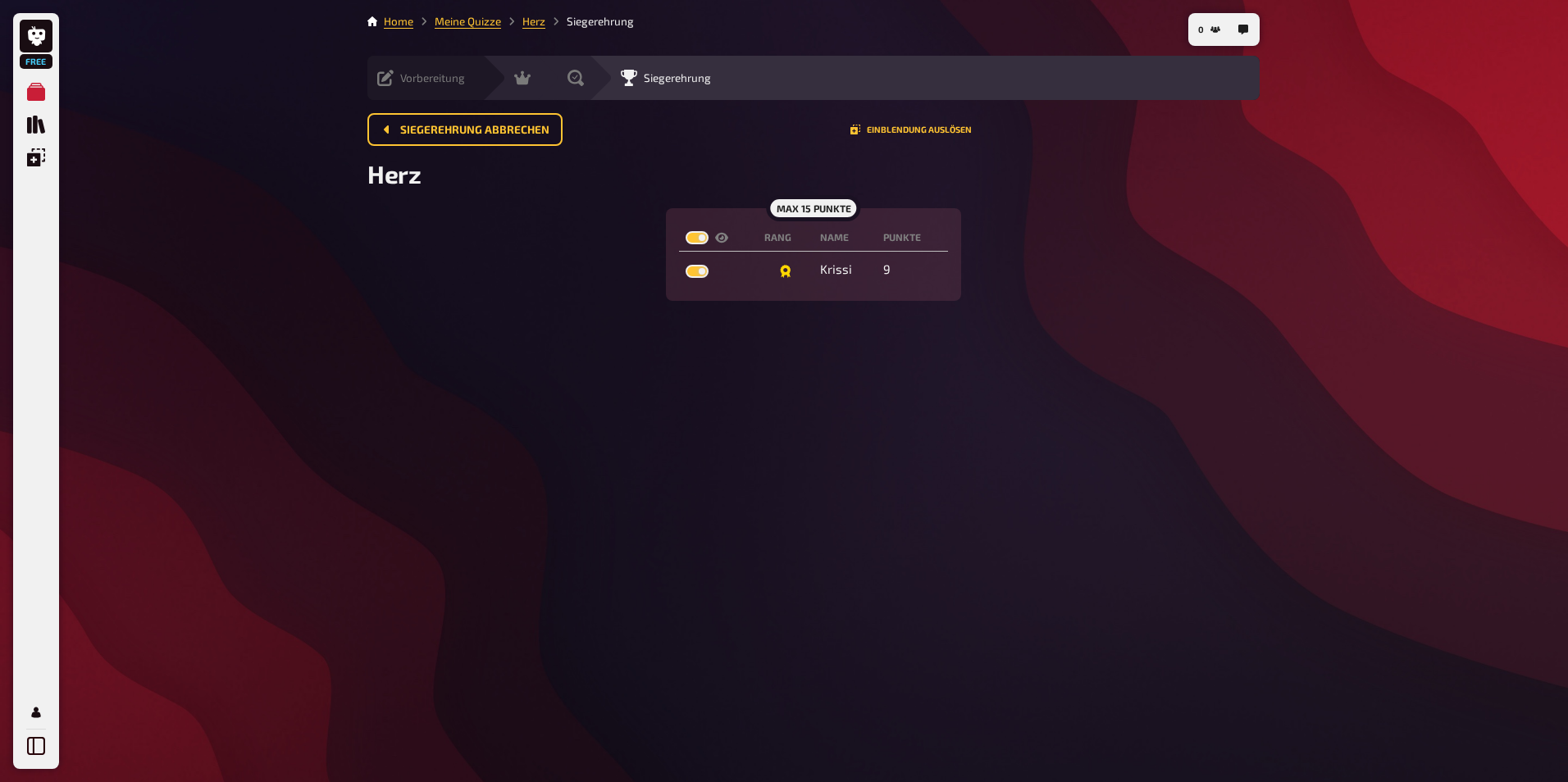
click at [392, 77] on icon at bounding box center [385, 78] width 16 height 16
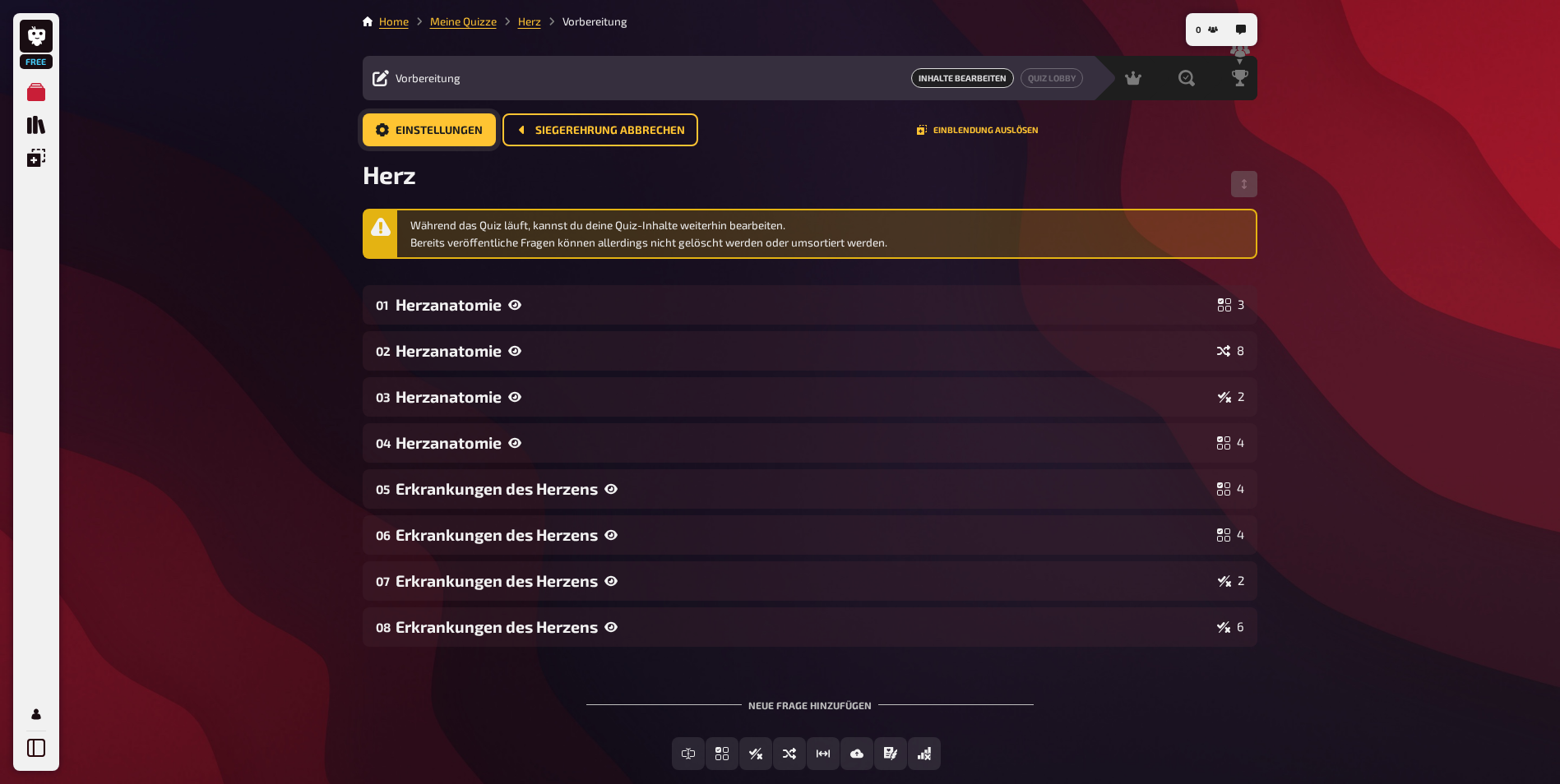
click at [445, 125] on span "Einstellungen" at bounding box center [438, 131] width 87 height 11
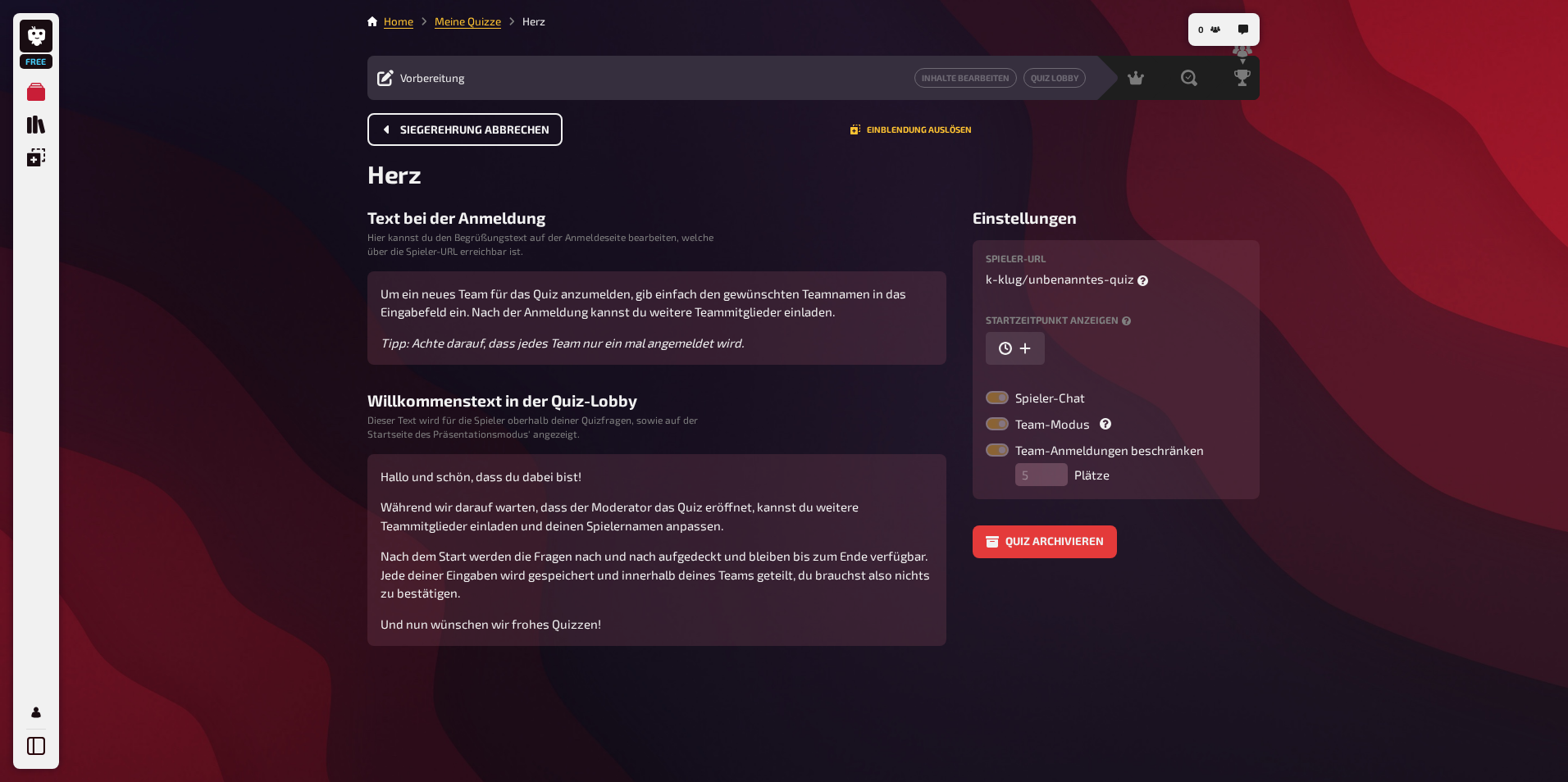
click at [434, 138] on button "Siegerehrung abbrechen" at bounding box center [465, 129] width 195 height 33
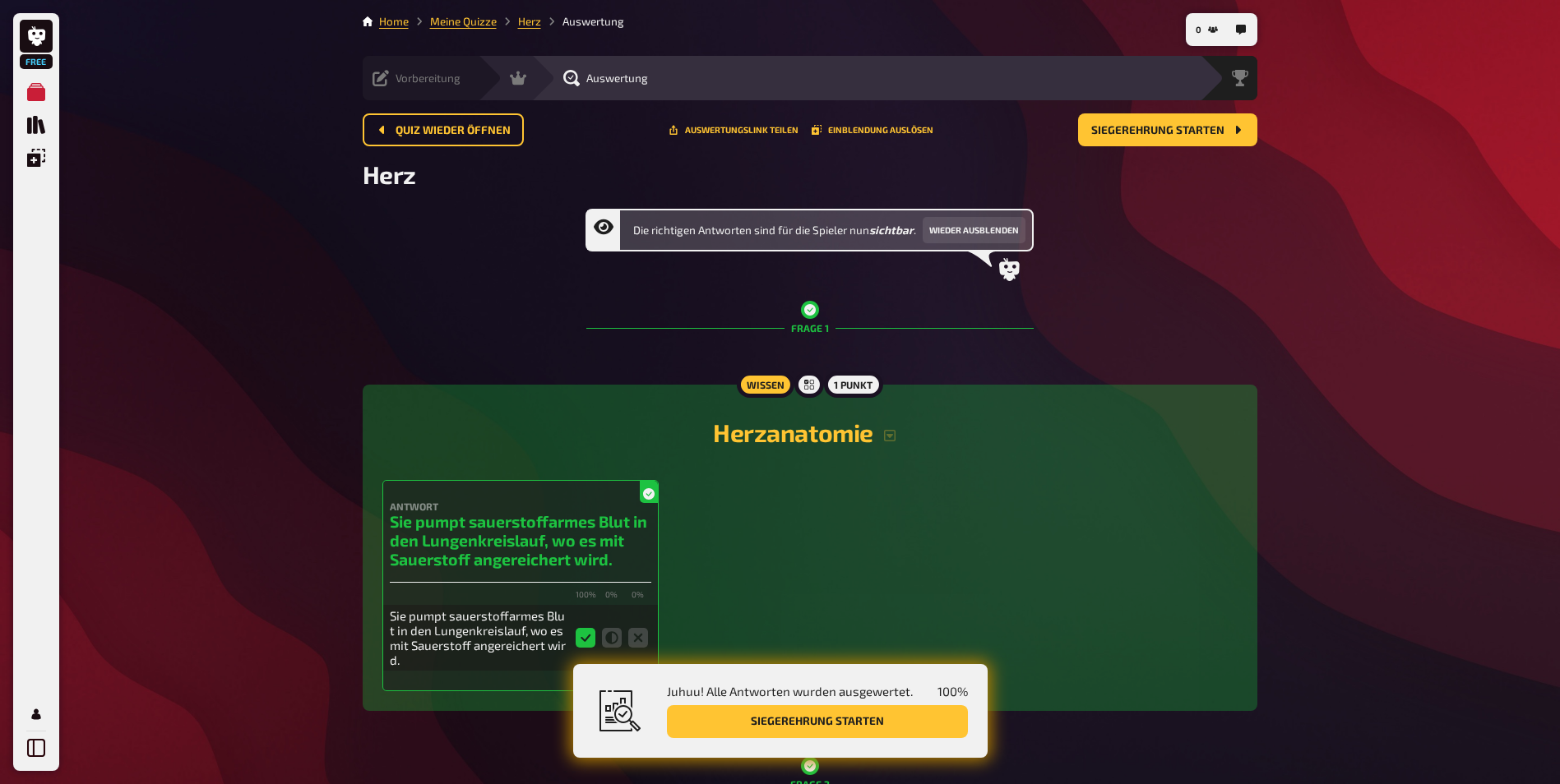
click at [390, 83] on div "Vorbereitung" at bounding box center [417, 78] width 88 height 16
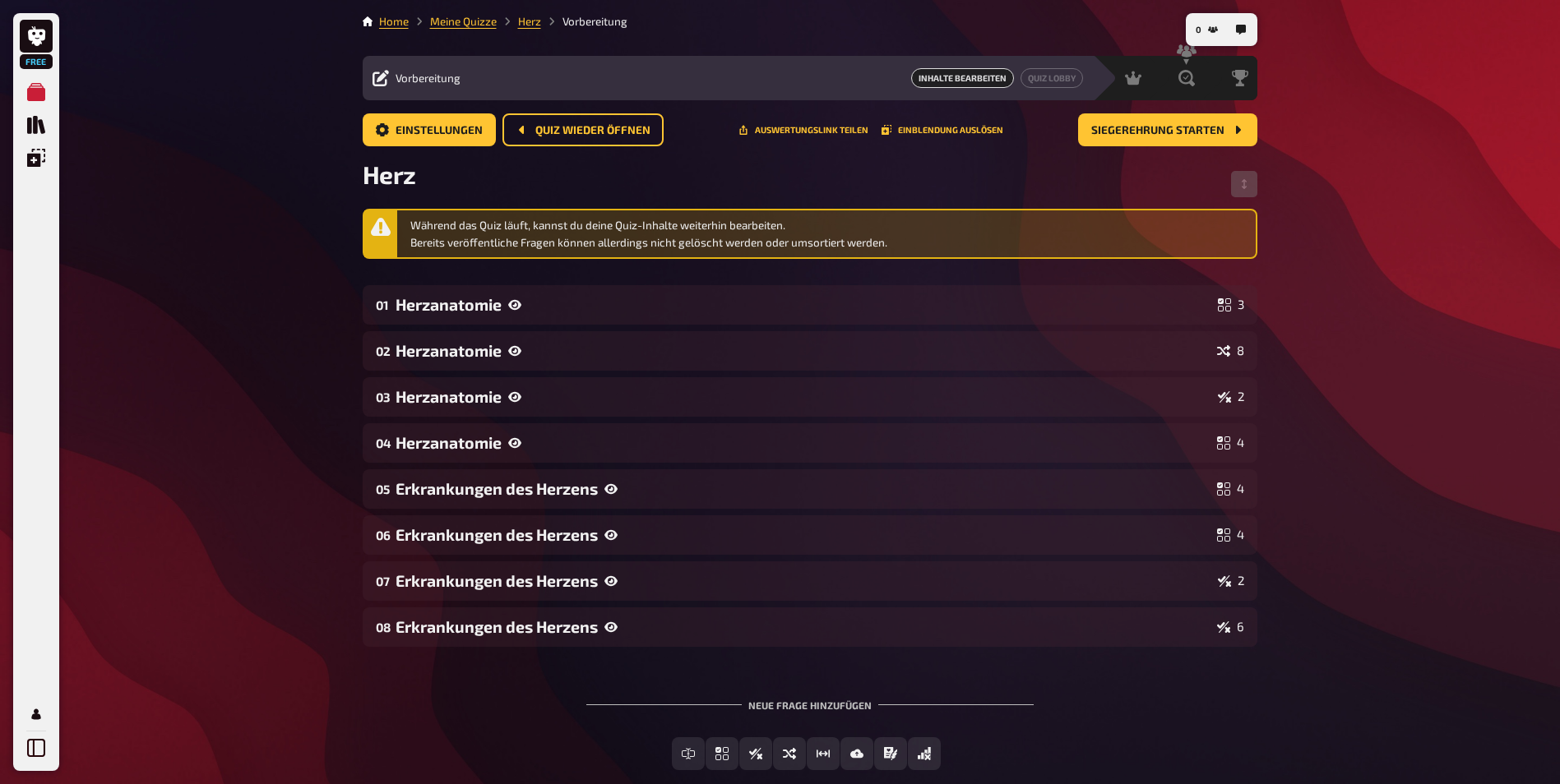
click at [958, 73] on span "Inhalte Bearbeiten" at bounding box center [962, 78] width 103 height 20
click at [368, 20] on icon at bounding box center [367, 21] width 10 height 10
click at [379, 24] on link "Home" at bounding box center [393, 21] width 29 height 13
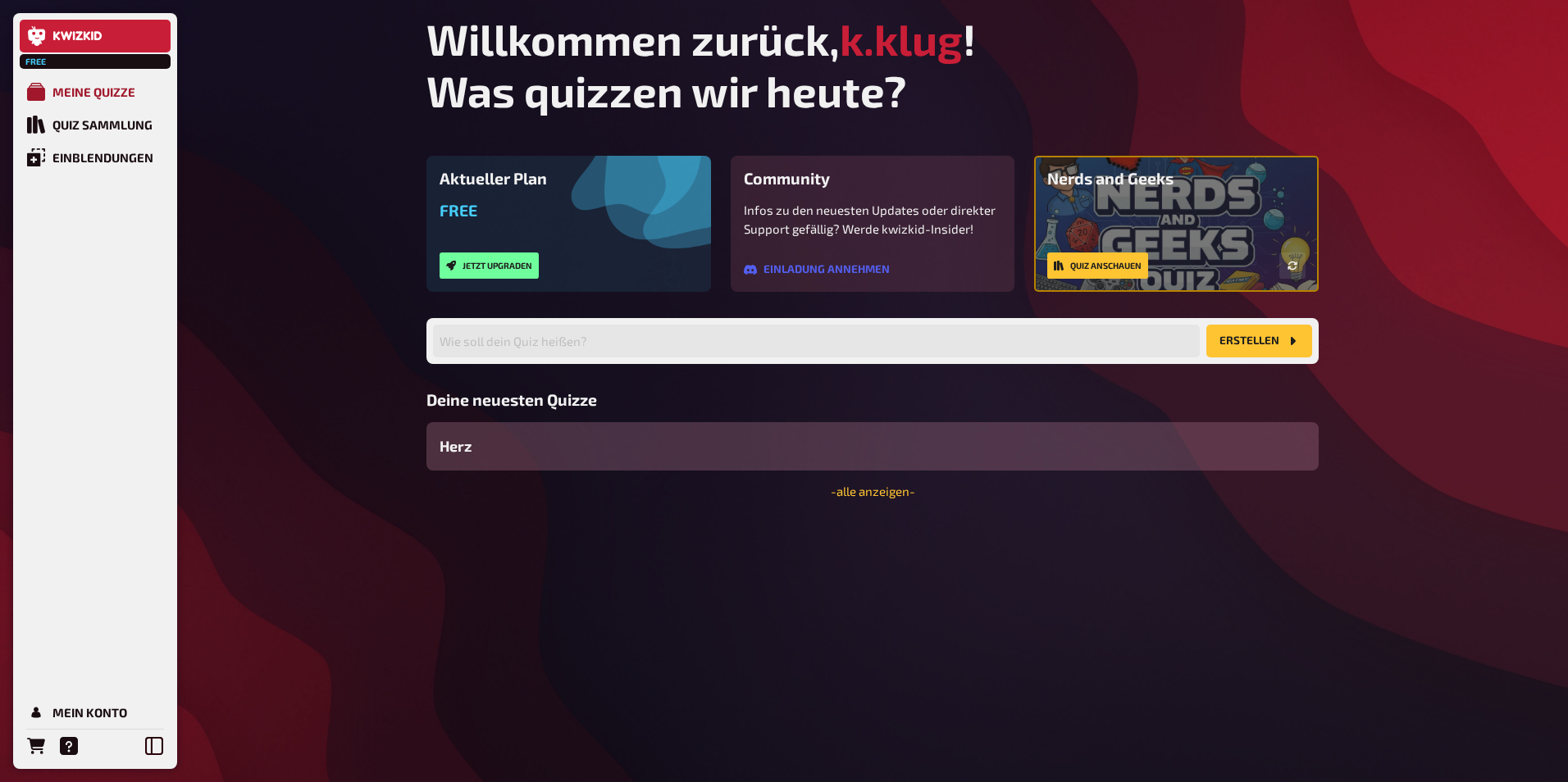
click at [114, 93] on div "Meine Quizze" at bounding box center [94, 91] width 83 height 15
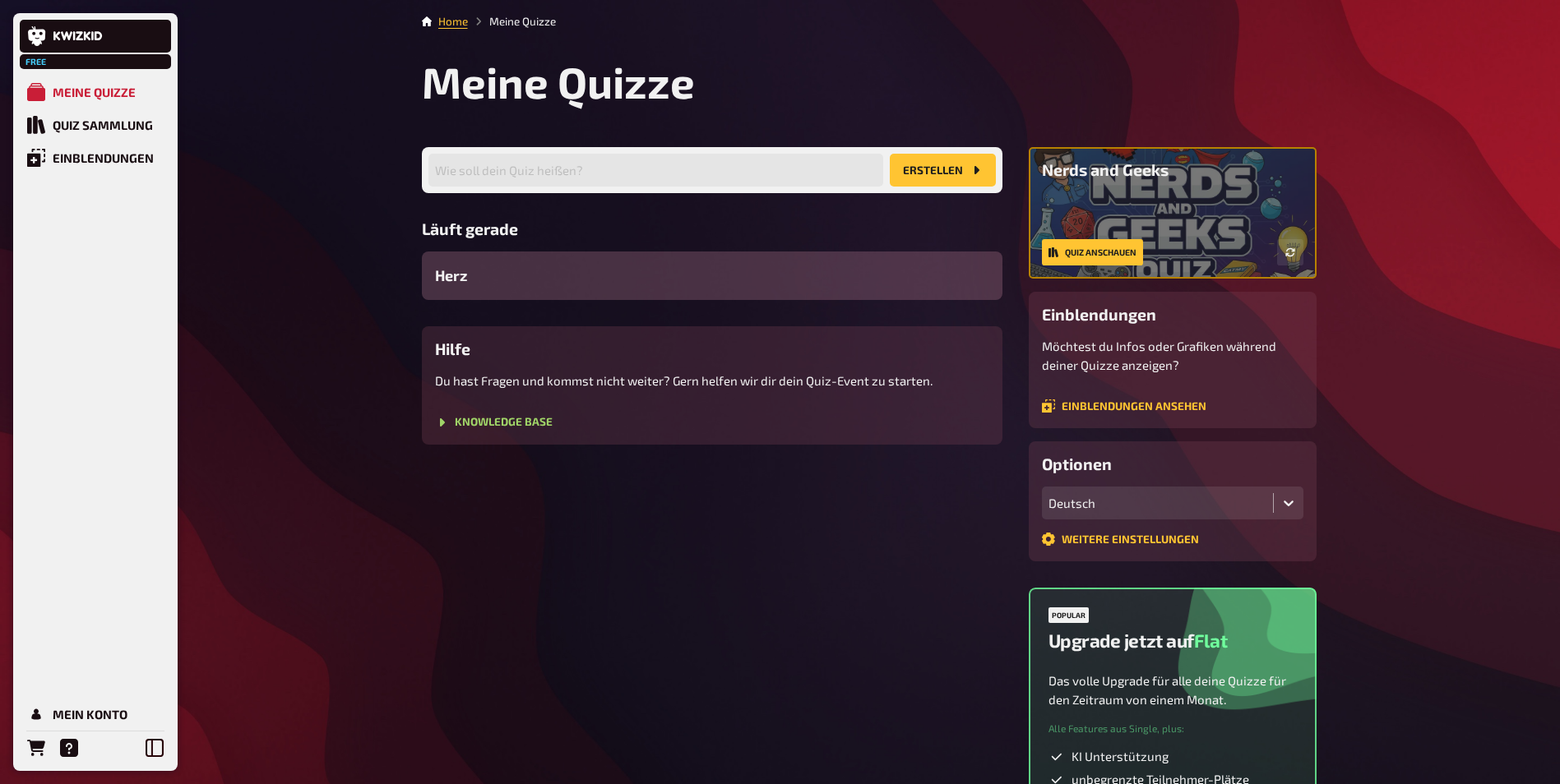
drag, startPoint x: 453, startPoint y: 276, endPoint x: 376, endPoint y: 279, distance: 77.1
click at [376, 279] on div "Free Meine Quizze Quiz Sammlung Einblendungen Mein Konto Home Meine Quizze Mein…" at bounding box center [780, 489] width 1560 height 978
click at [1142, 534] on link "Weitere Einstellungen" at bounding box center [1121, 539] width 157 height 13
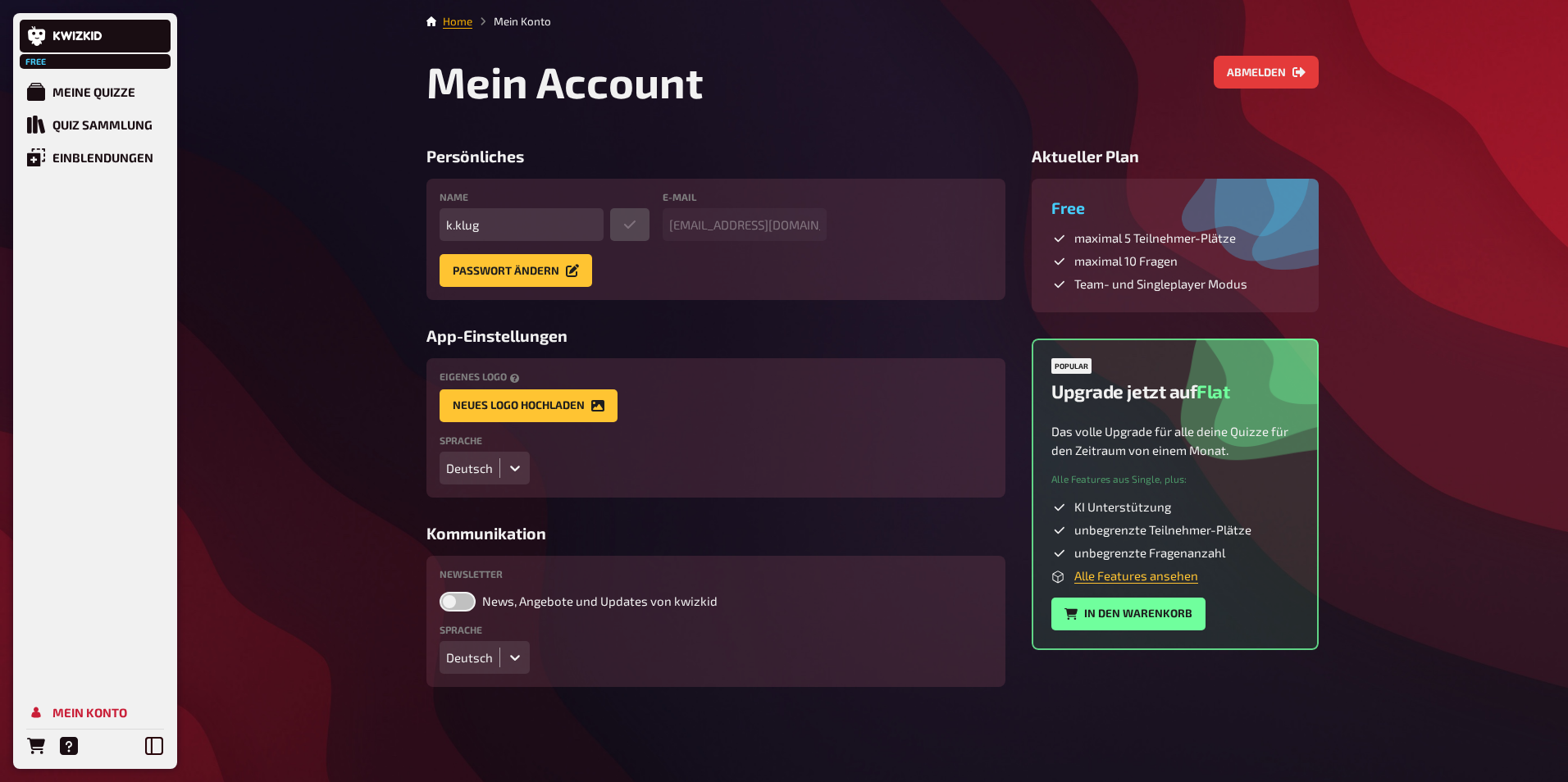
click at [447, 22] on link "Home" at bounding box center [457, 21] width 29 height 13
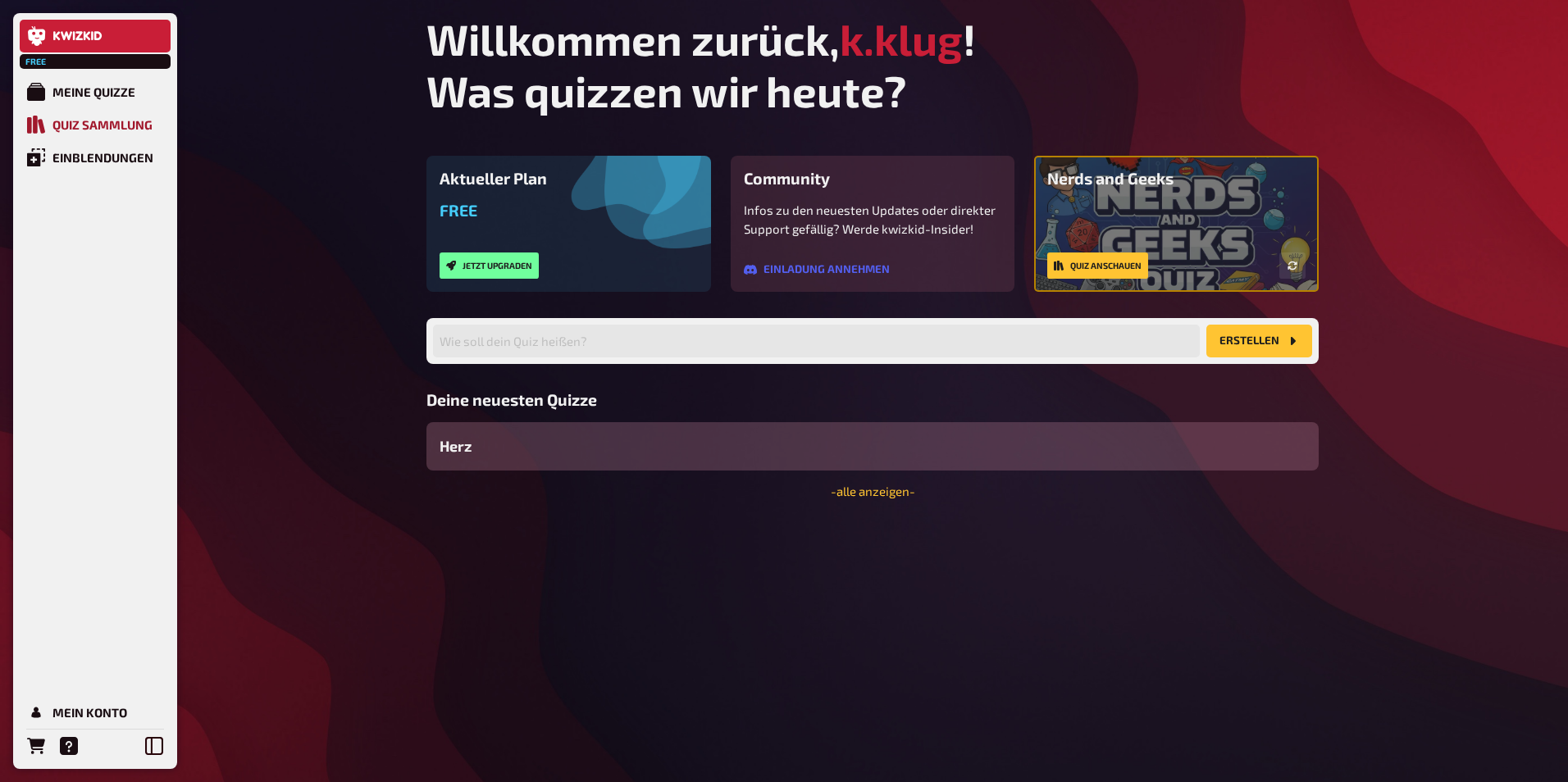
click at [122, 117] on div "Quiz Sammlung" at bounding box center [103, 124] width 100 height 15
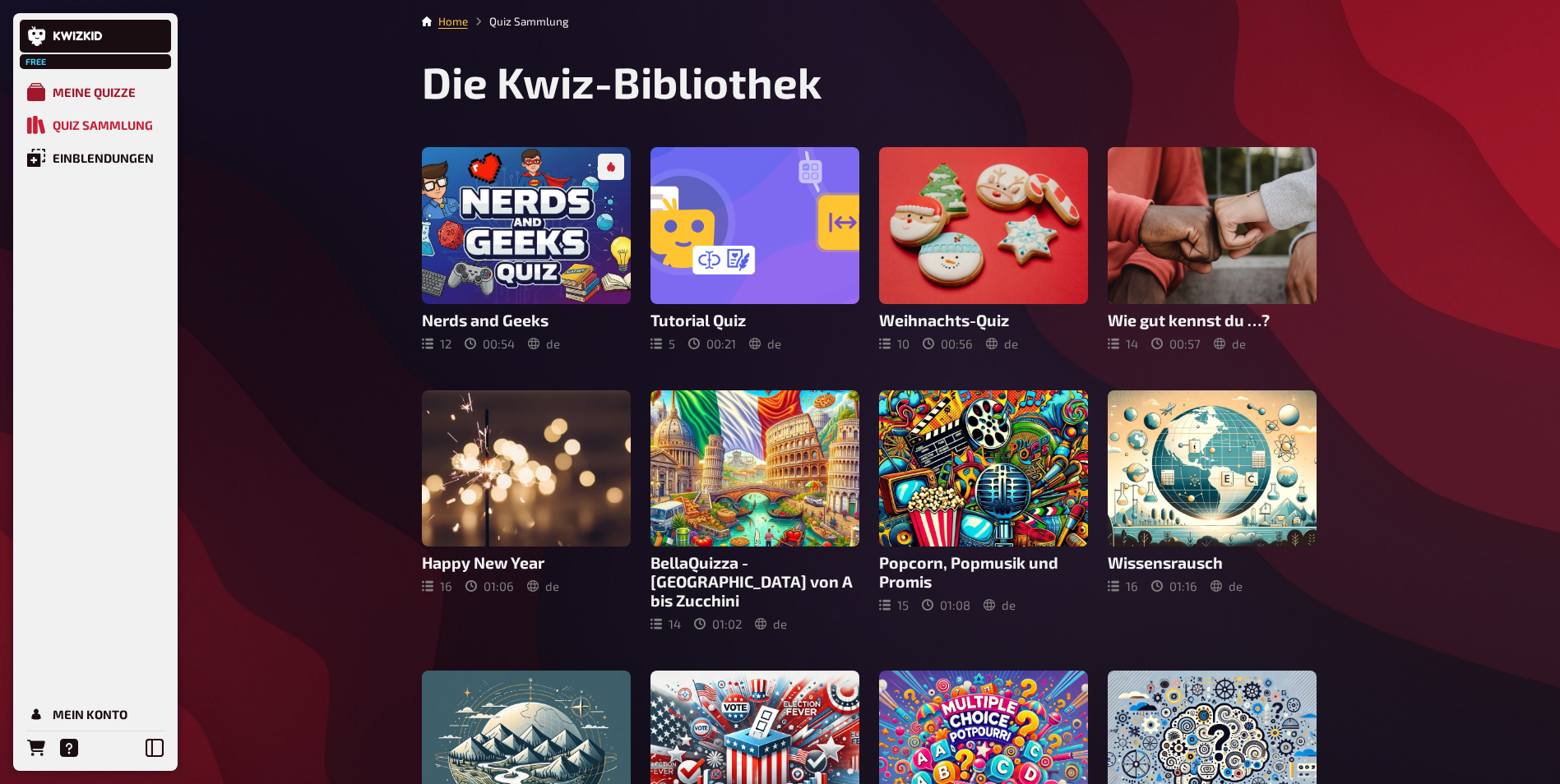
click at [105, 99] on div "Meine Quizze" at bounding box center [94, 92] width 83 height 15
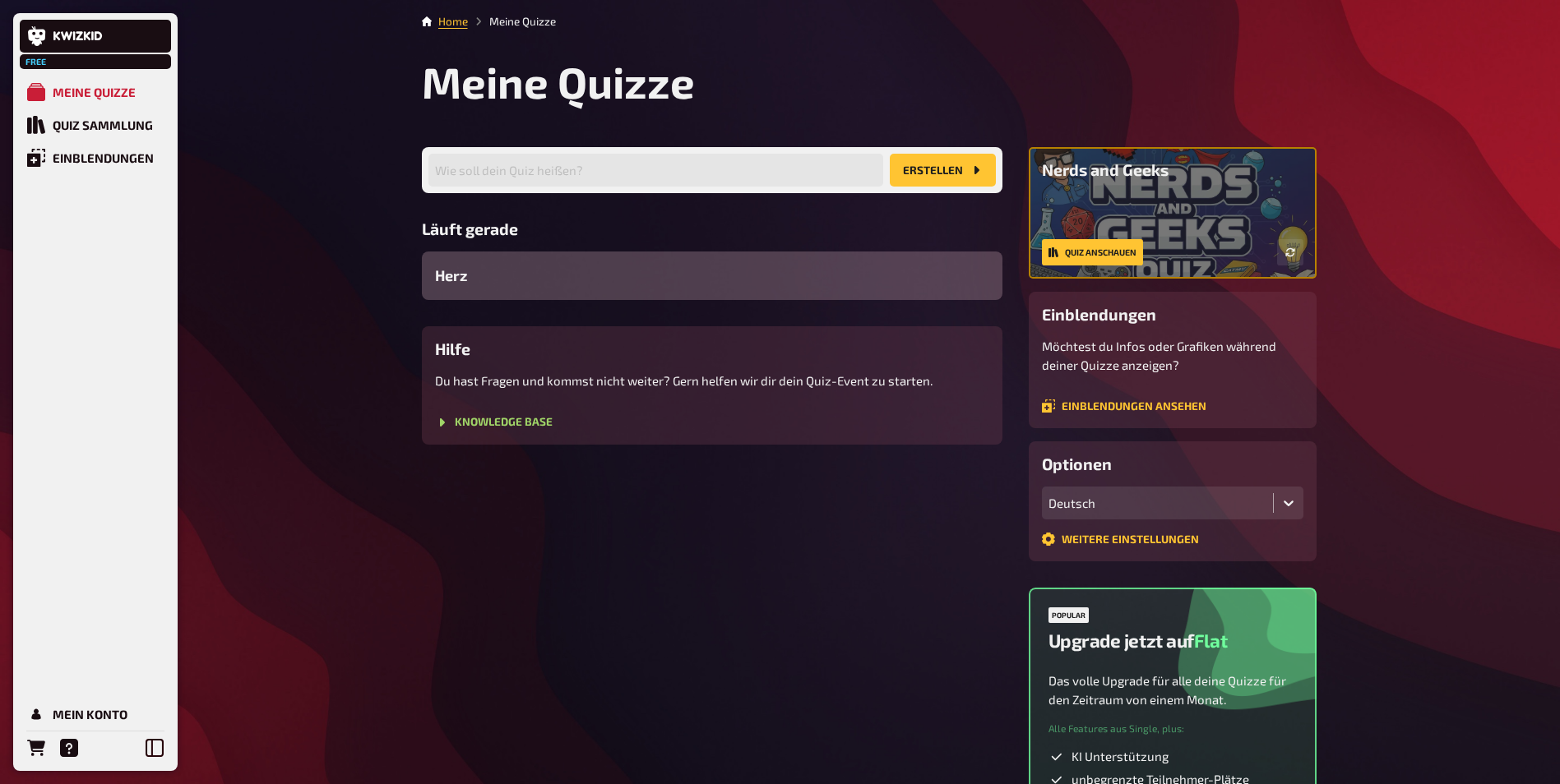
click at [484, 277] on div "Herz" at bounding box center [712, 276] width 580 height 48
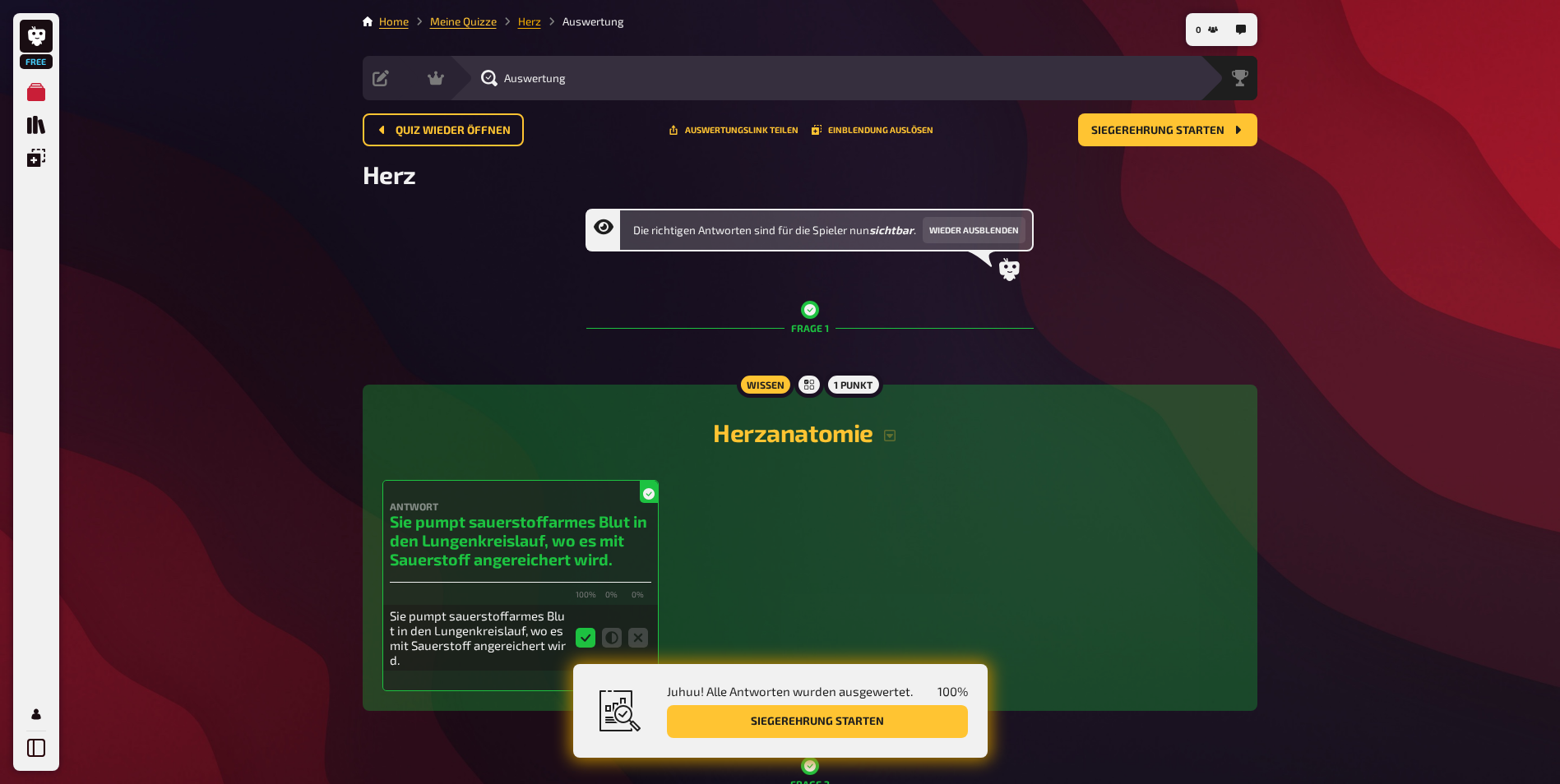
click at [527, 26] on link "Herz" at bounding box center [529, 21] width 23 height 13
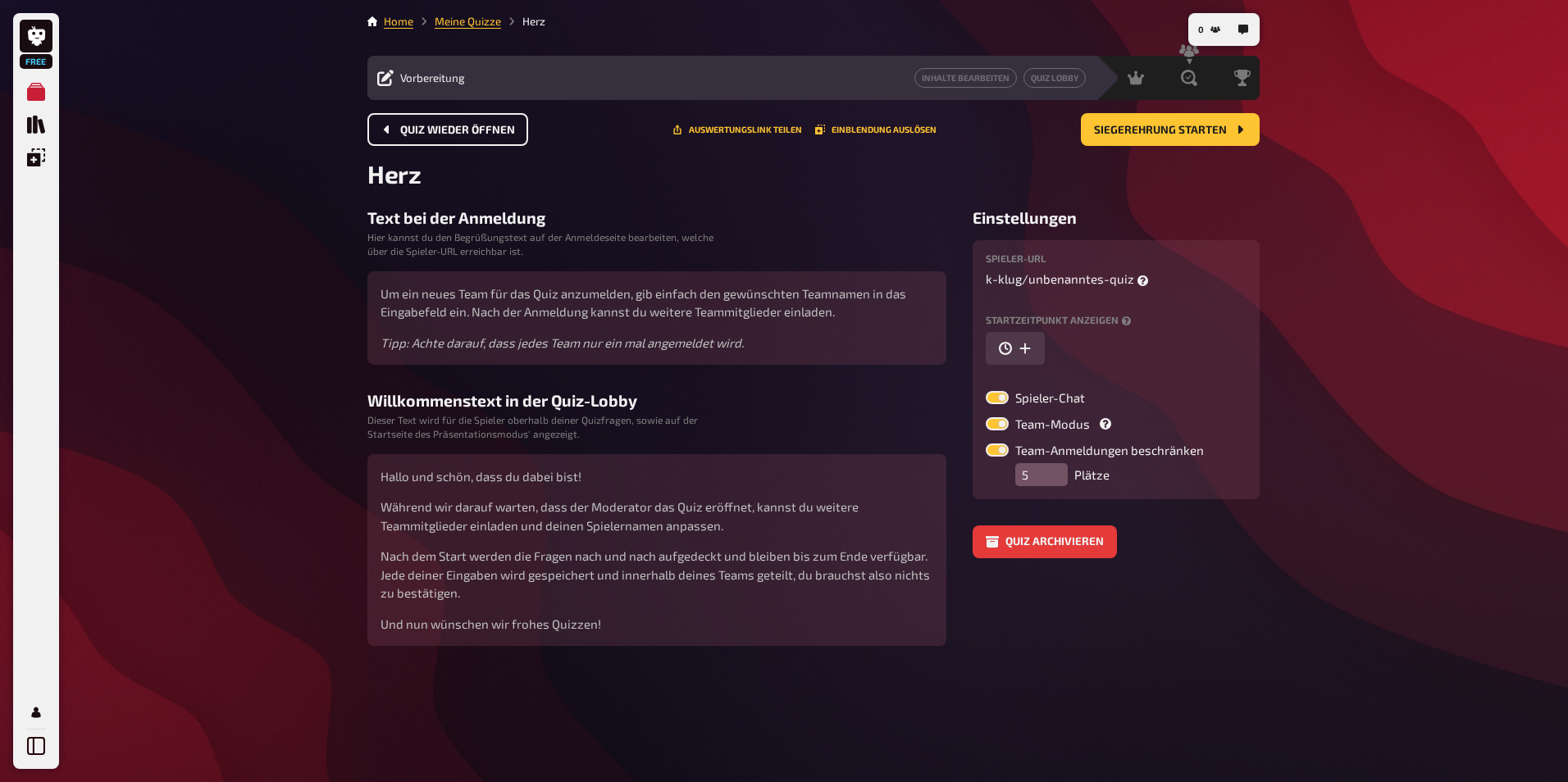
click at [495, 129] on span "Quiz wieder öffnen" at bounding box center [457, 130] width 115 height 11
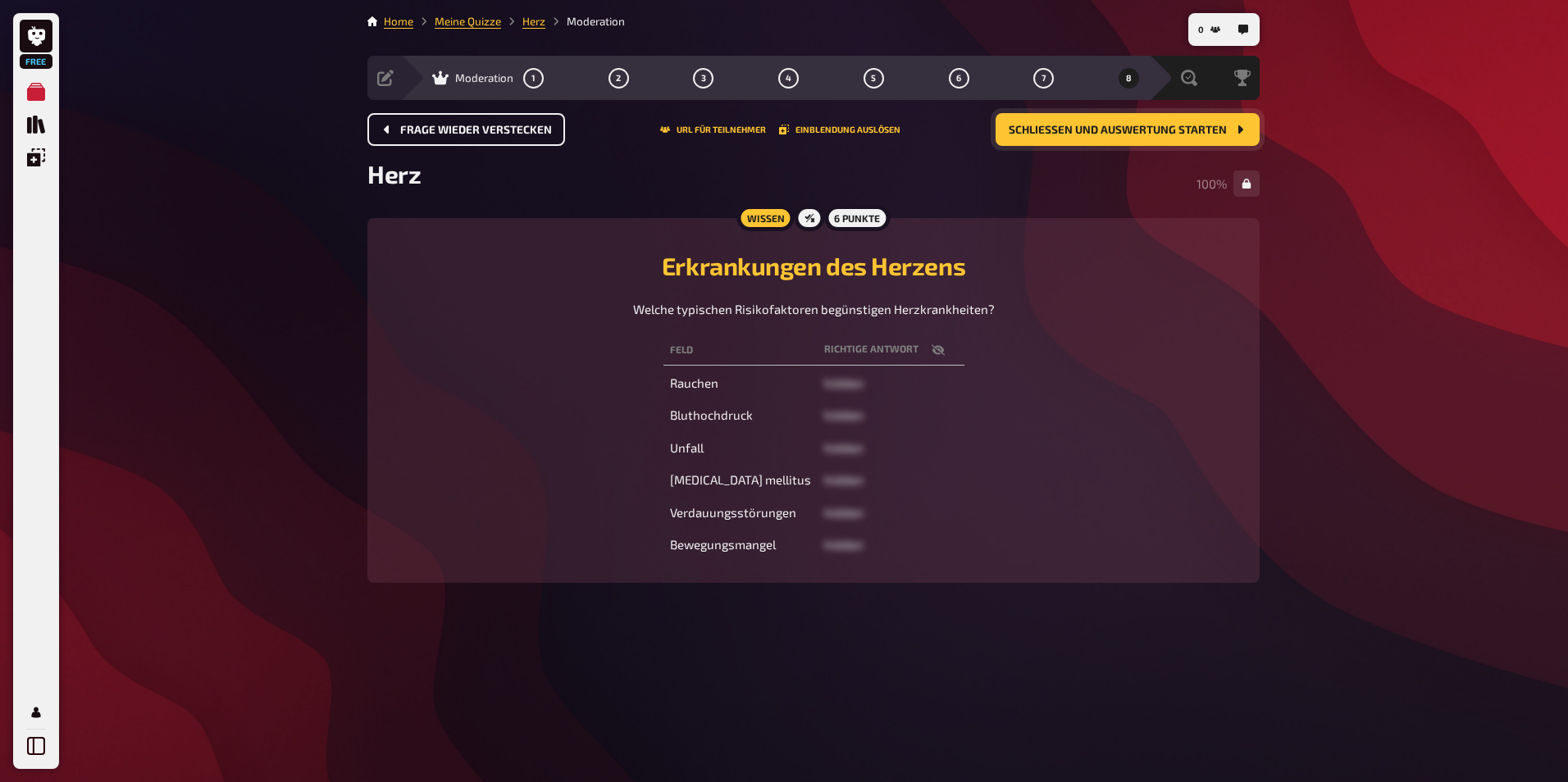
click at [1018, 125] on span "Schließen und Auswertung starten" at bounding box center [1118, 130] width 218 height 11
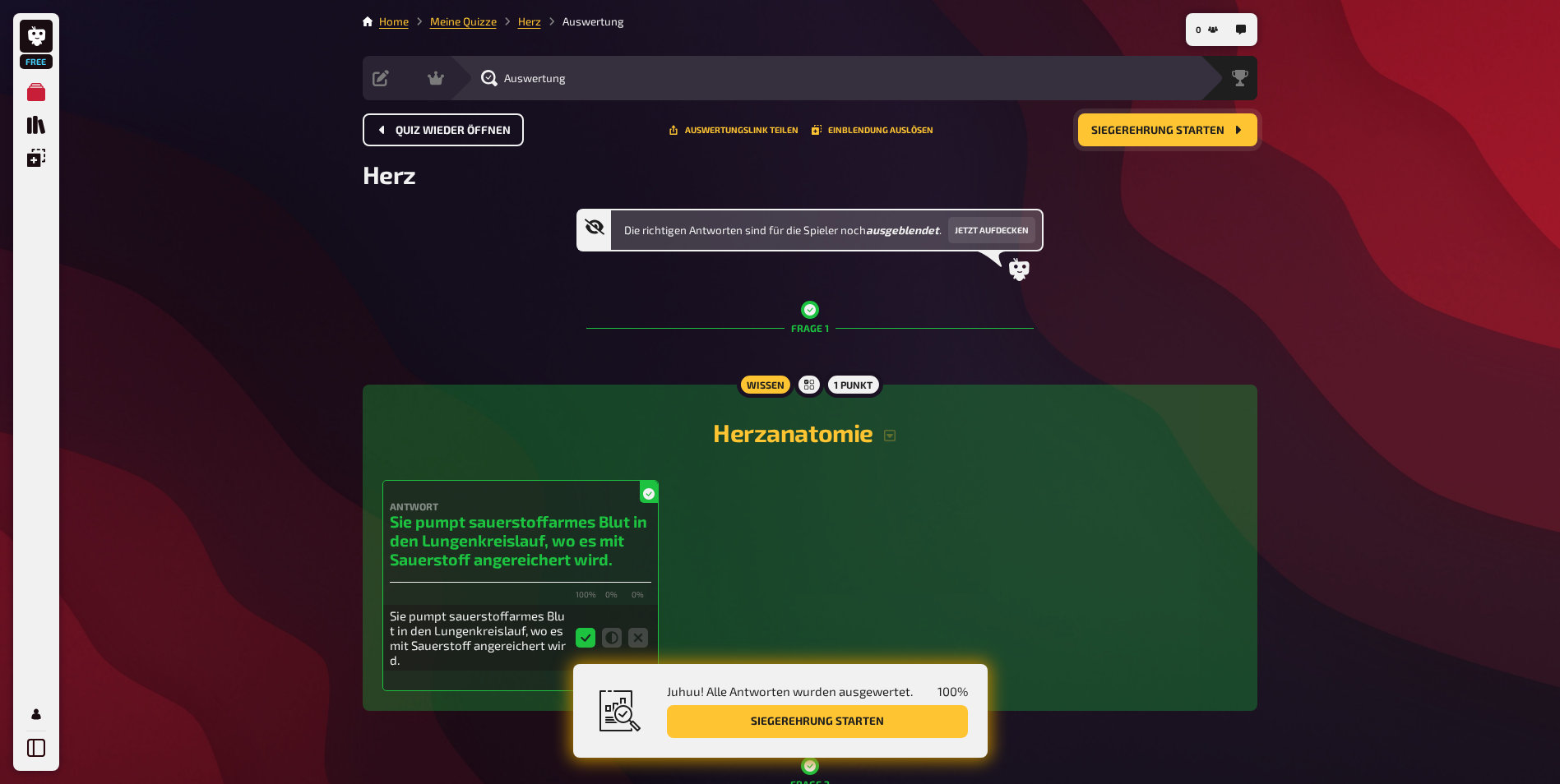
click at [392, 182] on span "Herz" at bounding box center [389, 174] width 54 height 29
click at [410, 140] on button "Quiz wieder öffnen" at bounding box center [443, 130] width 161 height 33
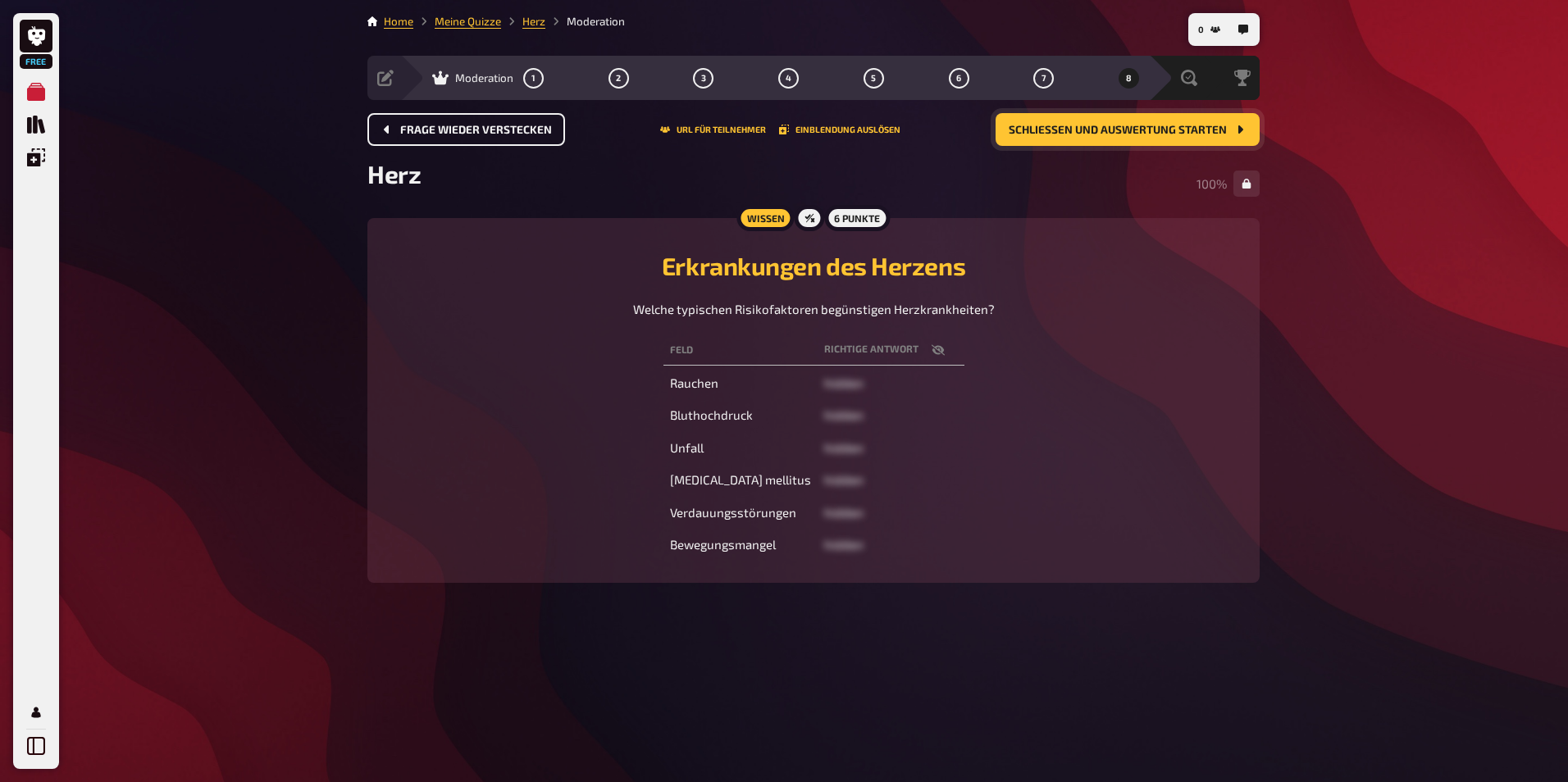
click at [429, 121] on button "Frage wieder verstecken" at bounding box center [466, 129] width 198 height 33
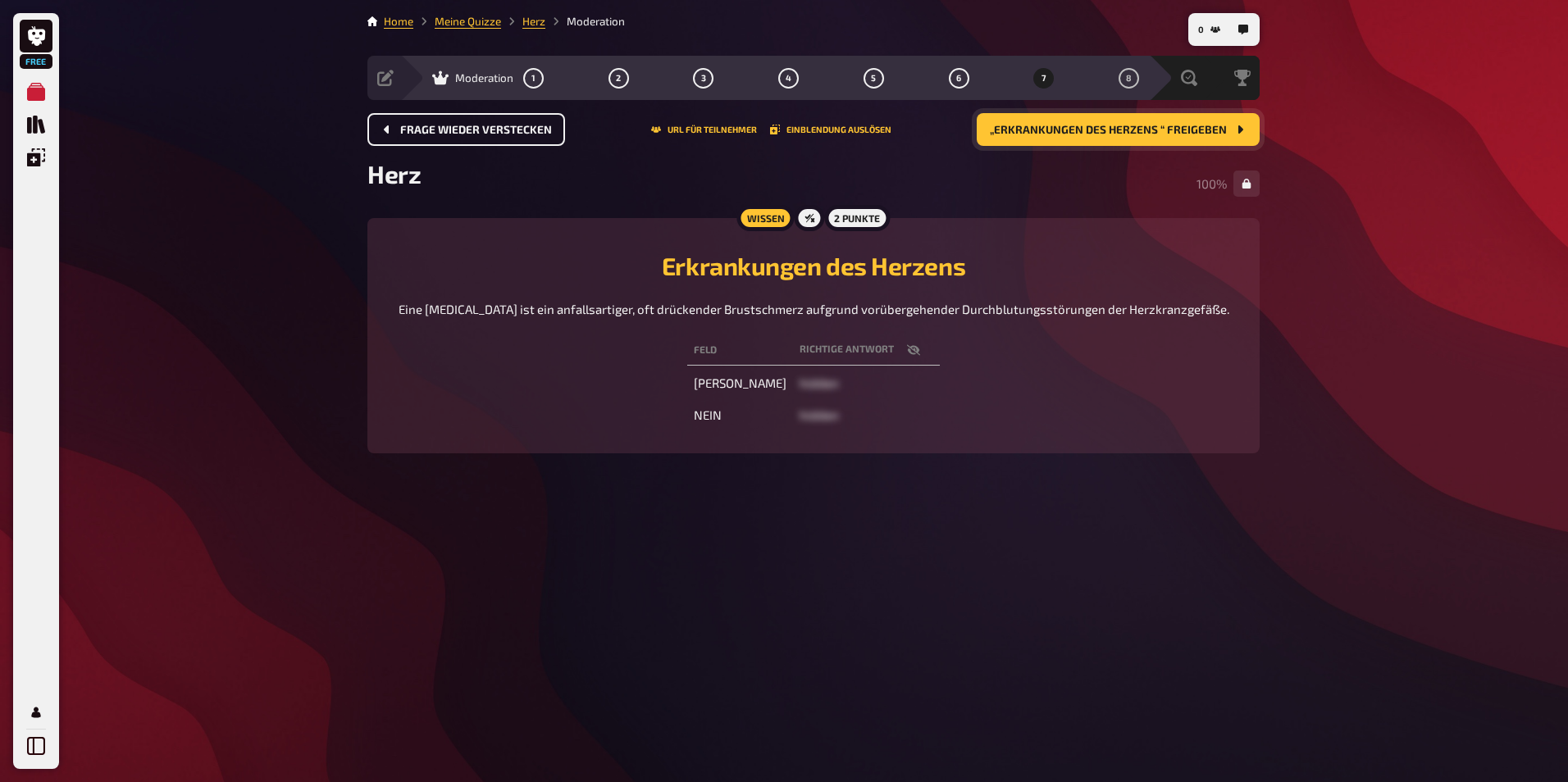
click at [429, 121] on button "Frage wieder verstecken" at bounding box center [466, 129] width 198 height 33
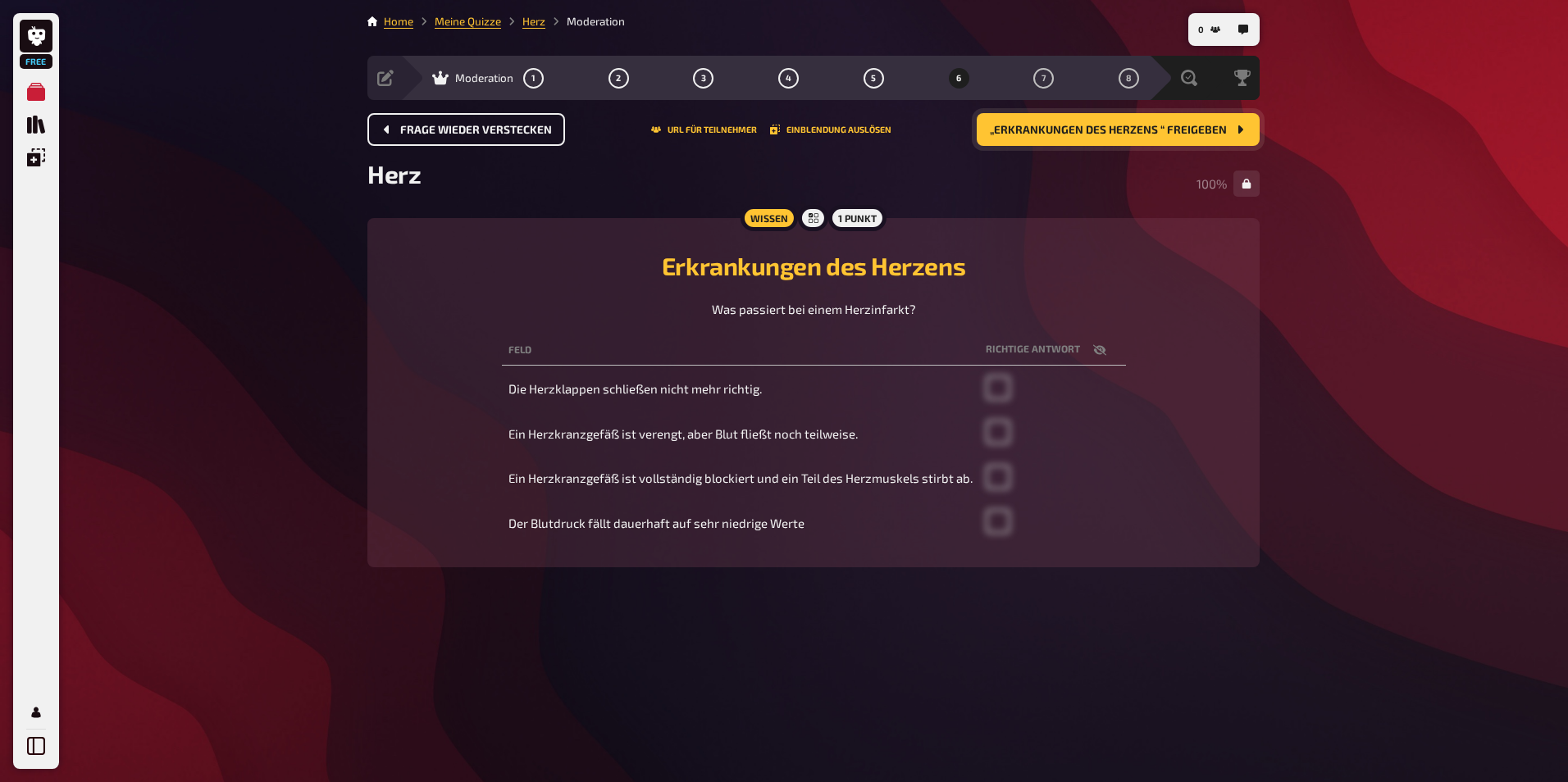
click at [429, 121] on button "Frage wieder verstecken" at bounding box center [466, 129] width 198 height 33
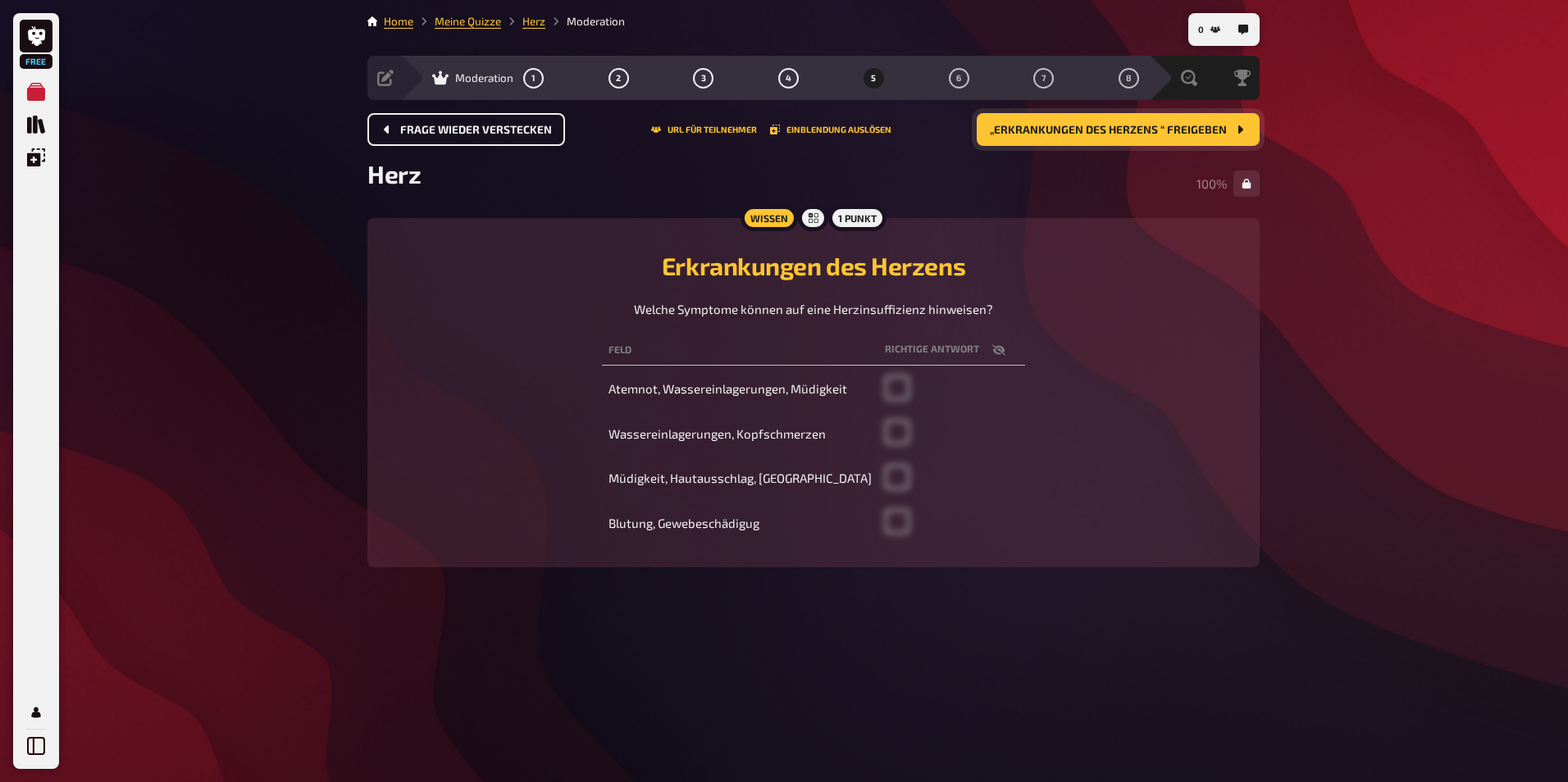
click at [429, 121] on button "Frage wieder verstecken" at bounding box center [466, 129] width 198 height 33
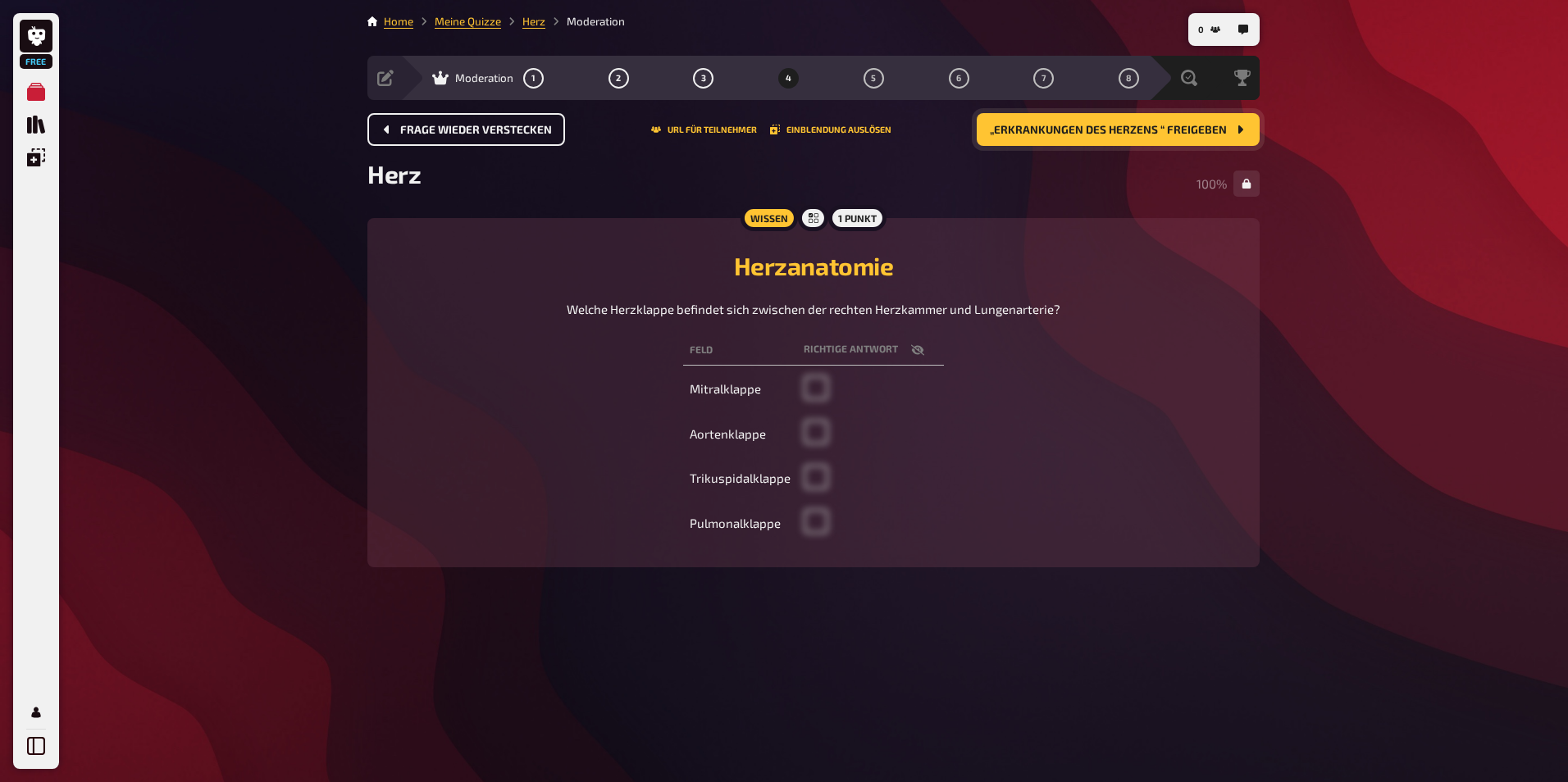
click at [429, 121] on button "Frage wieder verstecken" at bounding box center [466, 129] width 198 height 33
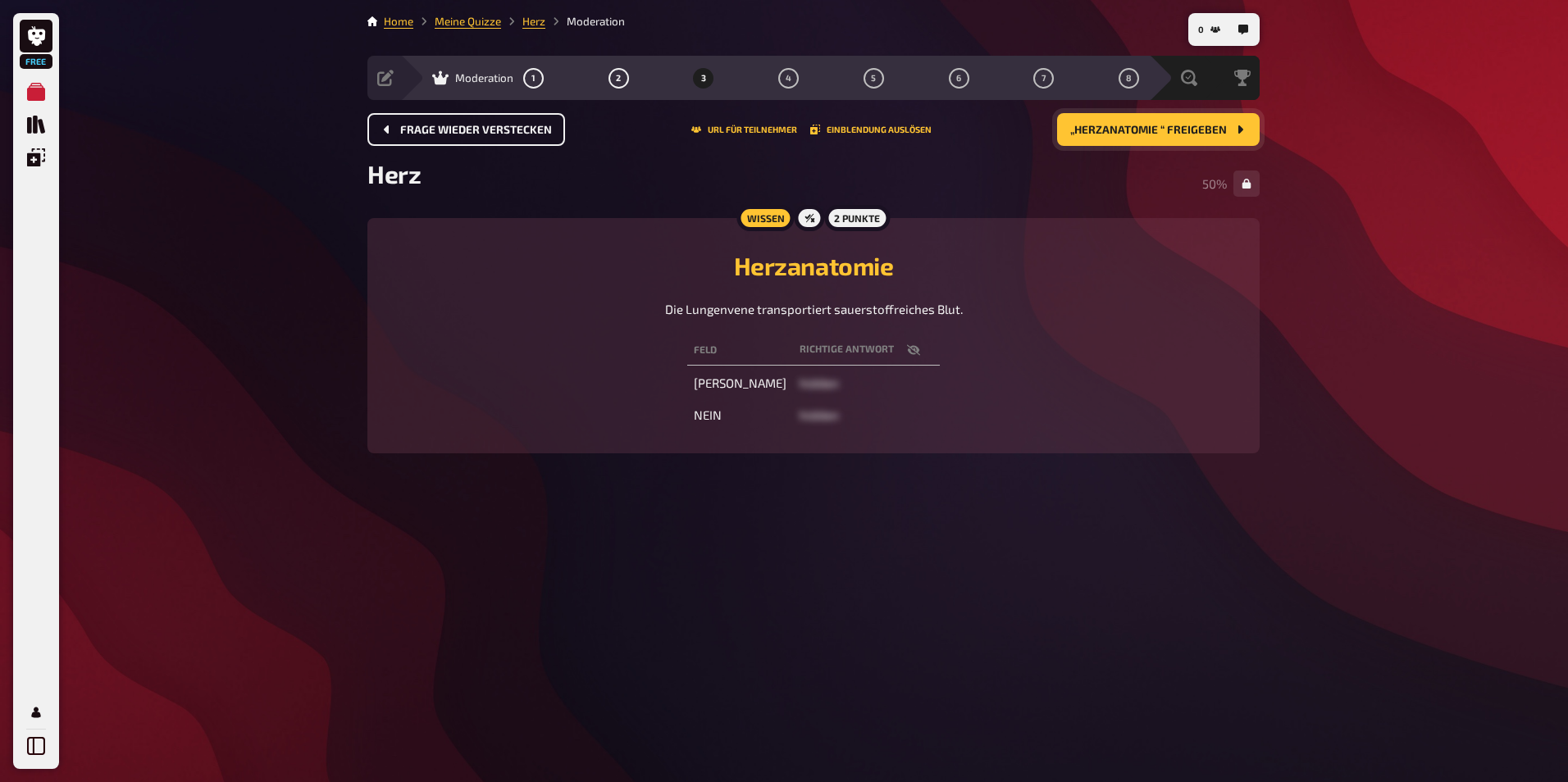
click at [429, 121] on button "Frage wieder verstecken" at bounding box center [466, 129] width 198 height 33
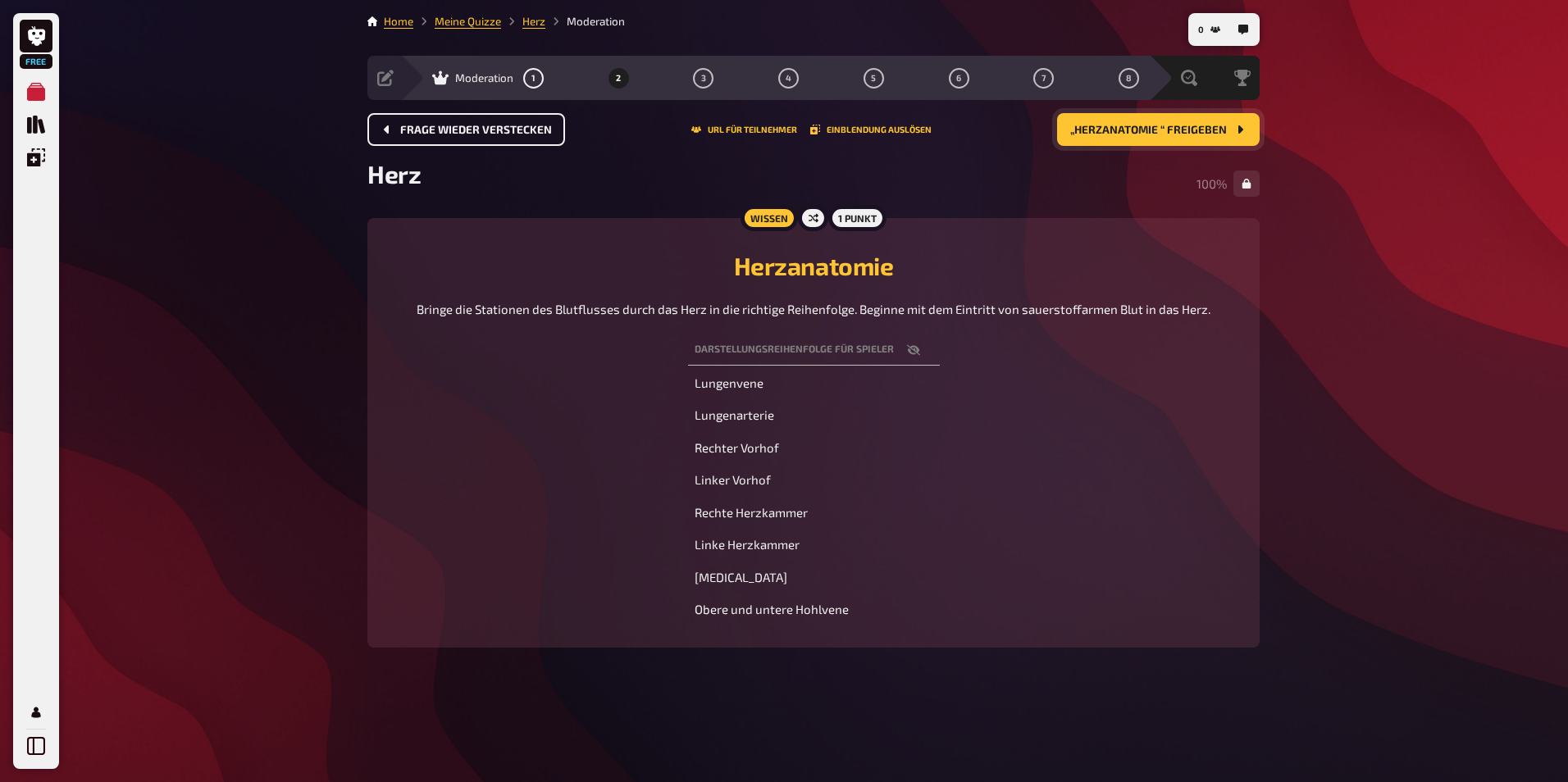
click at [429, 121] on button "Frage wieder verstecken" at bounding box center [466, 129] width 198 height 33
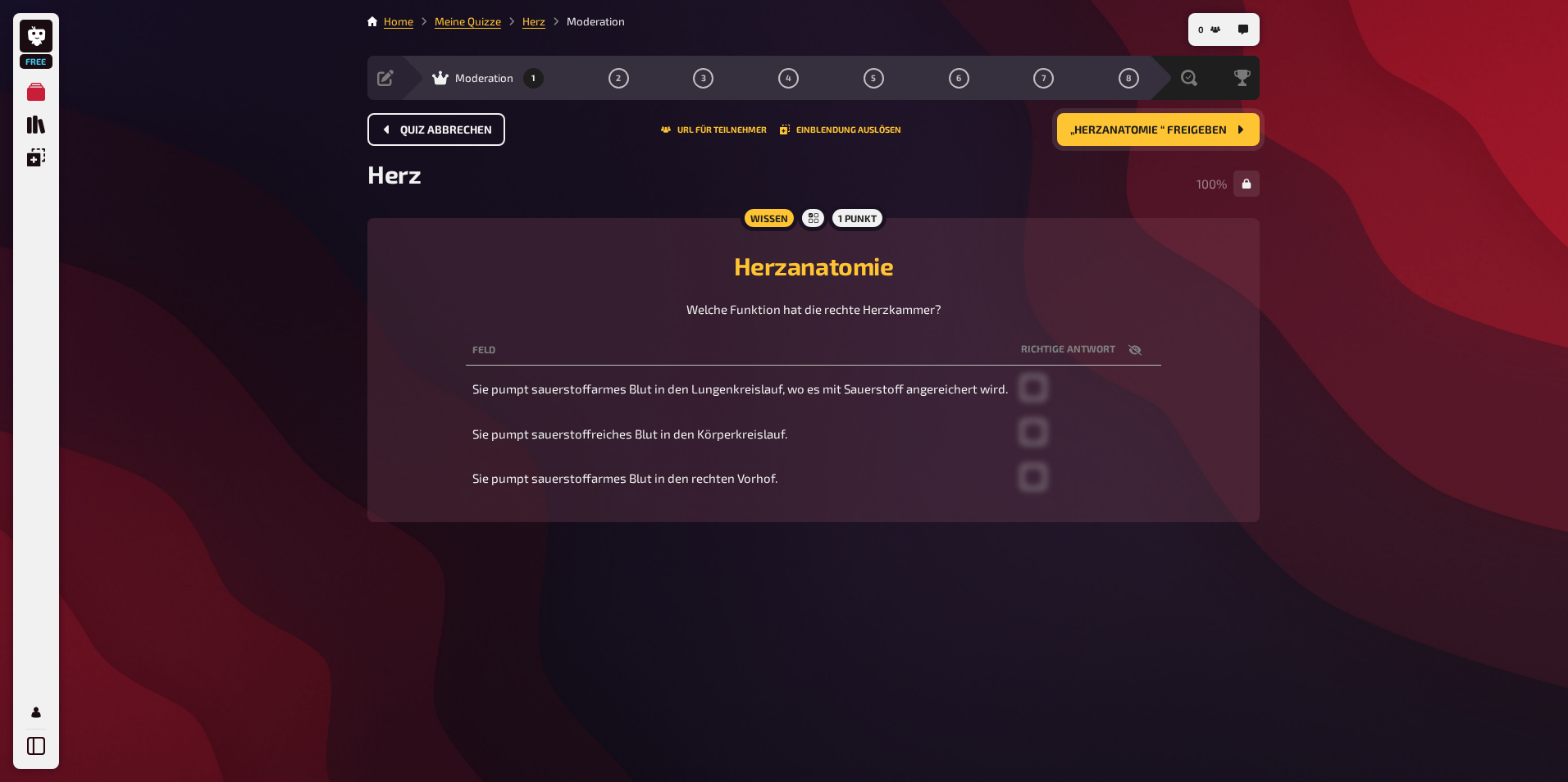
click at [429, 121] on button "Quiz abbrechen" at bounding box center [436, 129] width 138 height 33
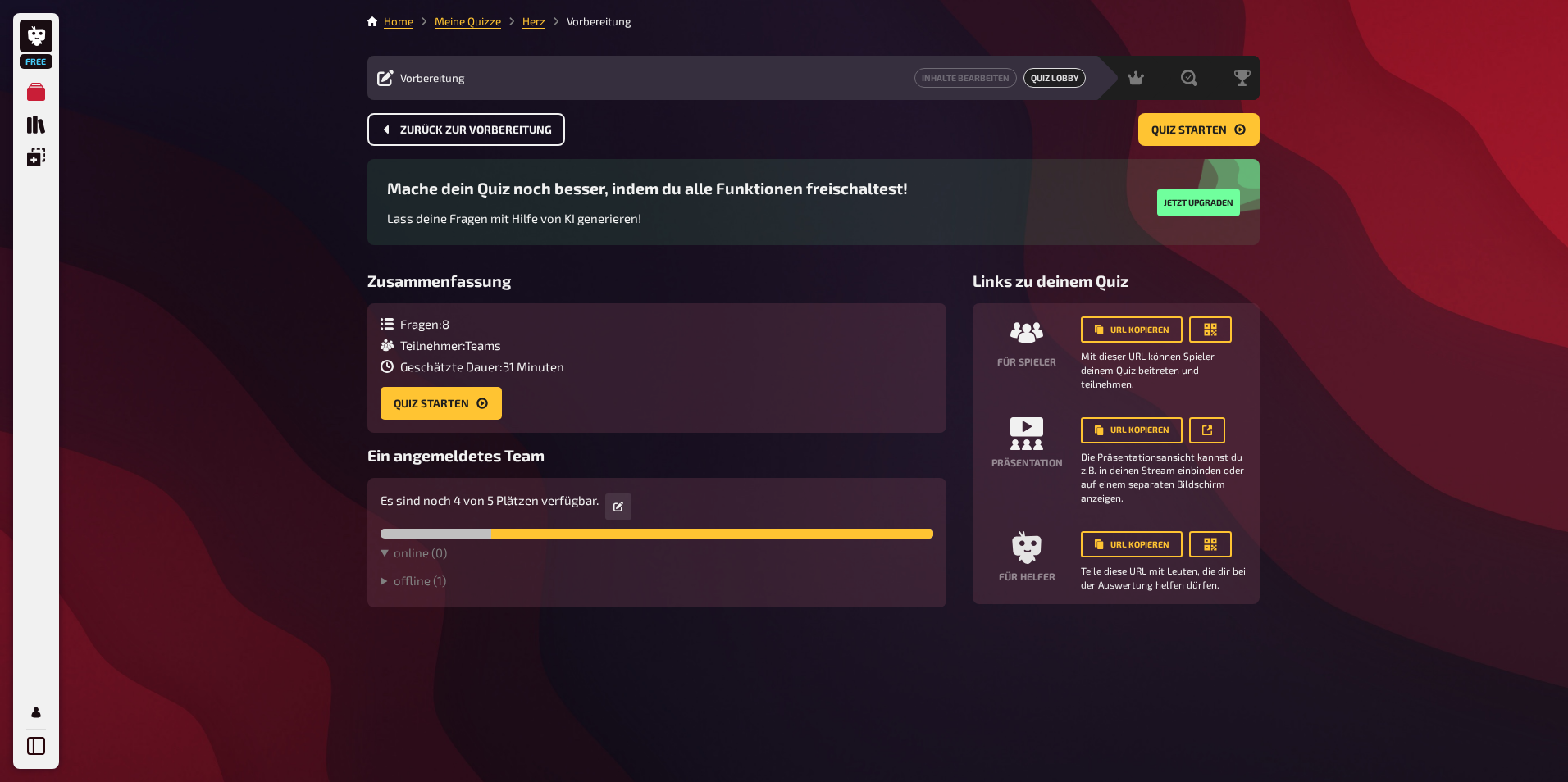
click at [417, 129] on span "Zurück zur Vorbereitung" at bounding box center [476, 130] width 152 height 11
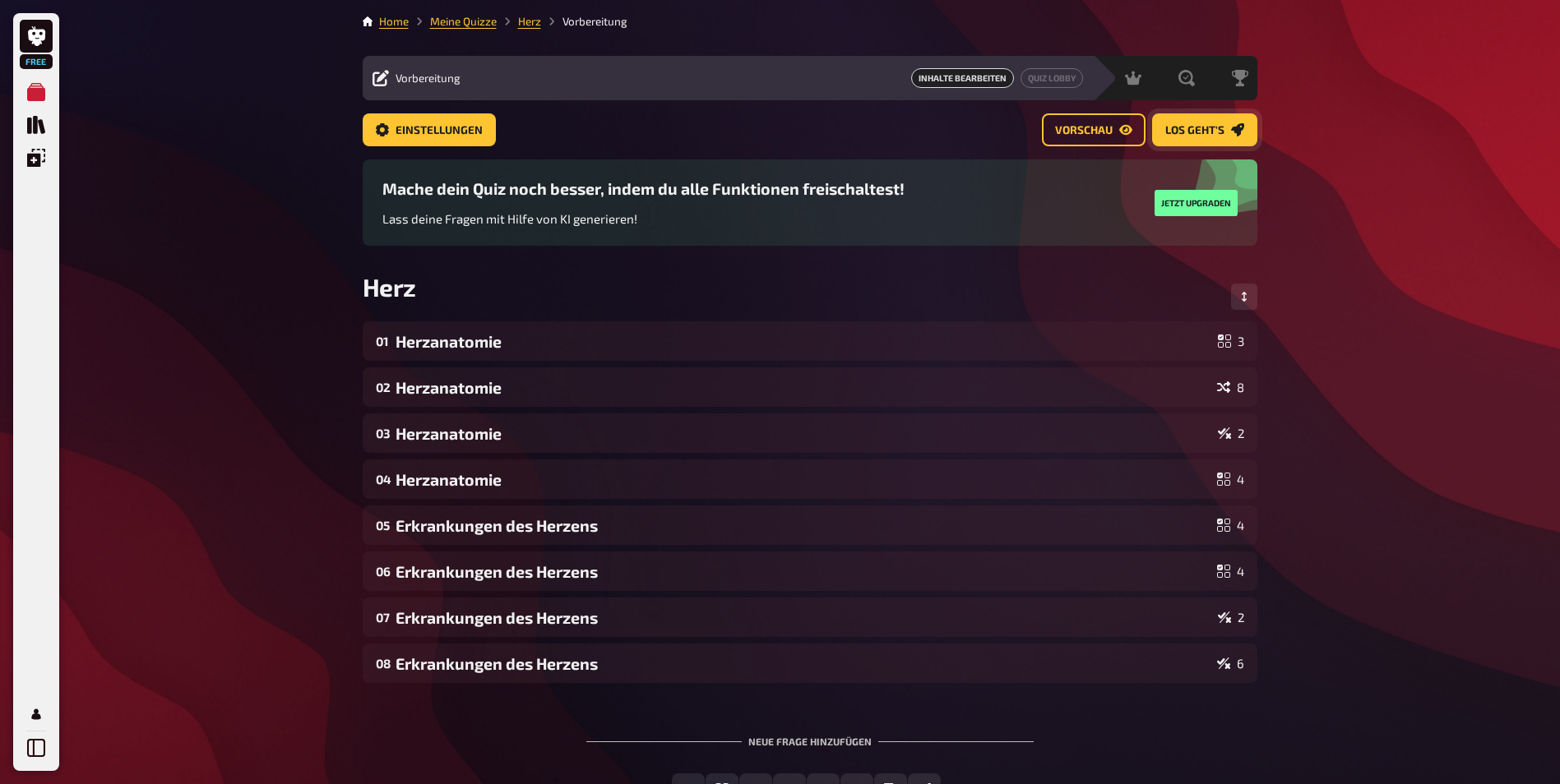
click at [1165, 125] on span "Los geht's" at bounding box center [1194, 131] width 59 height 11
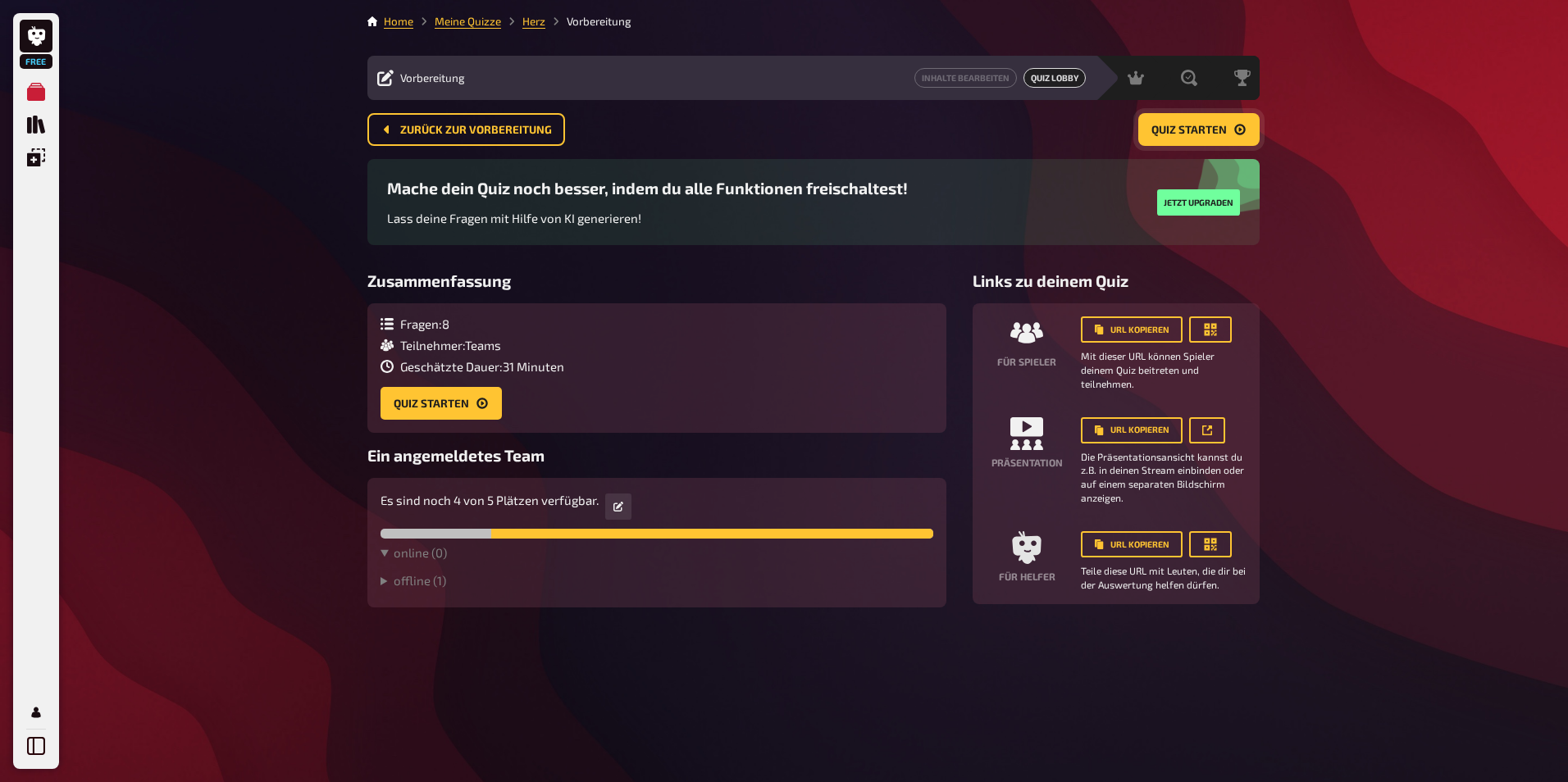
click at [1177, 127] on span "Quiz starten" at bounding box center [1189, 130] width 75 height 11
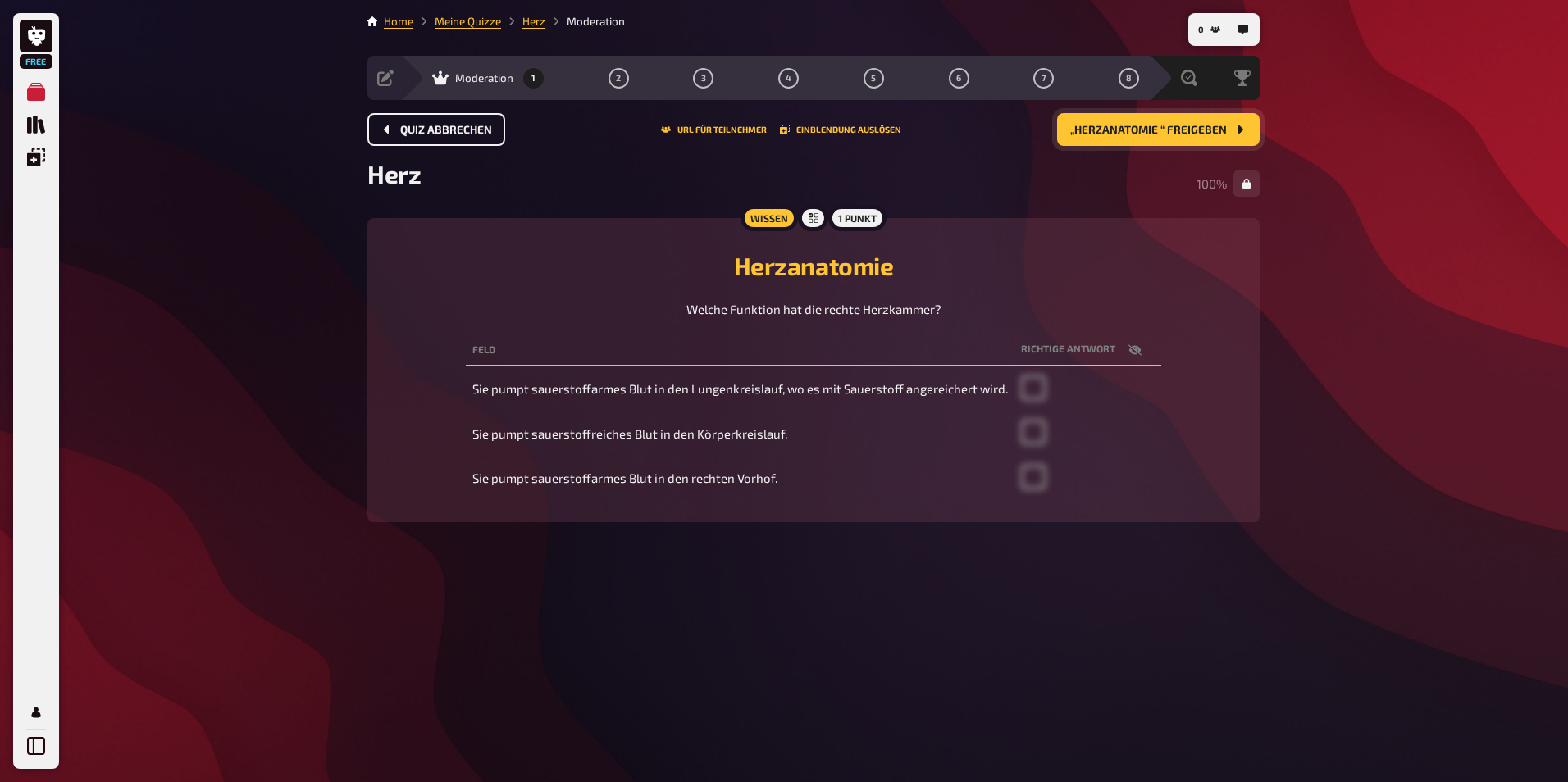
click at [470, 129] on span "Quiz abbrechen" at bounding box center [446, 130] width 91 height 11
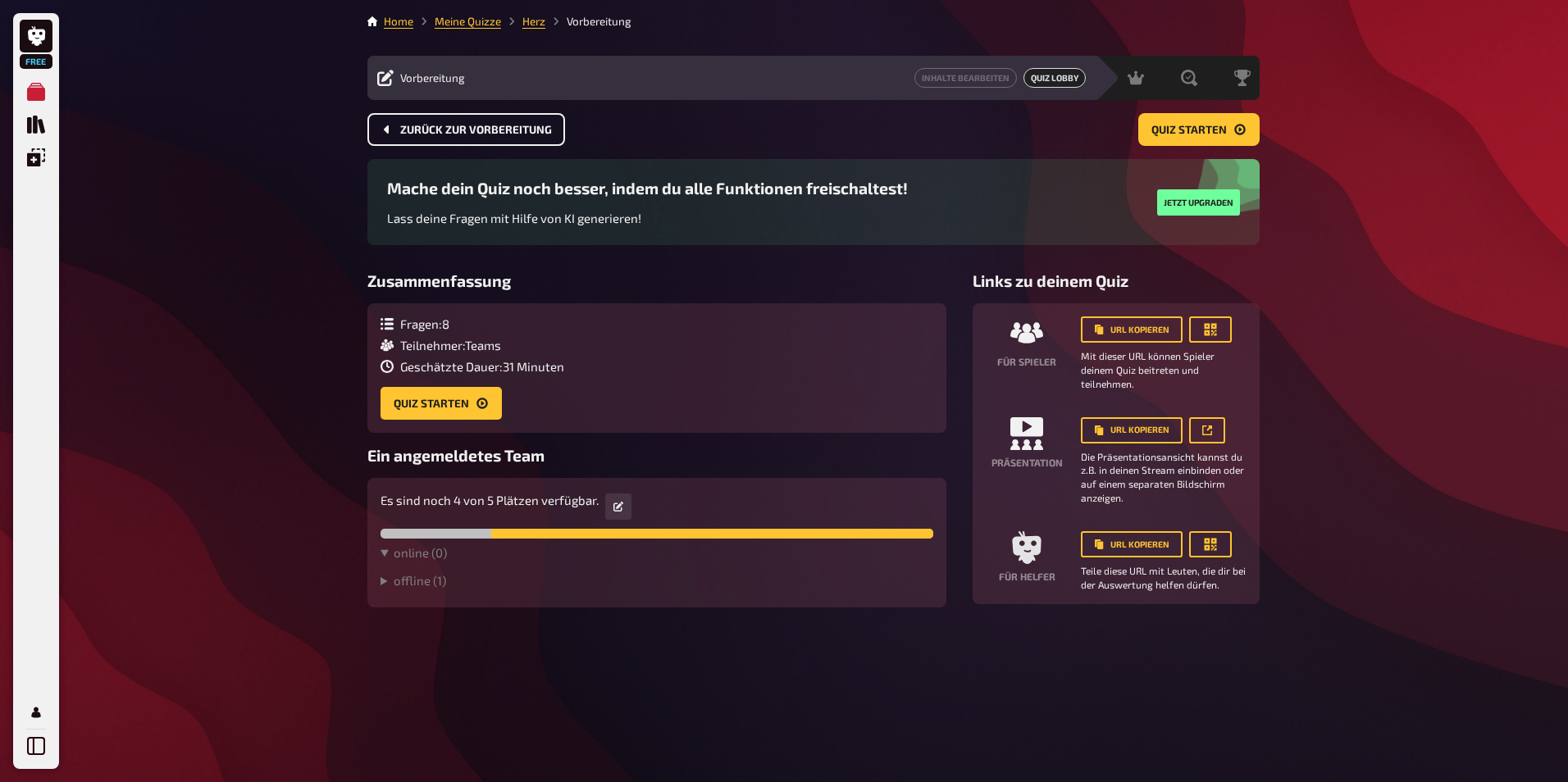
click at [470, 129] on span "Zurück zur Vorbereitung" at bounding box center [476, 130] width 152 height 11
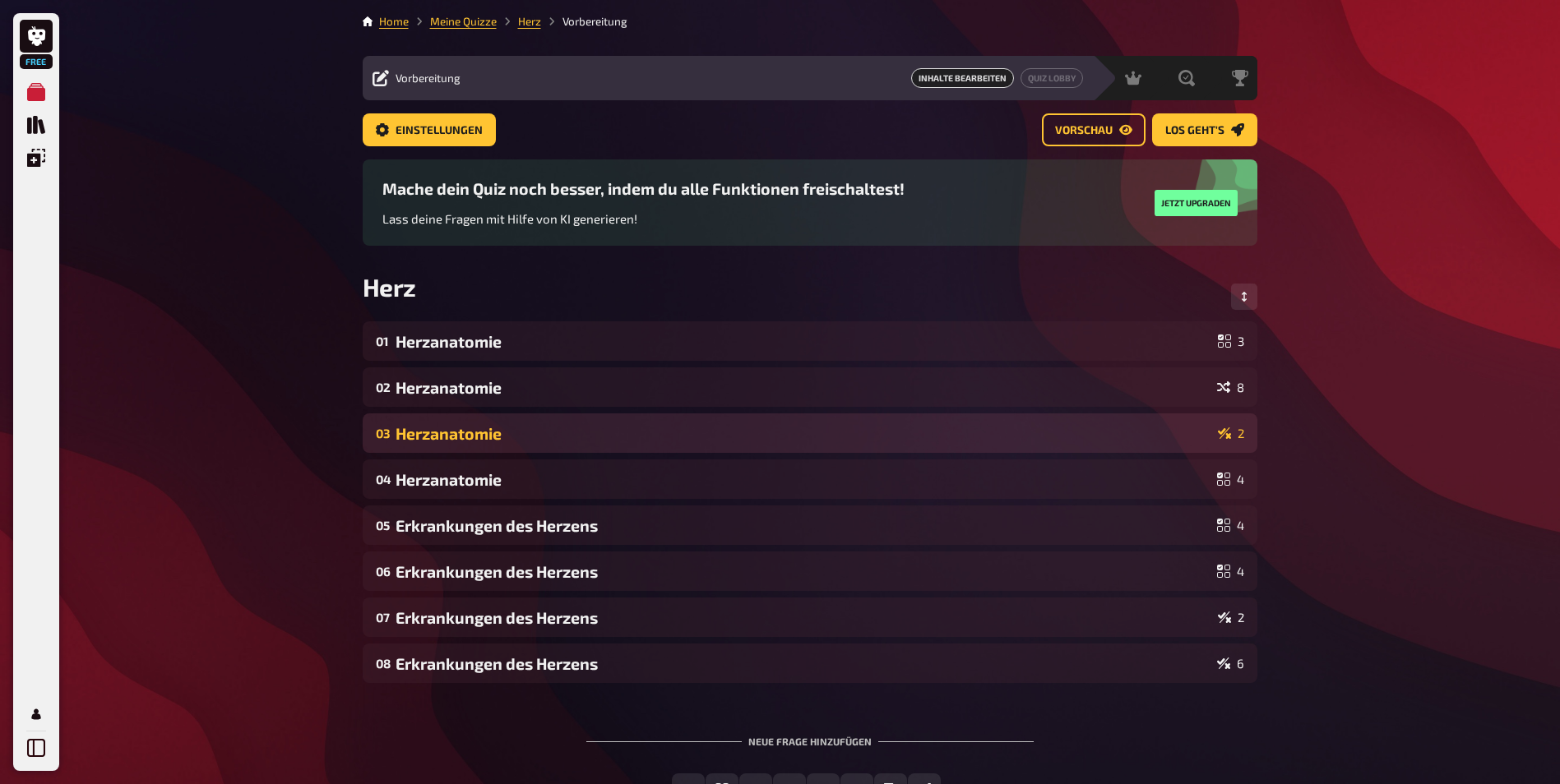
click at [487, 416] on div "03 Herzanatomie 2" at bounding box center [809, 433] width 894 height 40
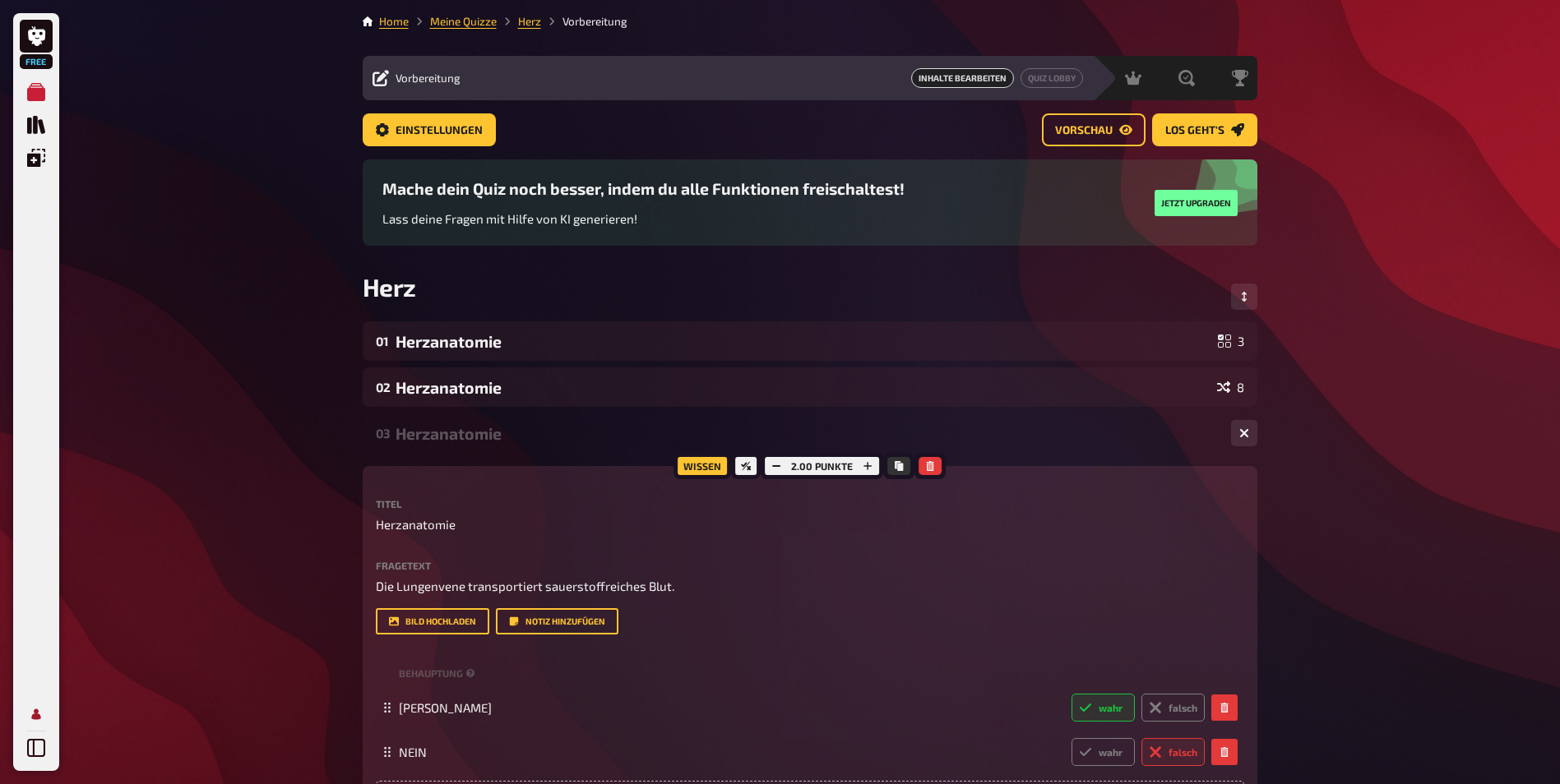
click at [35, 711] on icon "Mein Konto" at bounding box center [35, 714] width 9 height 10
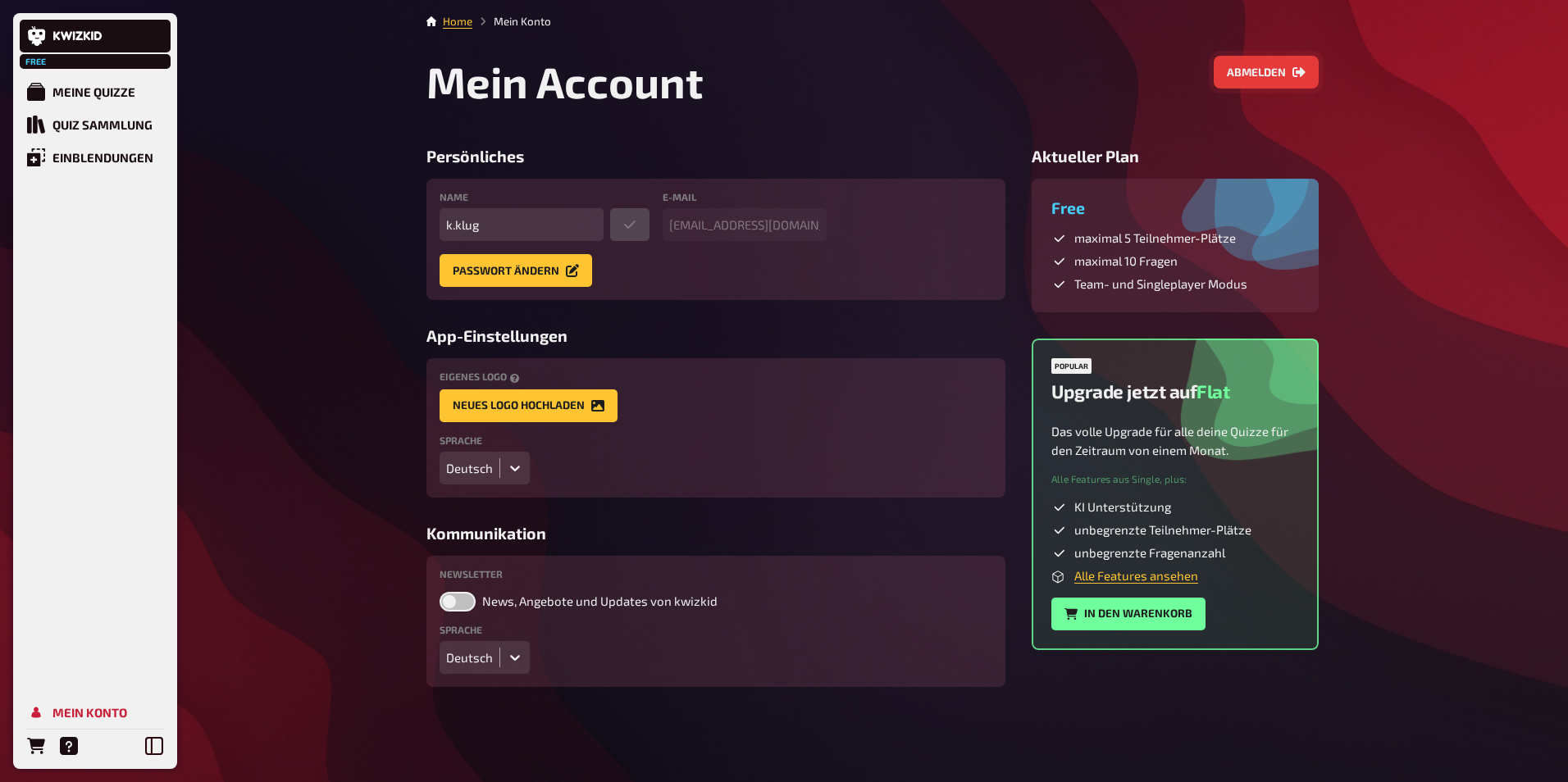
click at [1260, 66] on button "Abmelden" at bounding box center [1266, 72] width 105 height 33
